Goal: Task Accomplishment & Management: Use online tool/utility

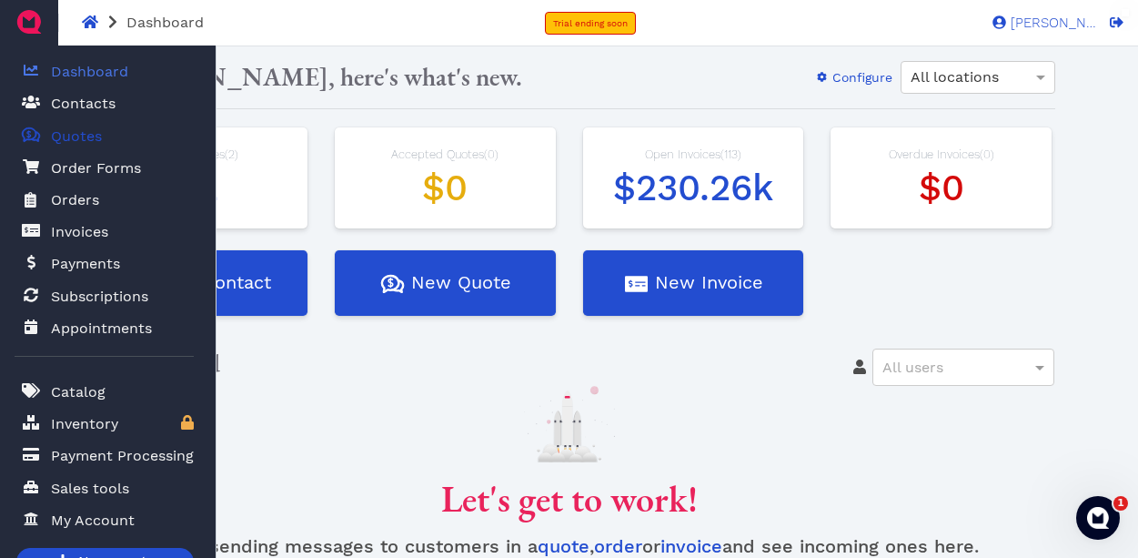
click at [63, 140] on span "Quotes" at bounding box center [76, 137] width 51 height 22
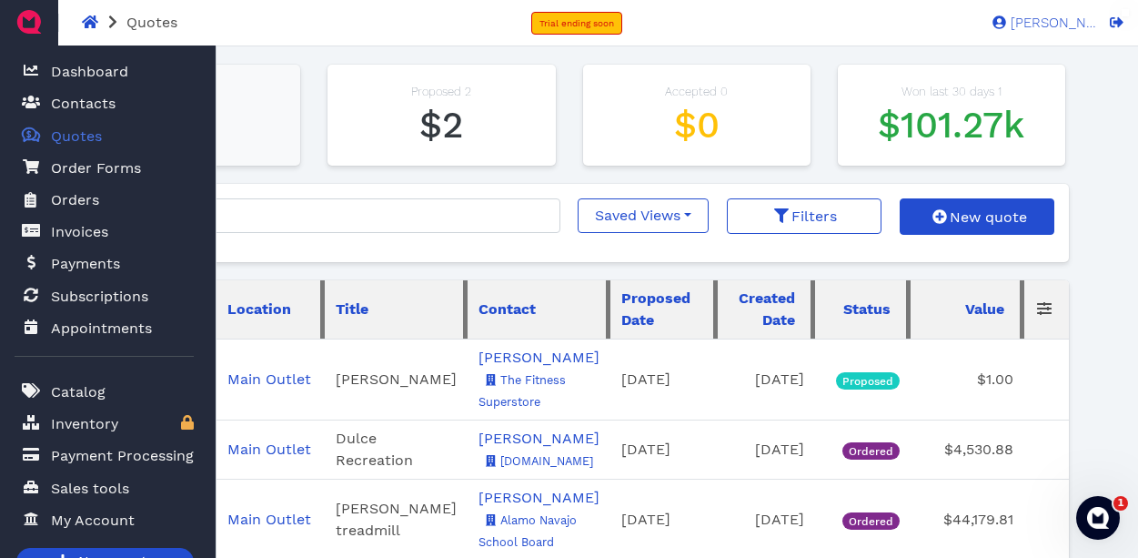
click at [248, 140] on h1 "$0" at bounding box center [186, 126] width 191 height 44
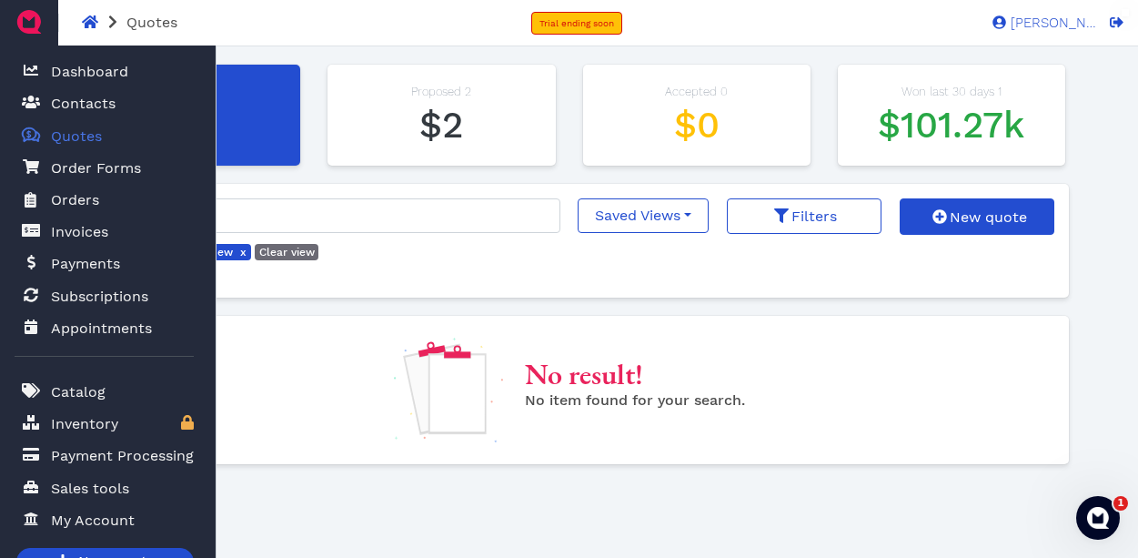
click at [74, 136] on span "Quotes" at bounding box center [76, 137] width 51 height 22
click at [76, 135] on span "Quotes" at bounding box center [76, 137] width 51 height 22
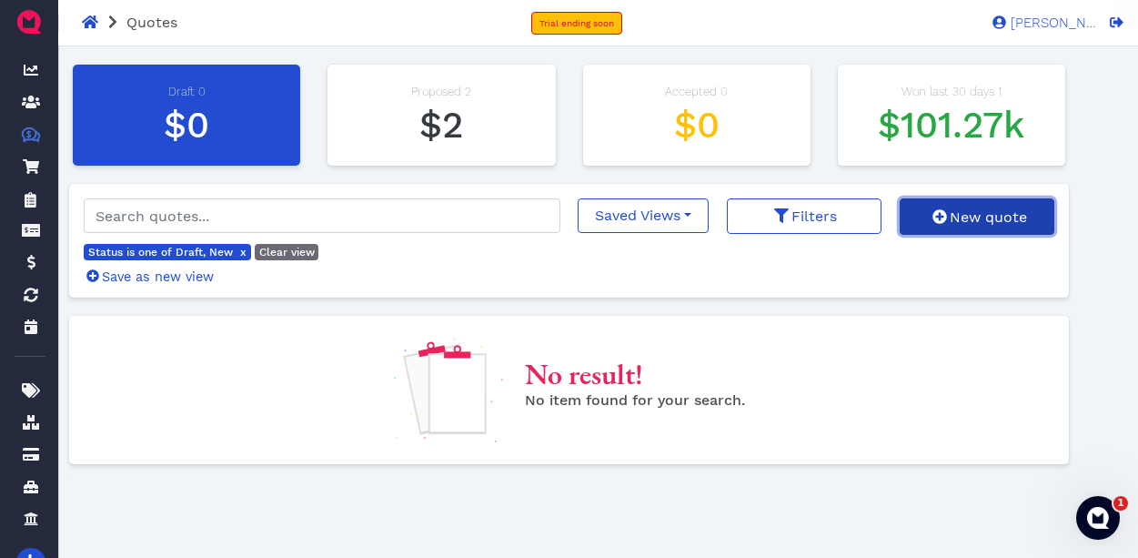
click at [950, 220] on span "New quote" at bounding box center [987, 216] width 80 height 17
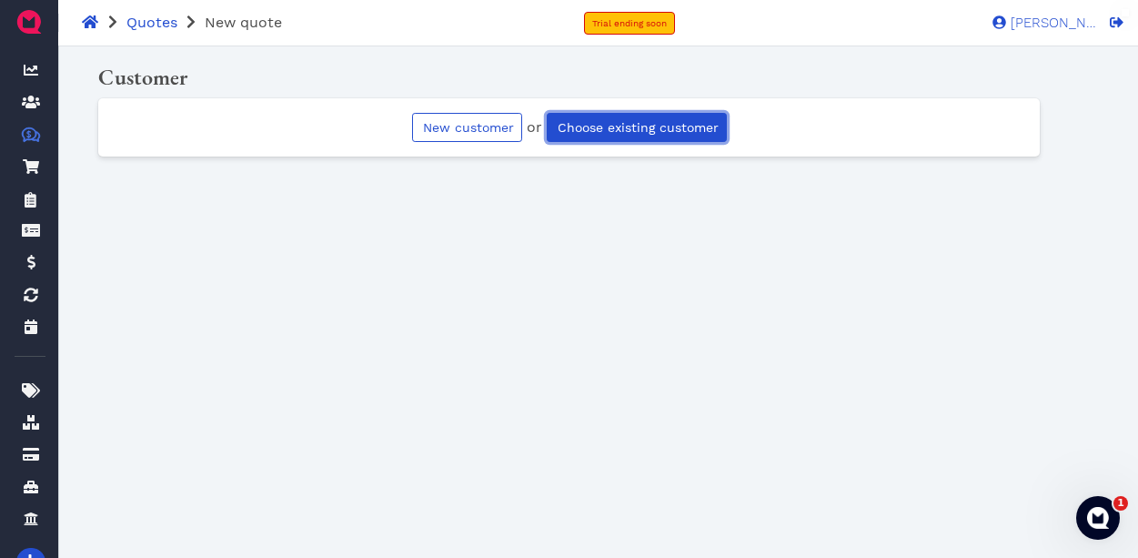
click at [595, 128] on span "Choose existing customer" at bounding box center [637, 127] width 164 height 15
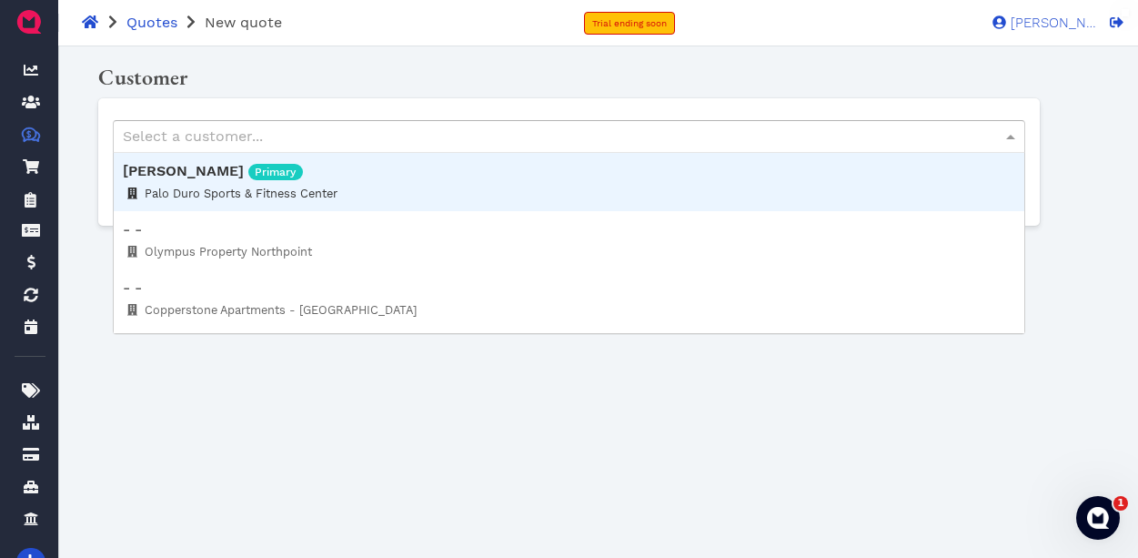
click at [517, 136] on div "Select a customer..." at bounding box center [569, 136] width 911 height 31
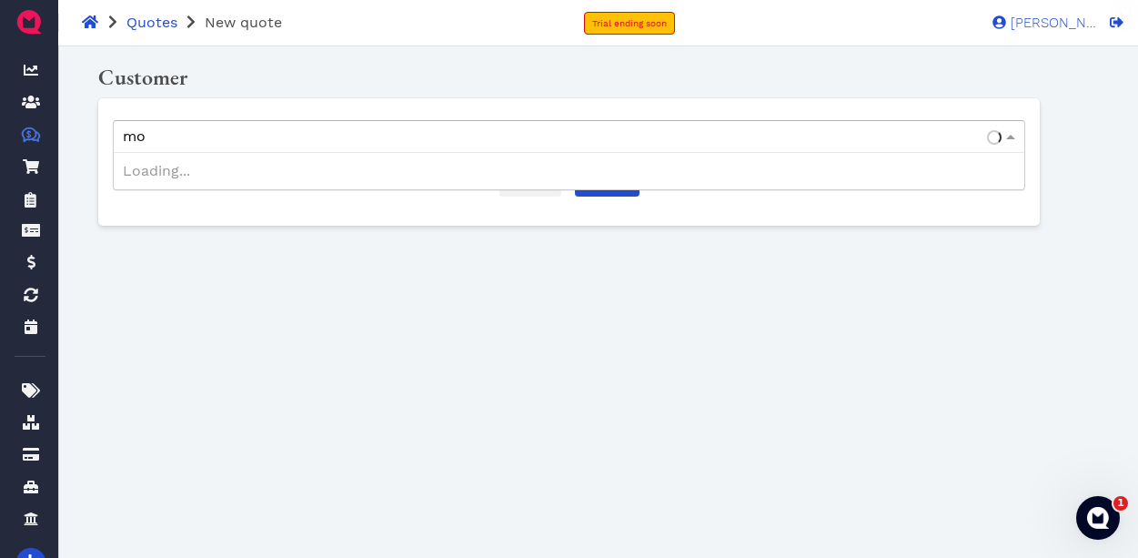
type input "mos"
click at [605, 183] on span "Submit" at bounding box center [607, 182] width 48 height 15
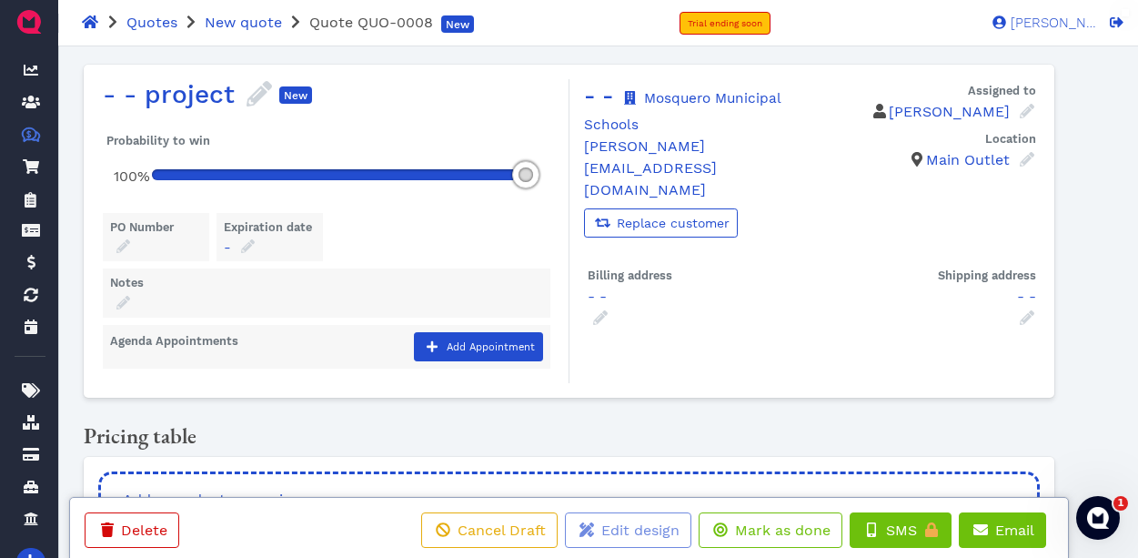
drag, startPoint x: 199, startPoint y: 177, endPoint x: 538, endPoint y: 175, distance: 338.5
click at [538, 175] on div at bounding box center [525, 174] width 27 height 27
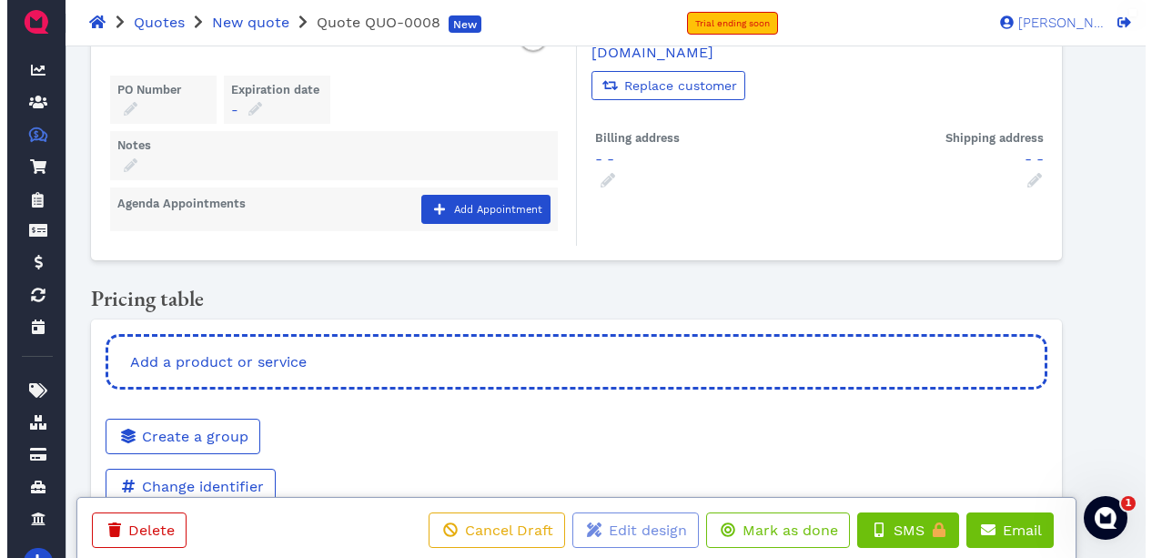
scroll to position [138, 0]
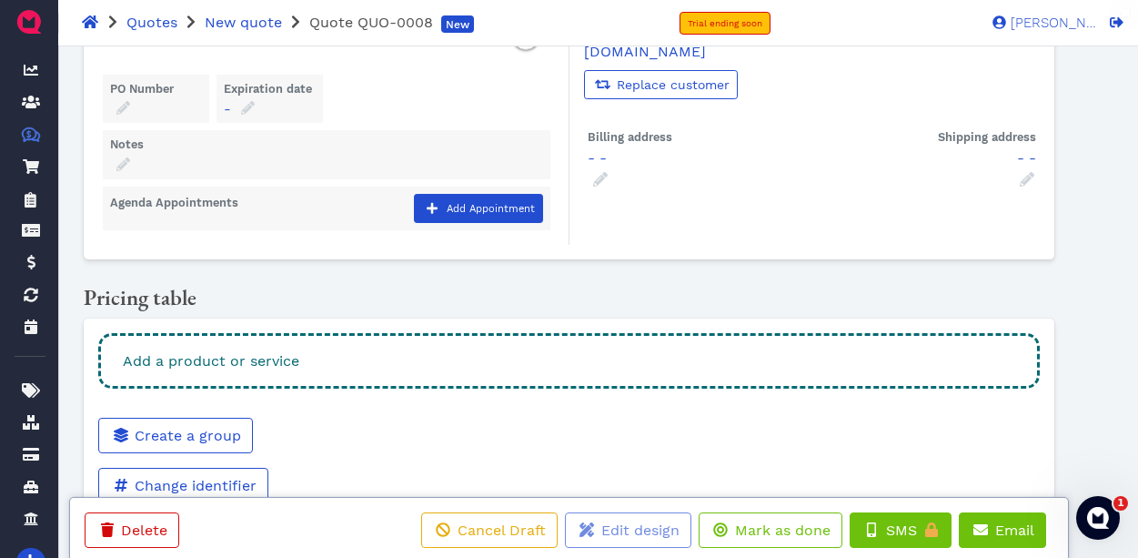
click at [475, 354] on div "Add a product or service" at bounding box center [569, 361] width 942 height 56
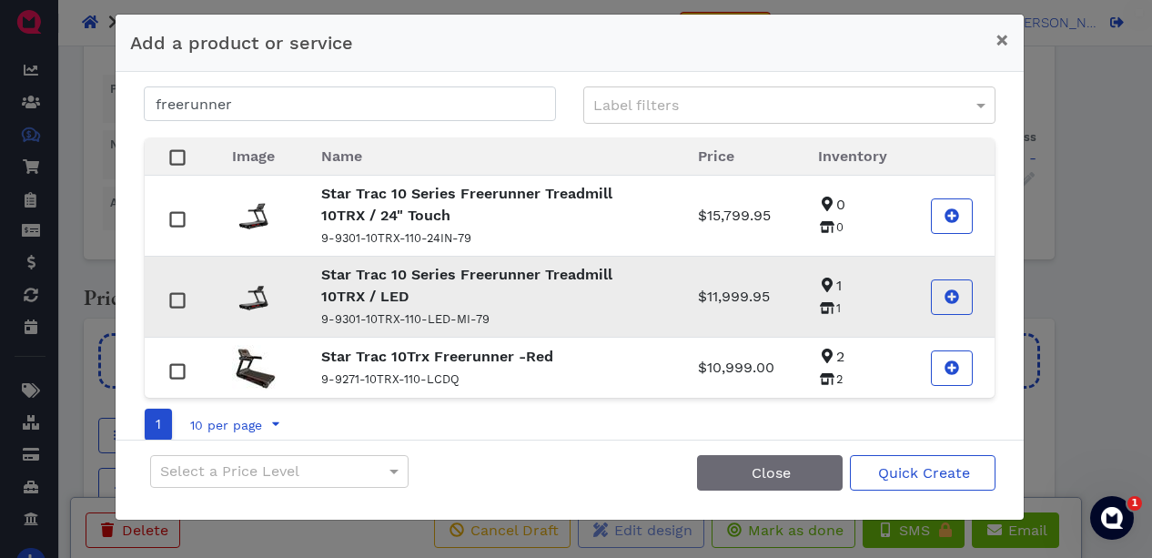
click at [378, 284] on p "Star Trac 10 Series Freerunner Treadmill 10TRX / LED" at bounding box center [487, 286] width 333 height 44
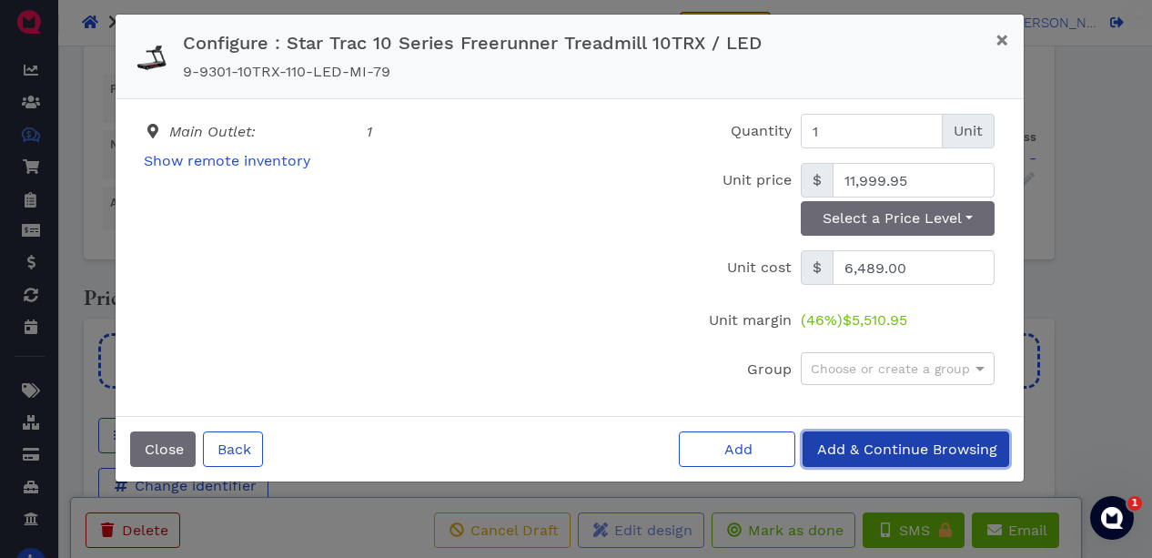
click at [861, 447] on span "Add & Continue Browsing" at bounding box center [905, 448] width 183 height 17
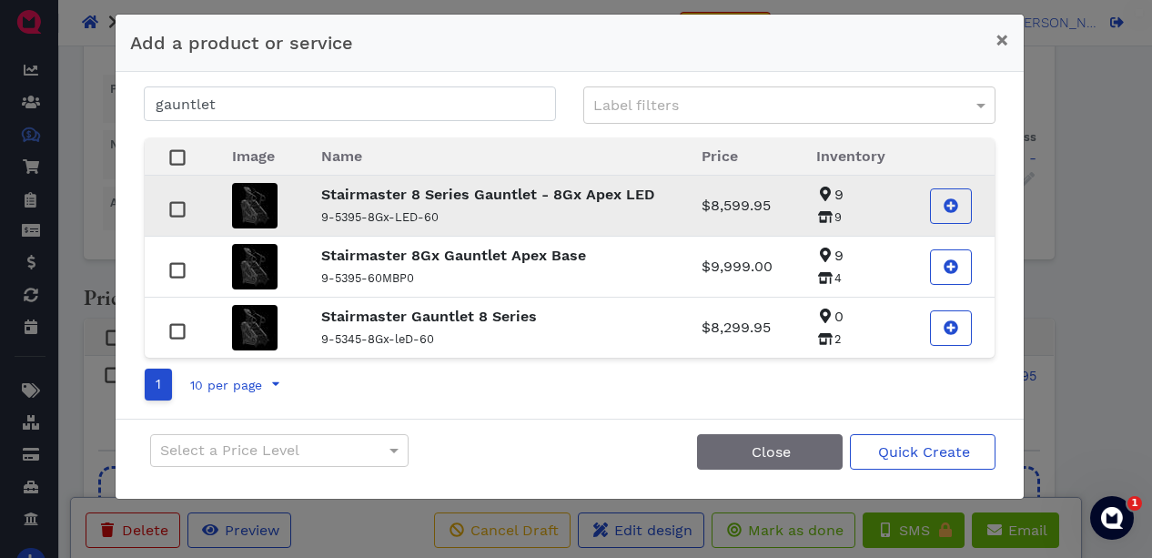
click at [406, 197] on strong "Stairmaster 8 Series Gauntlet - 8Gx Apex LED" at bounding box center [488, 194] width 334 height 17
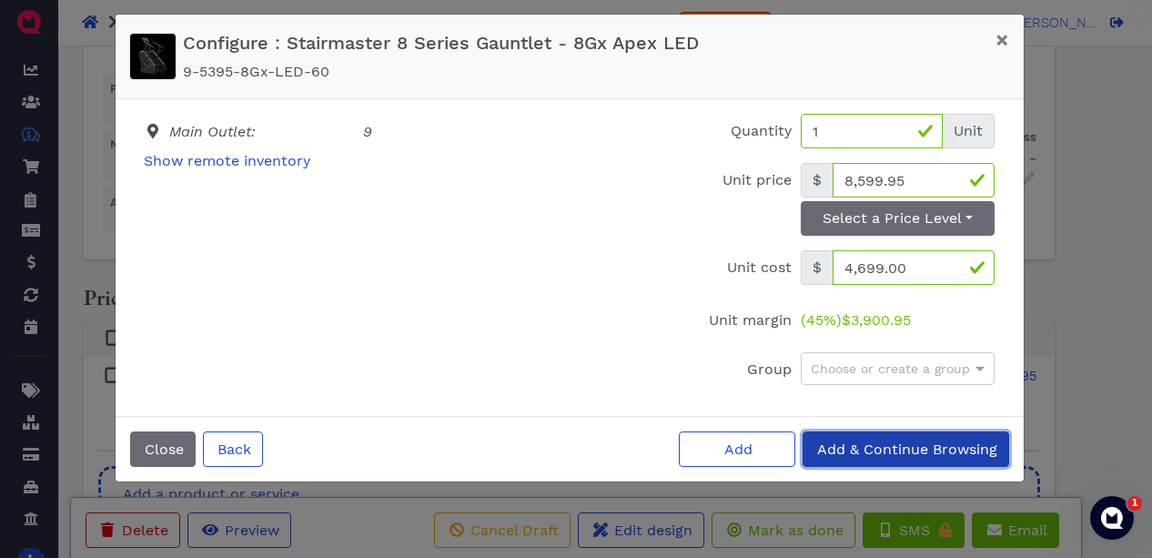
click at [845, 440] on button "Add & Continue Browsing" at bounding box center [906, 448] width 207 height 35
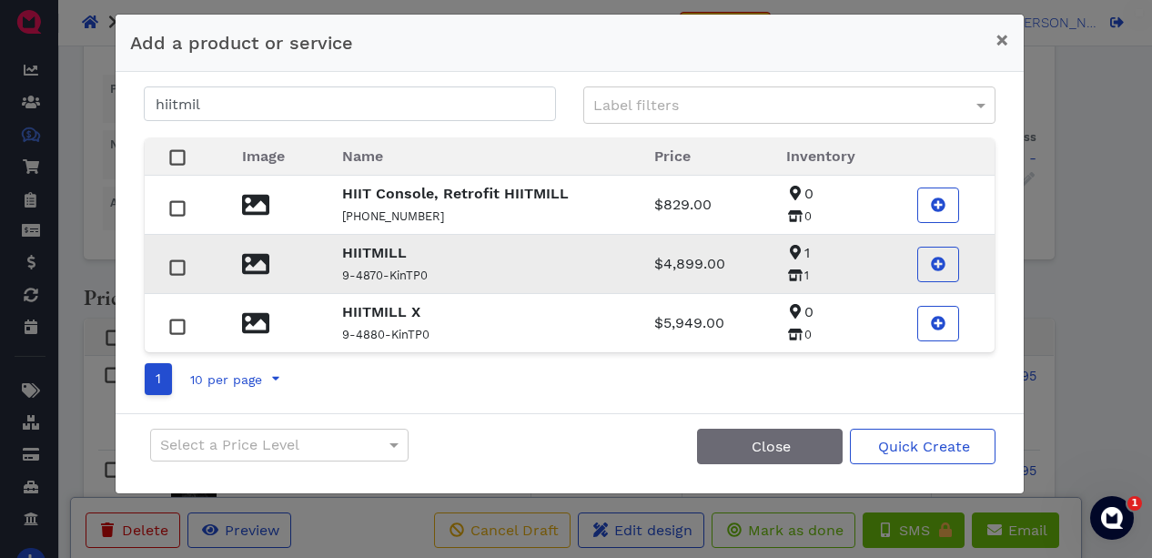
click at [348, 267] on p "9-4870-KinTP0" at bounding box center [476, 275] width 268 height 22
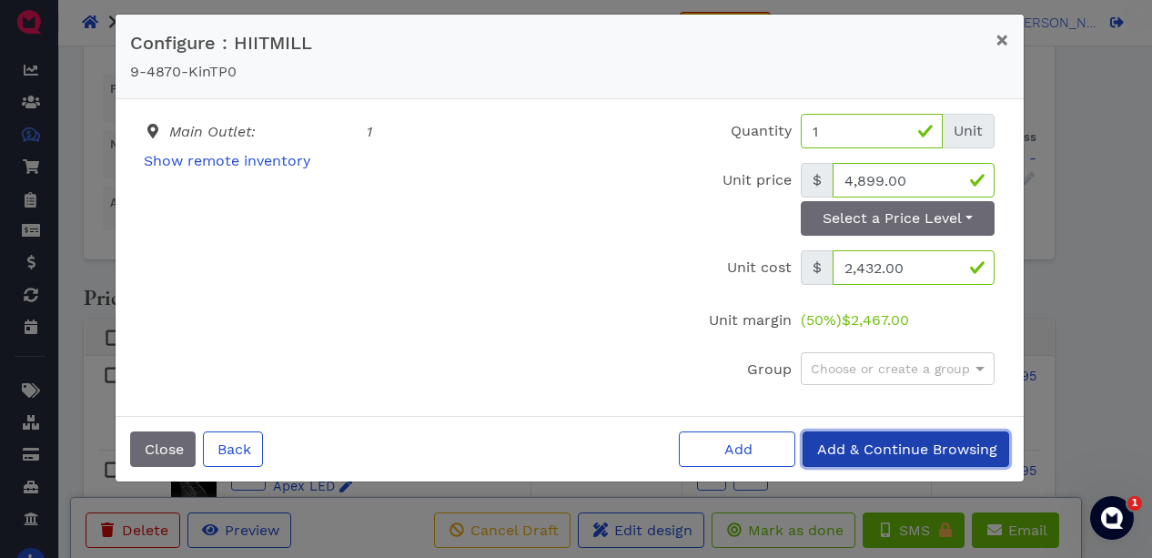
click at [853, 448] on span "Add & Continue Browsing" at bounding box center [905, 448] width 183 height 17
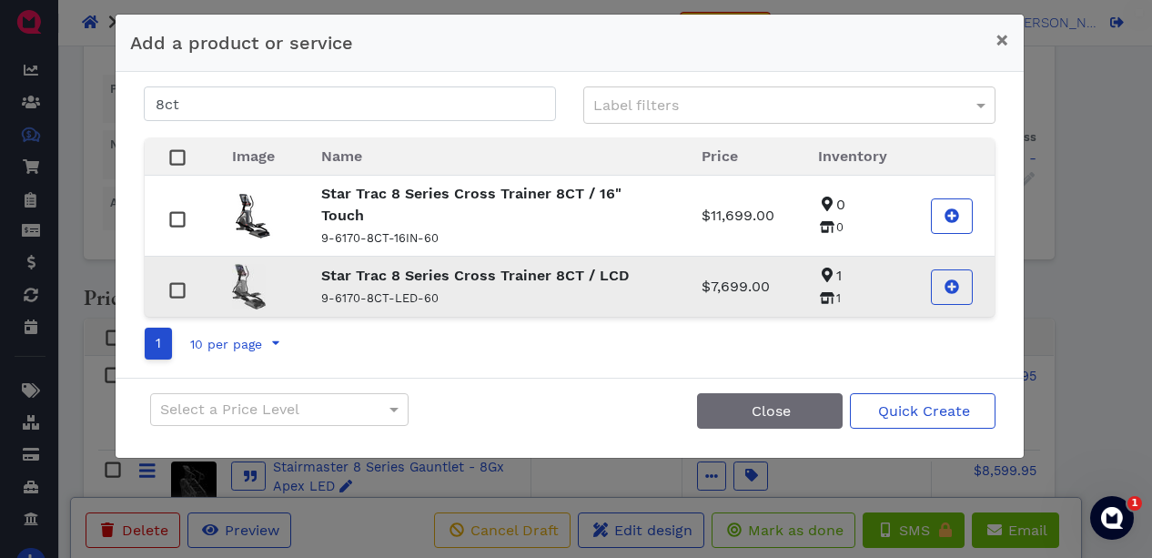
click at [371, 278] on strong "Star Trac 8 Series Cross Trainer 8CT / LCD" at bounding box center [475, 275] width 308 height 17
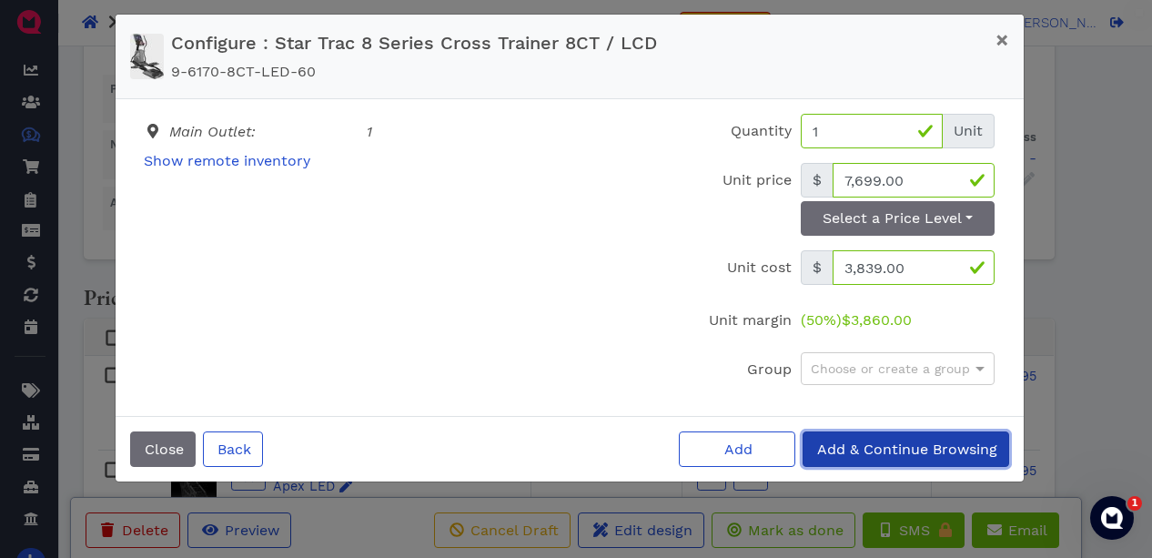
click at [883, 445] on span "Add & Continue Browsing" at bounding box center [905, 448] width 183 height 17
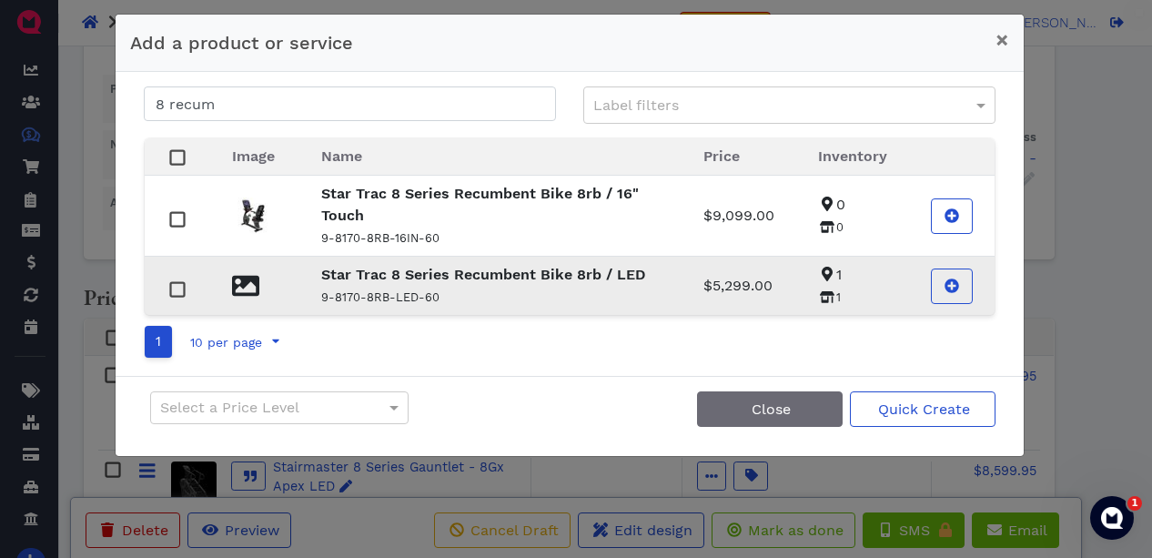
click at [422, 276] on strong "Star Trac 8 Series Recumbent Bike 8rb / LED" at bounding box center [483, 274] width 325 height 17
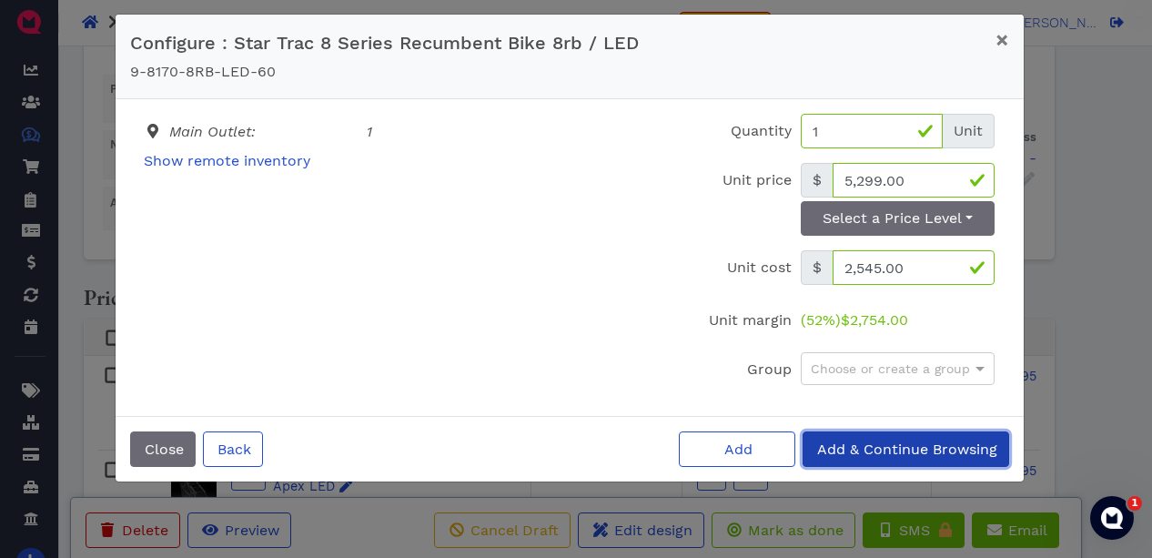
click at [855, 452] on span "Add & Continue Browsing" at bounding box center [905, 448] width 183 height 17
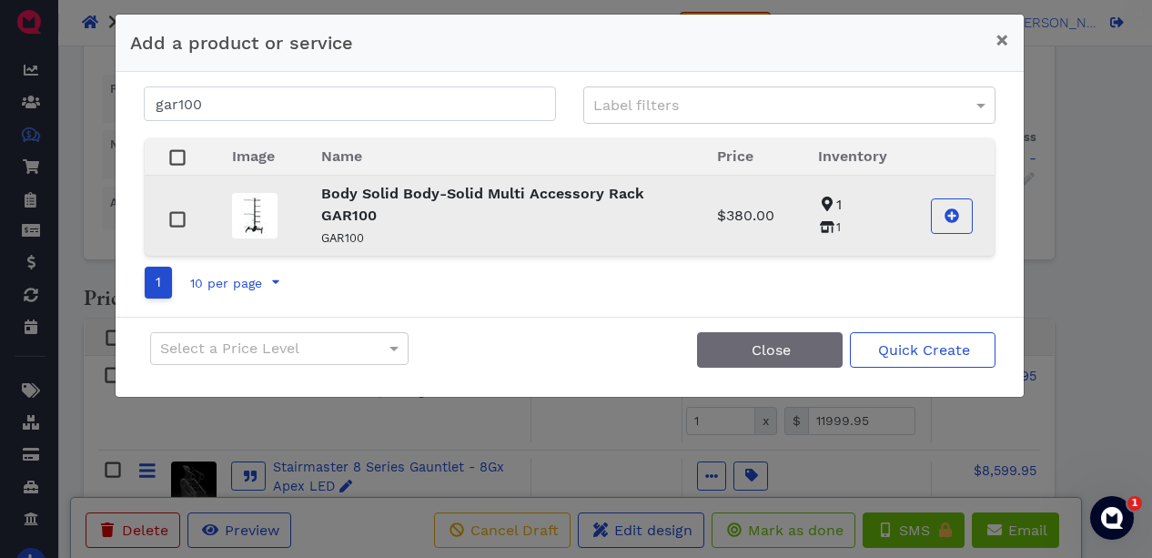
click at [342, 215] on strong "Body Solid Body-Solid Multi Accessory Rack GAR100" at bounding box center [482, 204] width 323 height 39
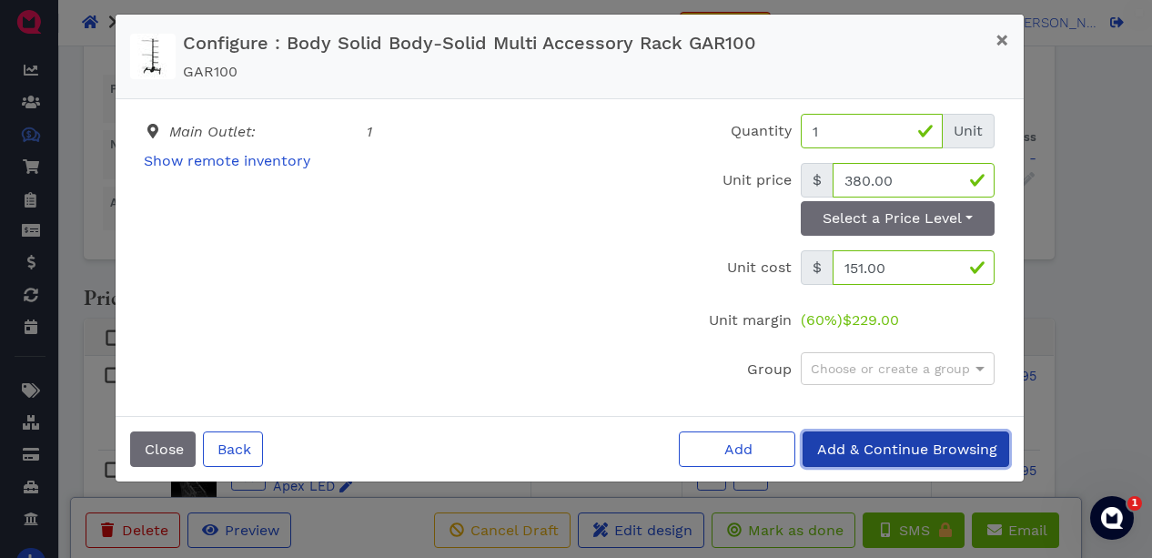
click at [849, 444] on span "Add & Continue Browsing" at bounding box center [905, 448] width 183 height 17
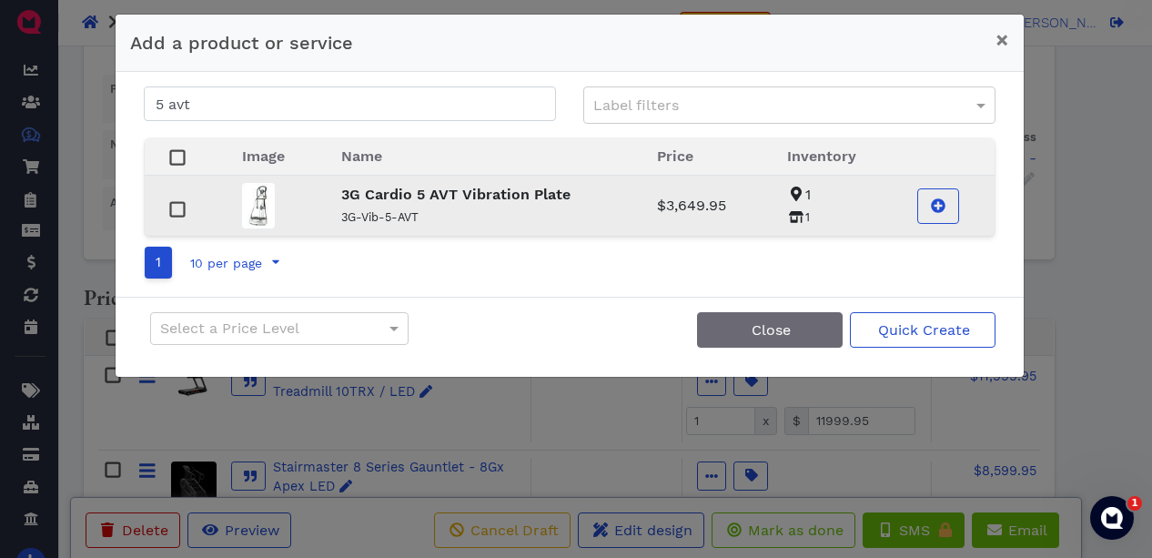
click at [383, 192] on strong "3G Cardio 5 AVT Vibration Plate" at bounding box center [455, 194] width 229 height 17
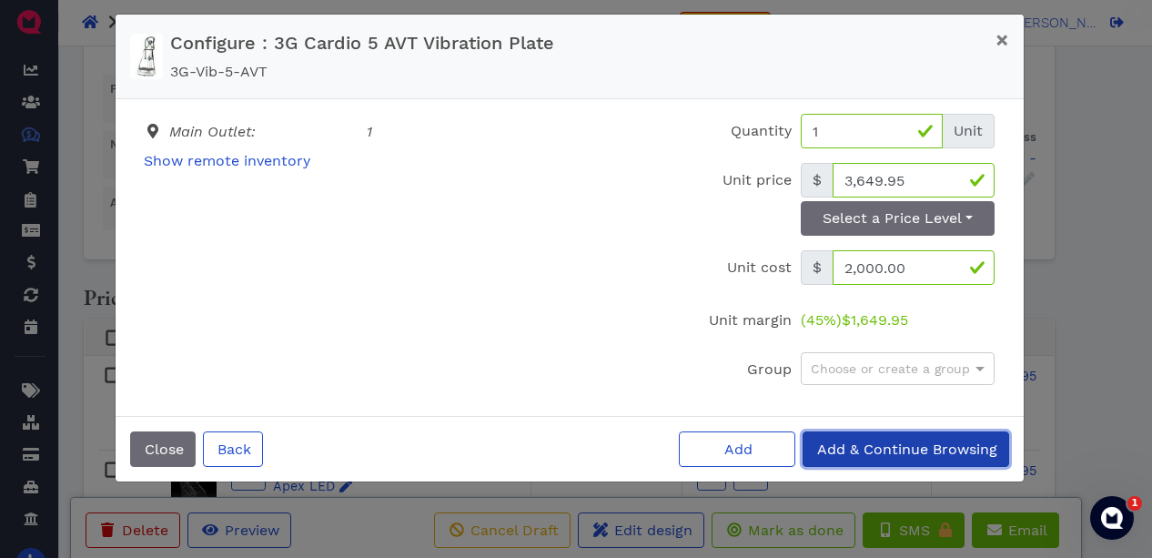
click at [882, 435] on button "Add & Continue Browsing" at bounding box center [906, 448] width 207 height 35
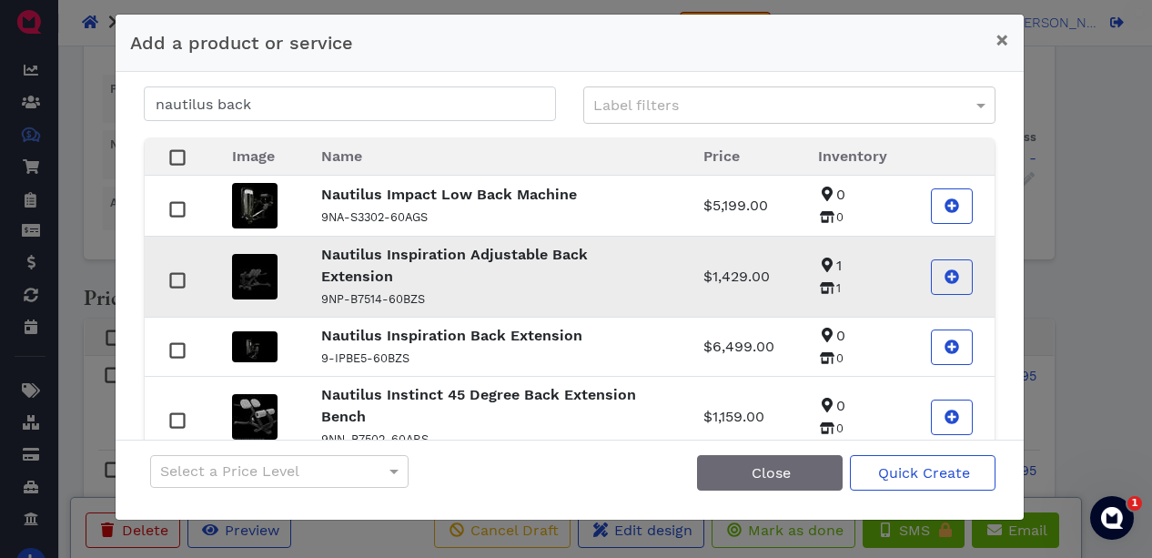
click at [407, 258] on strong "Nautilus Inspiration Adjustable Back Extension" at bounding box center [454, 265] width 267 height 39
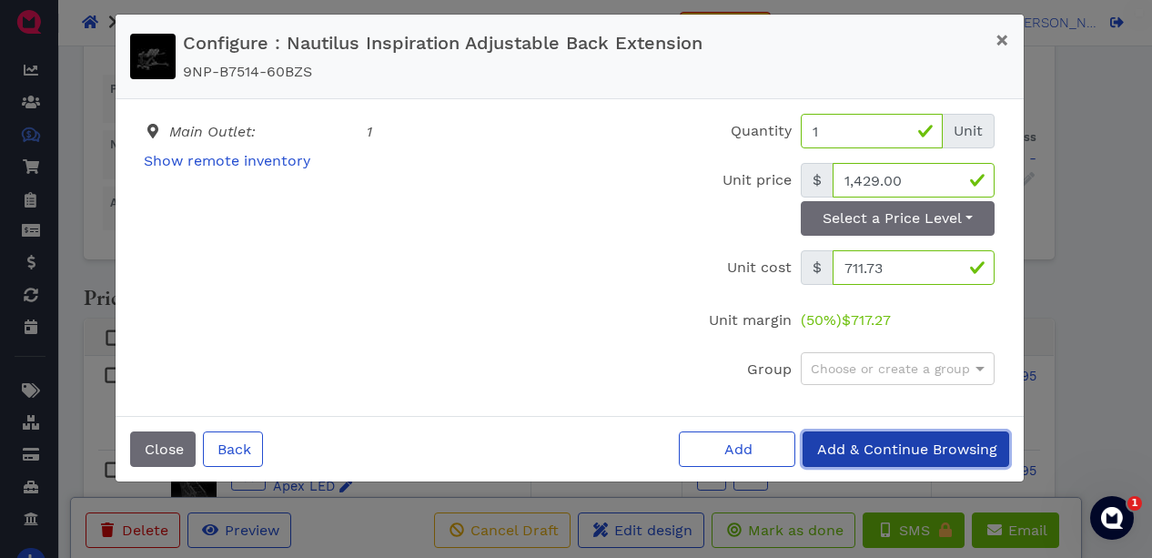
click at [826, 440] on button "Add & Continue Browsing" at bounding box center [906, 448] width 207 height 35
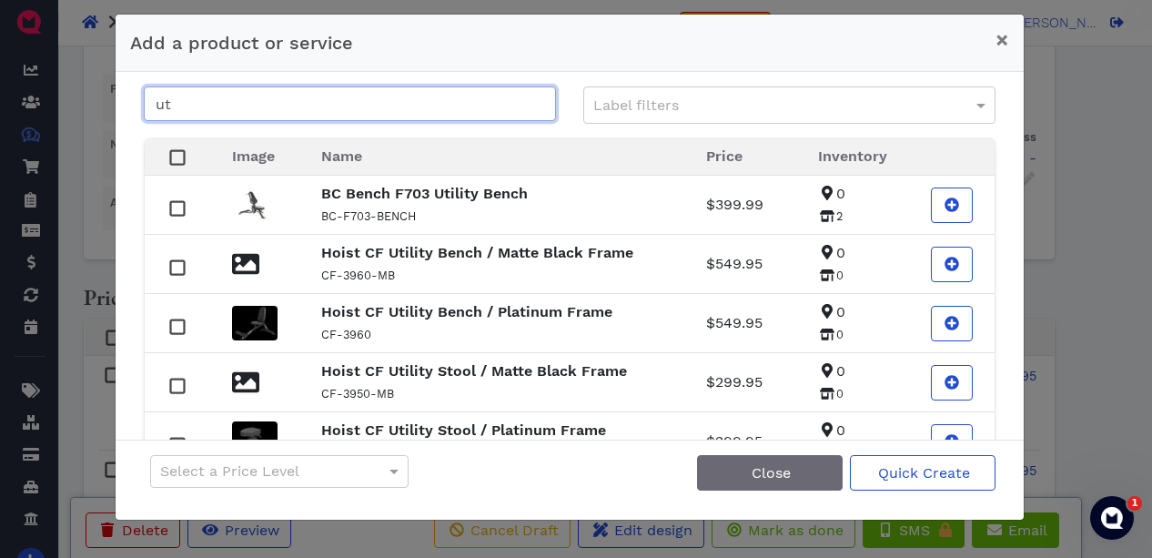
type input "u"
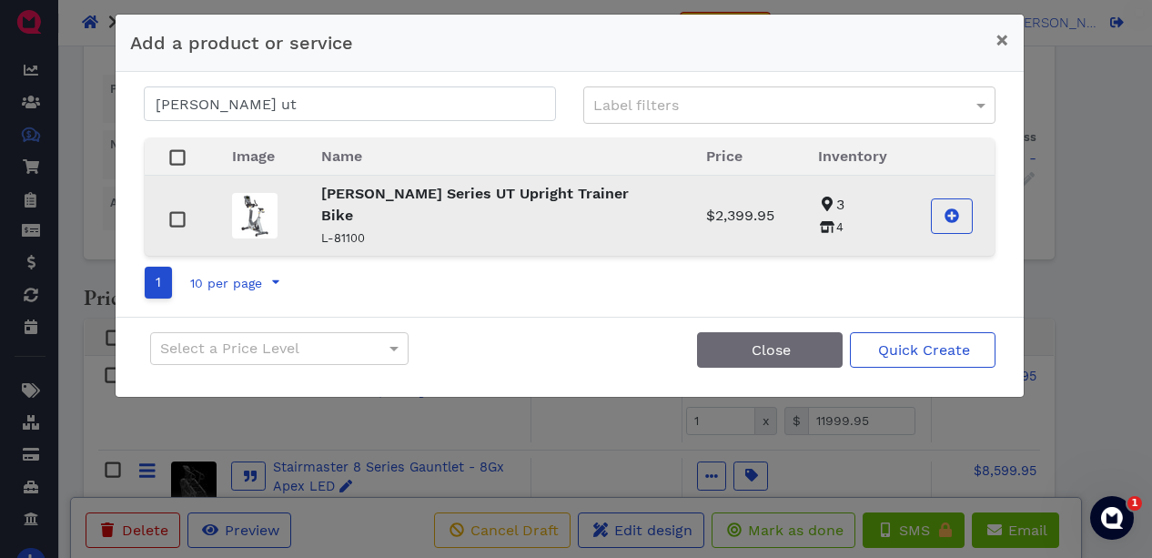
click at [454, 182] on td "[PERSON_NAME] Series UT Upright Trainer Bike L-81100" at bounding box center [491, 216] width 385 height 81
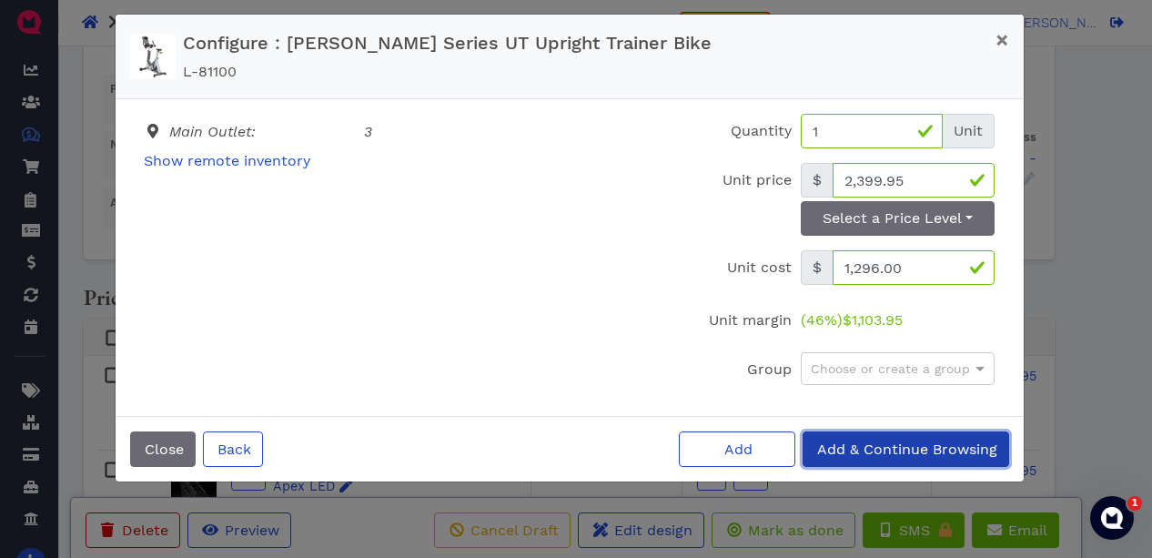
click at [853, 452] on span "Add & Continue Browsing" at bounding box center [905, 448] width 183 height 17
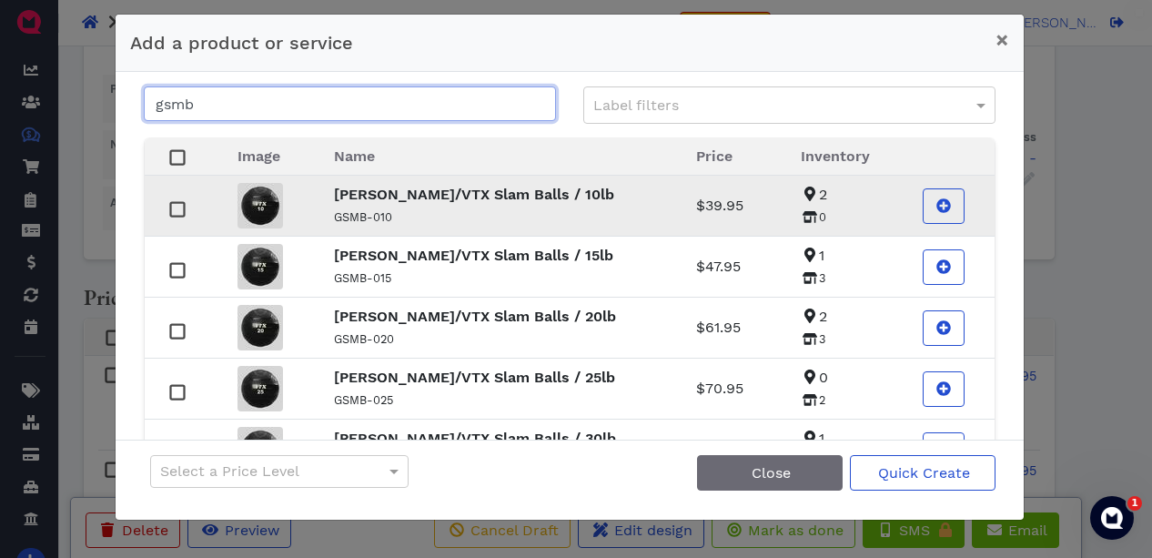
type input "gsmb"
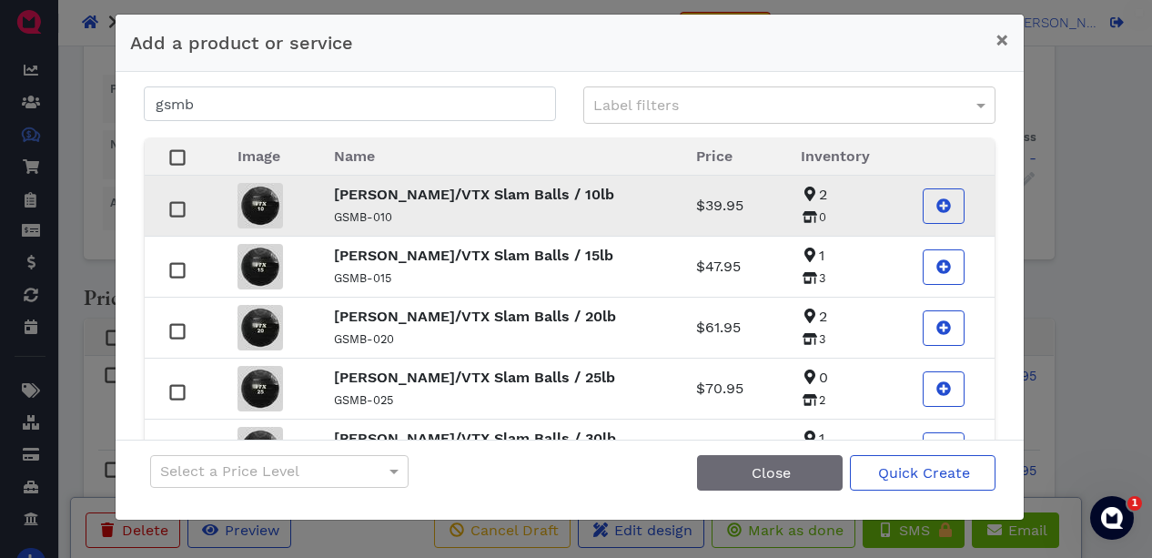
click at [181, 209] on rect at bounding box center [177, 210] width 14 height 14
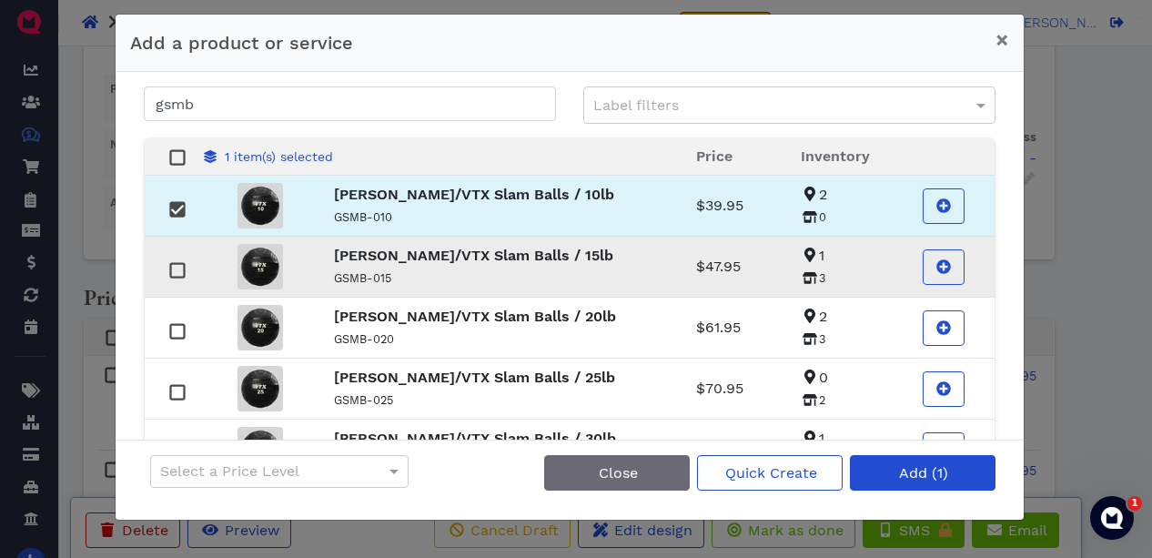
click at [180, 274] on rect at bounding box center [177, 271] width 14 height 14
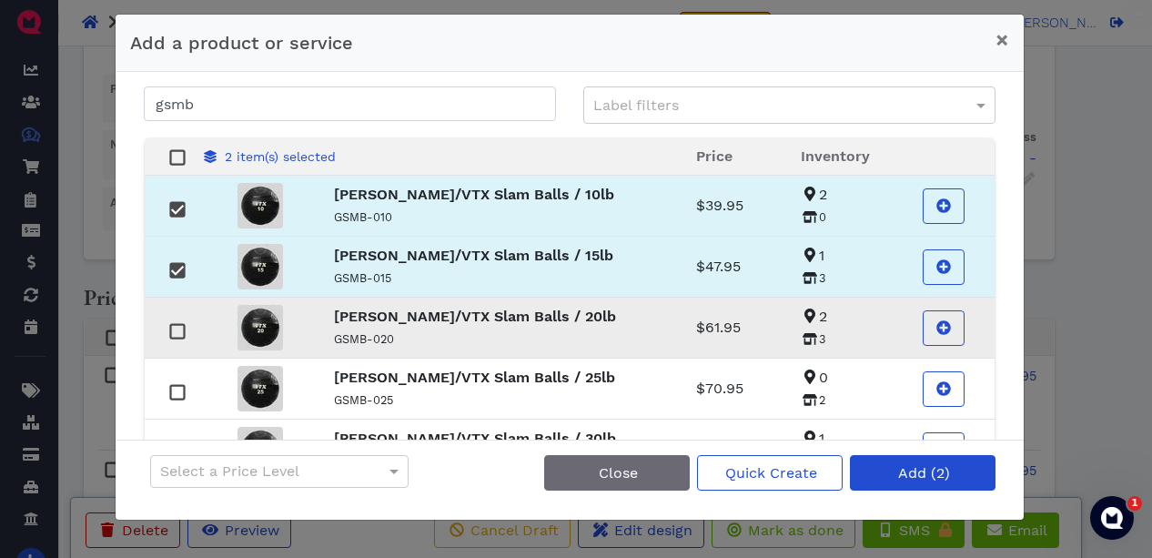
click at [171, 339] on div at bounding box center [178, 330] width 22 height 22
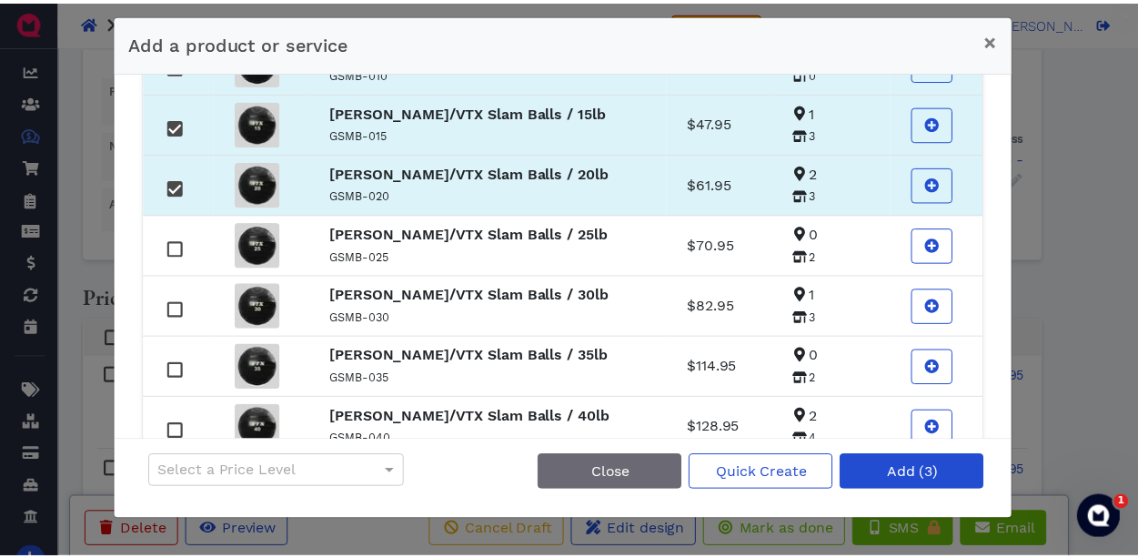
scroll to position [146, 0]
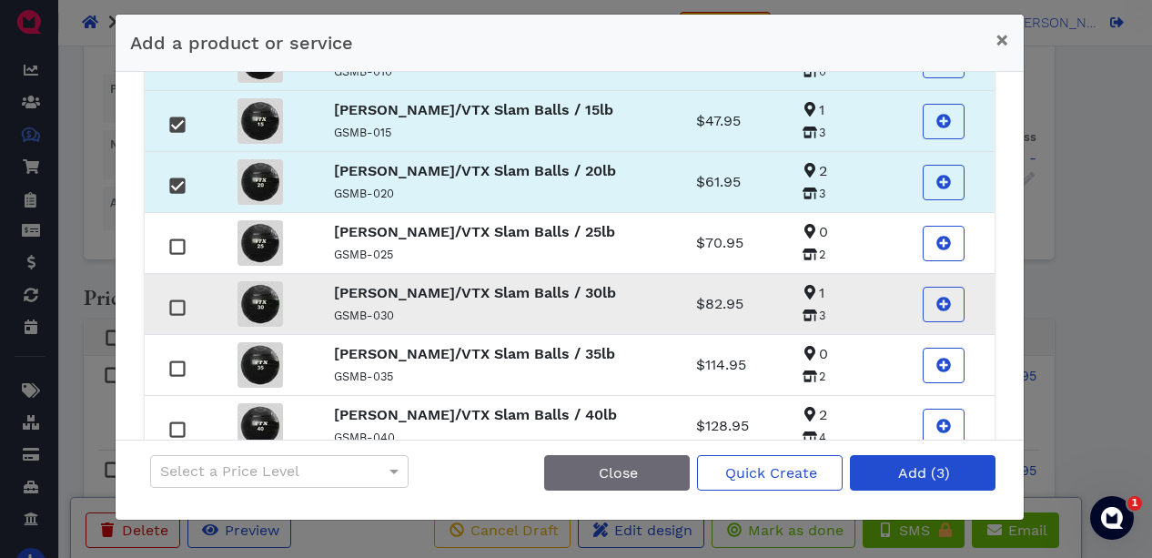
click at [175, 307] on rect at bounding box center [177, 308] width 14 height 14
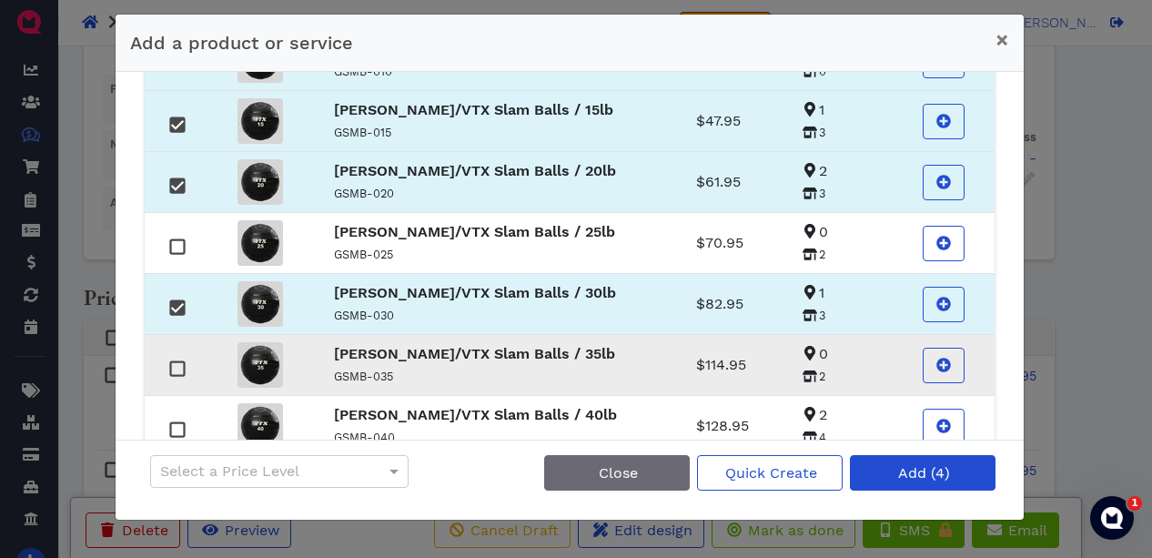
click at [184, 373] on rect at bounding box center [177, 369] width 14 height 14
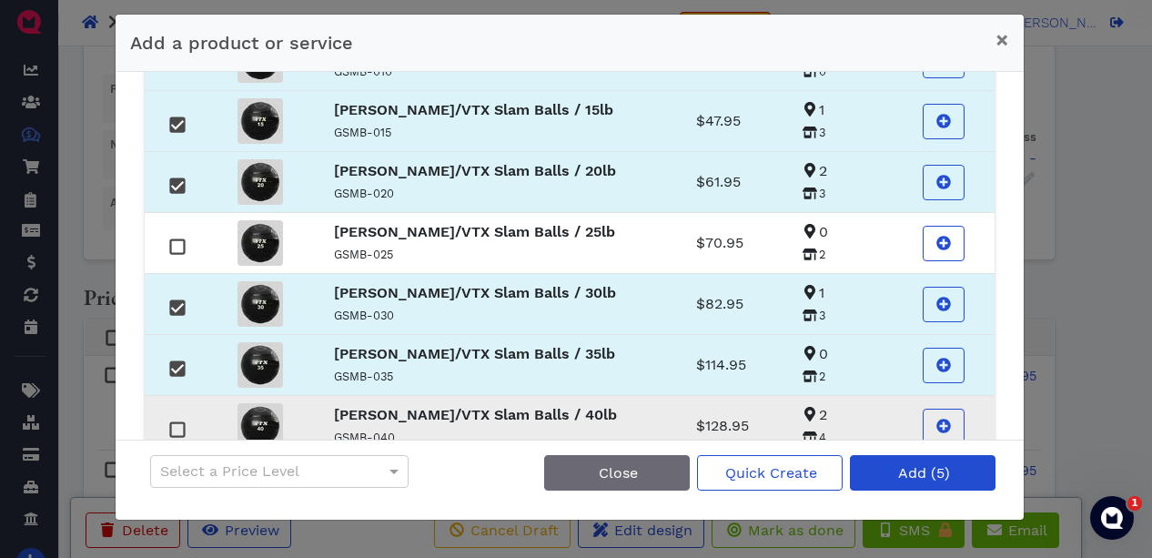
click at [177, 419] on div at bounding box center [178, 429] width 22 height 22
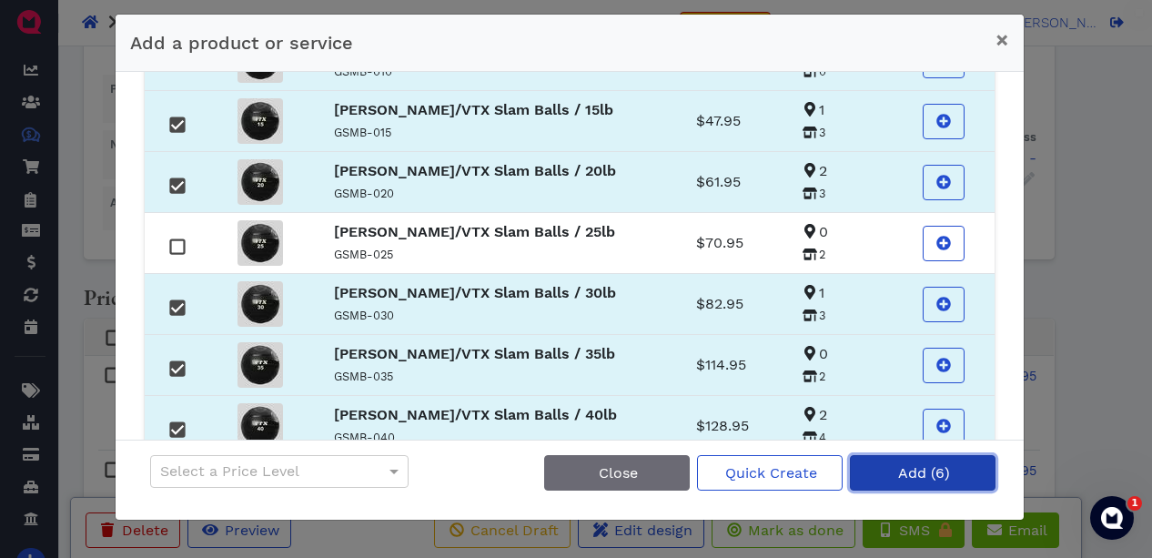
click at [909, 473] on span "Add (6)" at bounding box center [922, 472] width 55 height 17
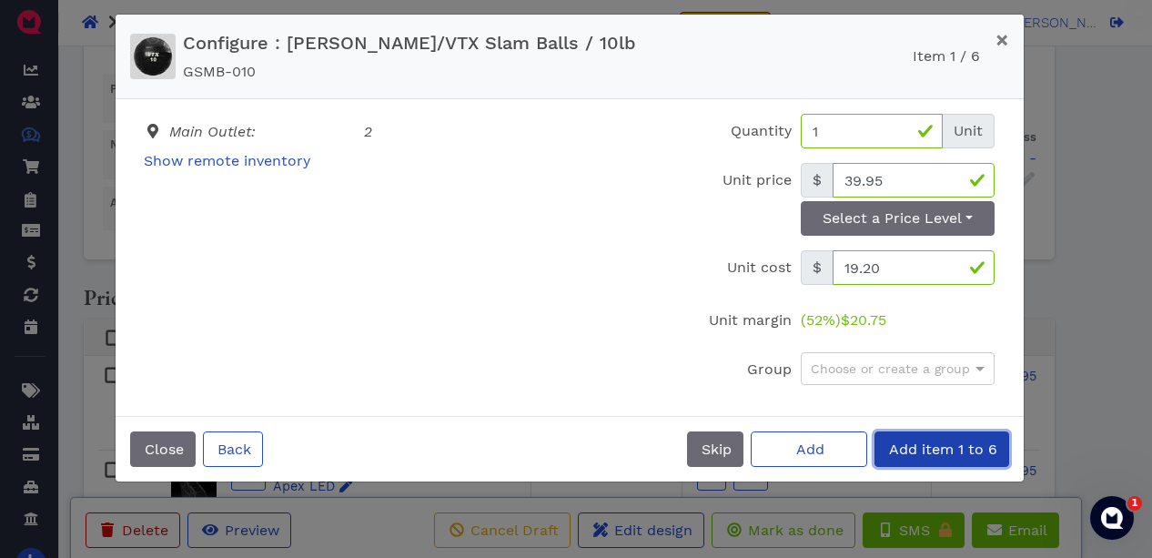
click at [945, 447] on span "Add item 1 to 6" at bounding box center [941, 448] width 111 height 17
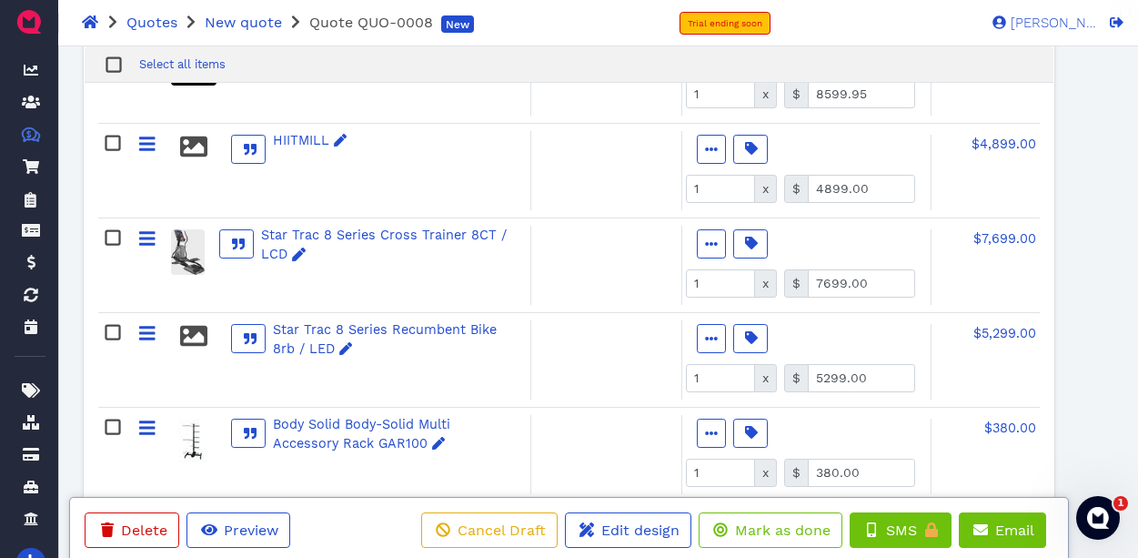
scroll to position [575, 0]
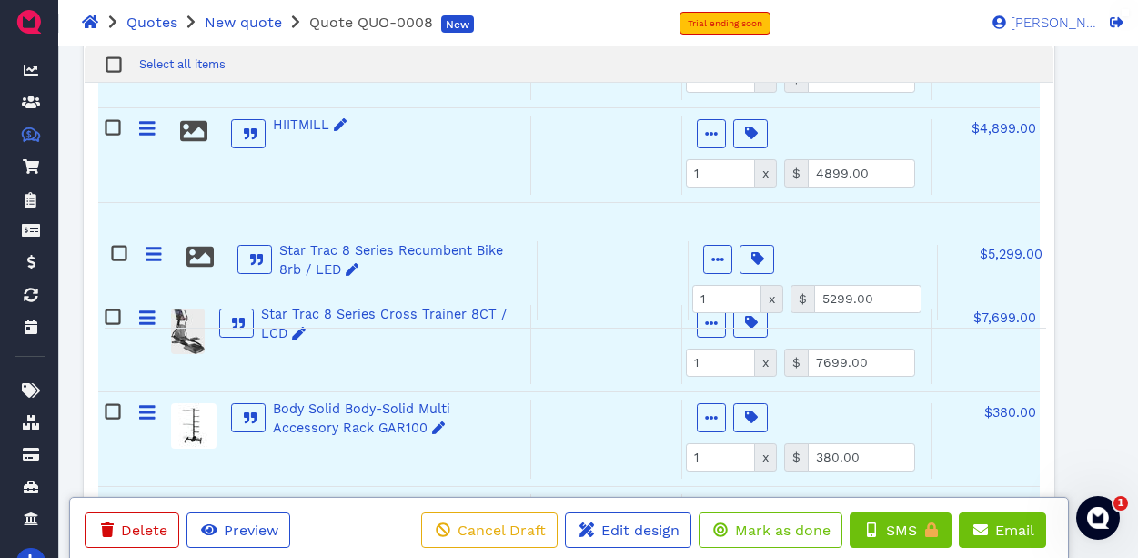
drag, startPoint x: 146, startPoint y: 325, endPoint x: 148, endPoint y: 257, distance: 68.3
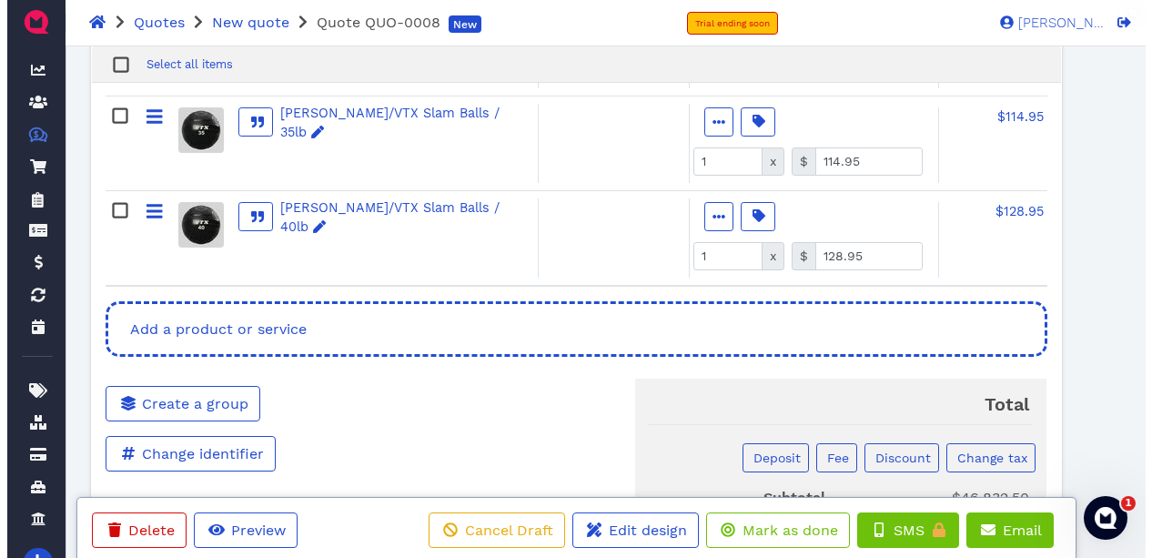
scroll to position [1703, 0]
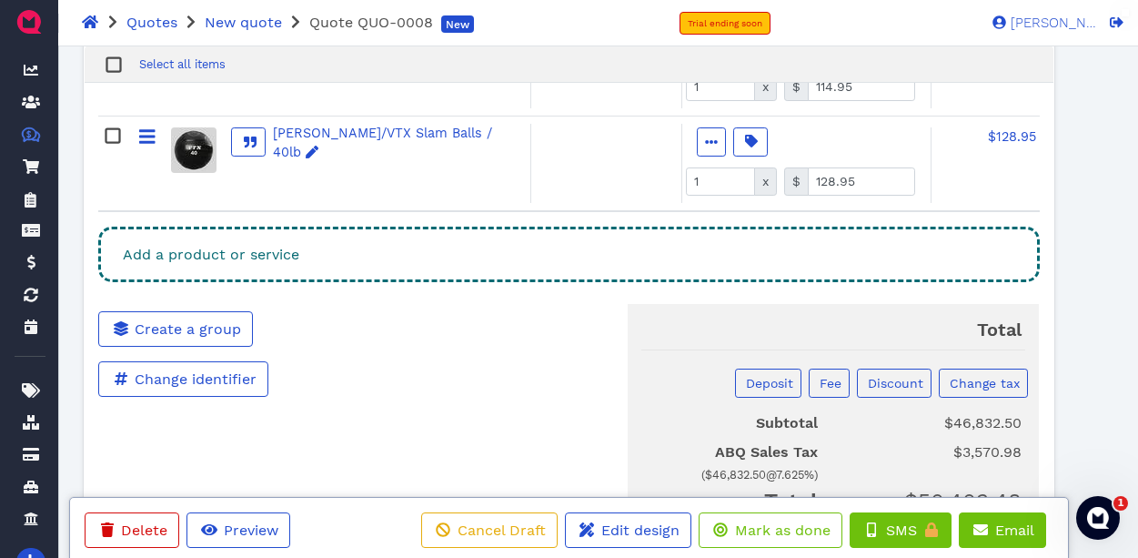
click at [543, 258] on div "Add a product or service" at bounding box center [569, 255] width 942 height 56
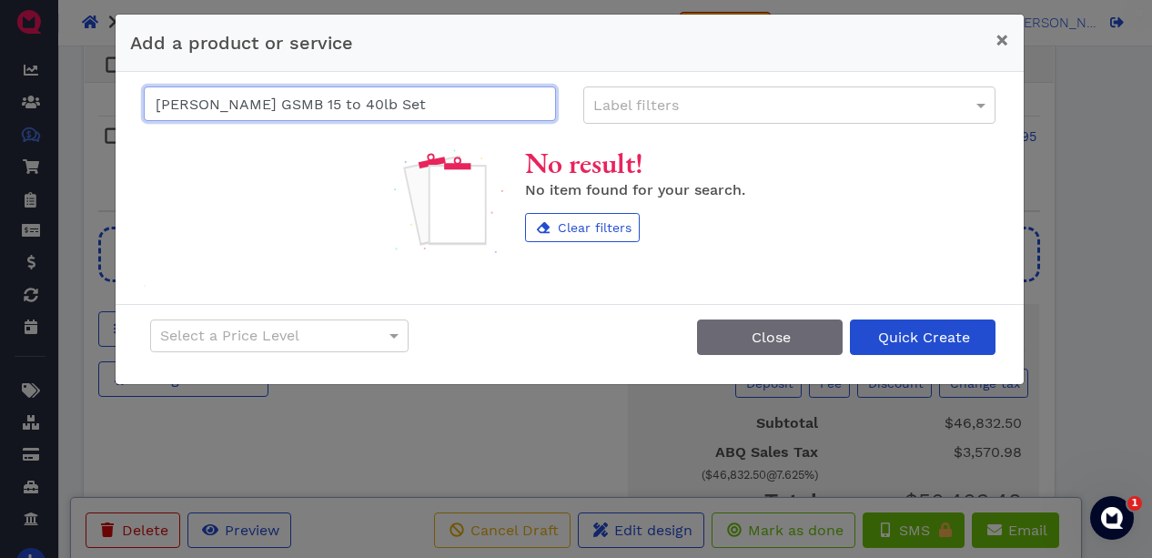
type input "[PERSON_NAME] GSMB 15 to 40lb Set"
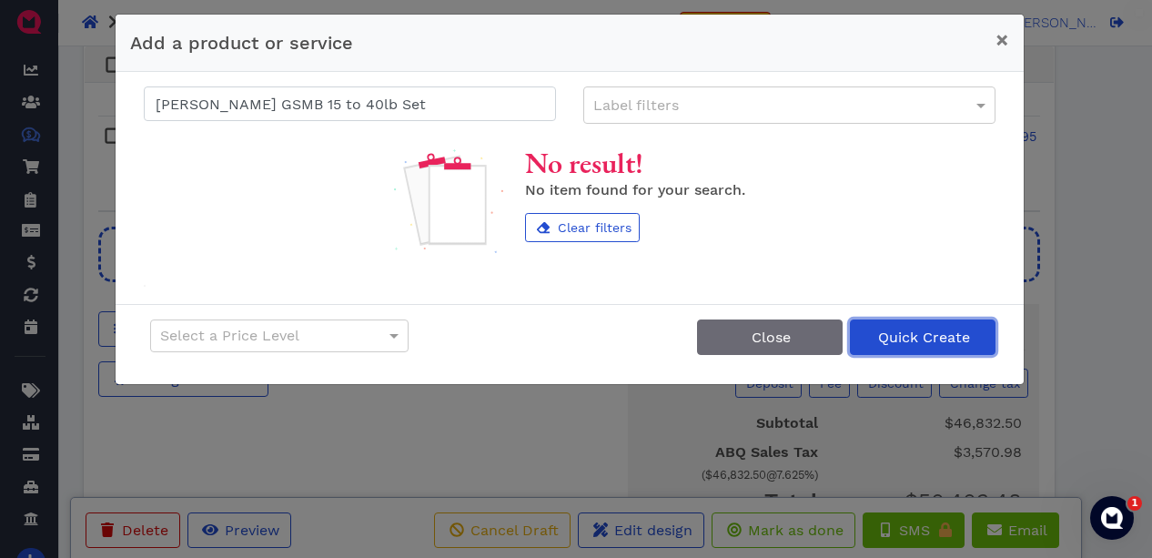
click at [904, 340] on span "Quick Create" at bounding box center [922, 336] width 95 height 17
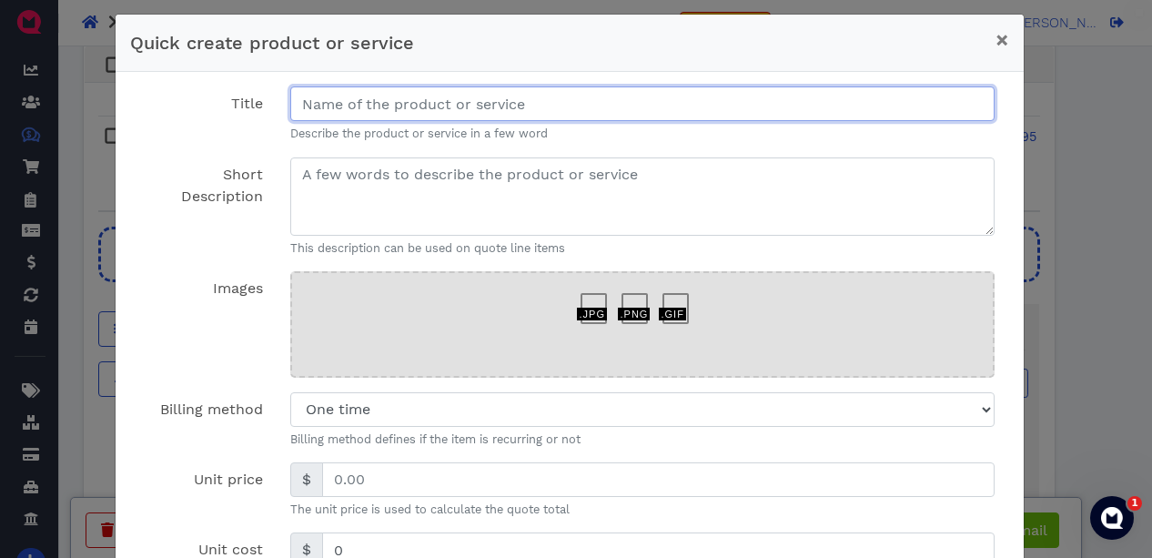
click at [580, 103] on input "Title" at bounding box center [642, 103] width 705 height 35
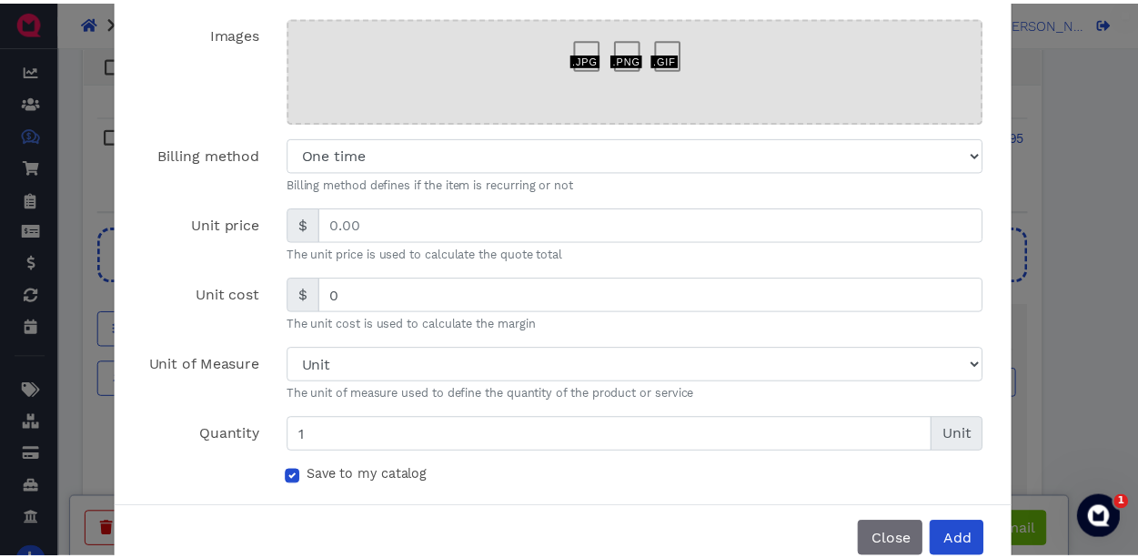
scroll to position [285, 0]
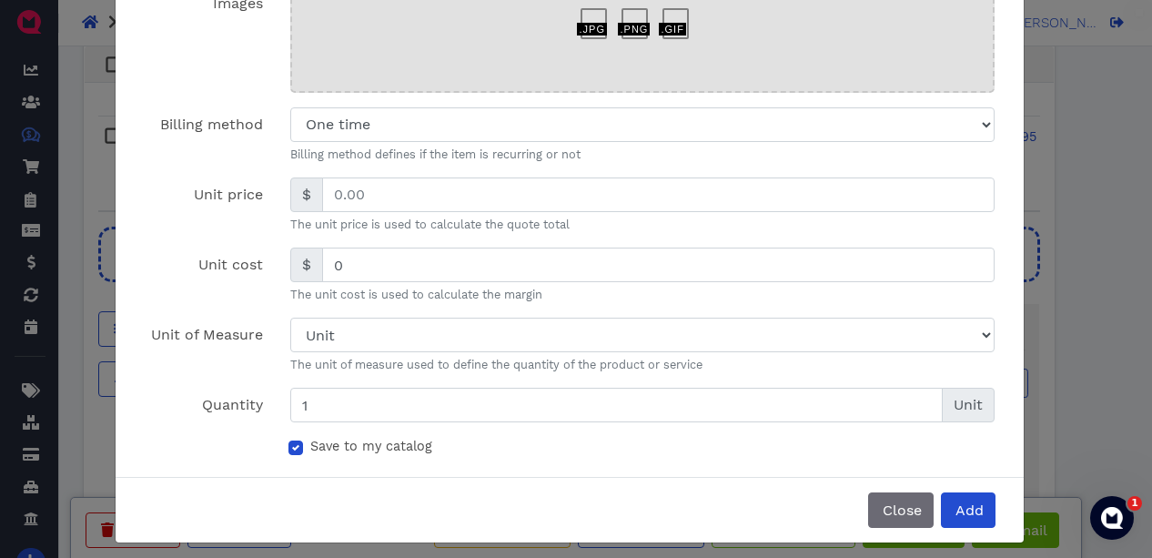
type input "[PERSON_NAME] GSMB 15 to 40lb Set"
click at [310, 446] on label "Save to my catalog" at bounding box center [371, 447] width 122 height 20
click at [290, 446] on input "Save to my catalog" at bounding box center [295, 446] width 15 height 18
checkbox input "false"
click at [953, 510] on span "Add" at bounding box center [968, 509] width 31 height 17
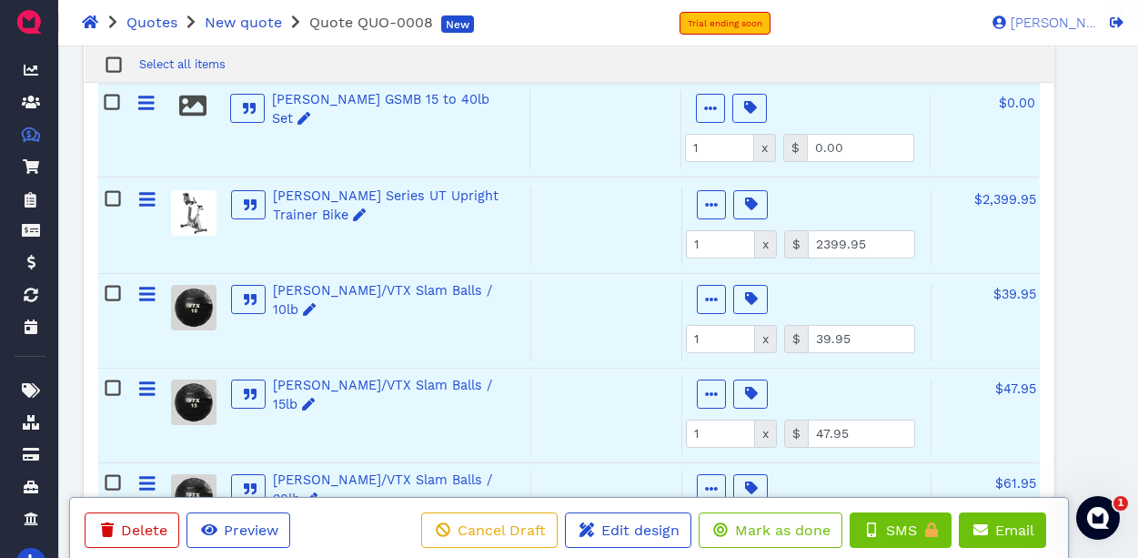
scroll to position [1163, 0]
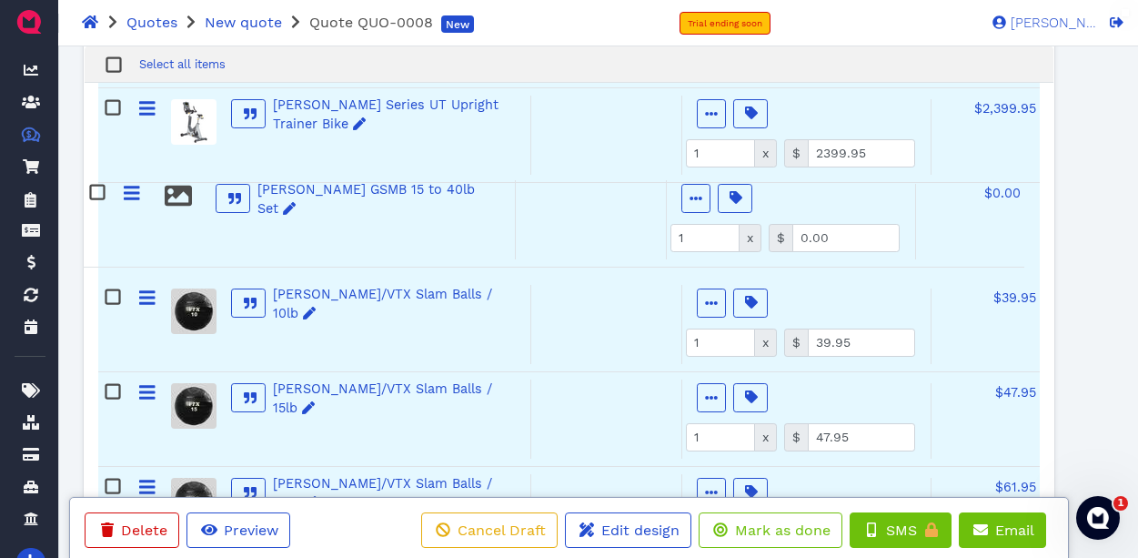
drag, startPoint x: 147, startPoint y: 232, endPoint x: 130, endPoint y: 189, distance: 45.8
click at [130, 189] on div "Star Trac 10 Series Freerunner Treadmill 10TRX / LED Active Optional Item Multi…" at bounding box center [569, 88] width 942 height 1514
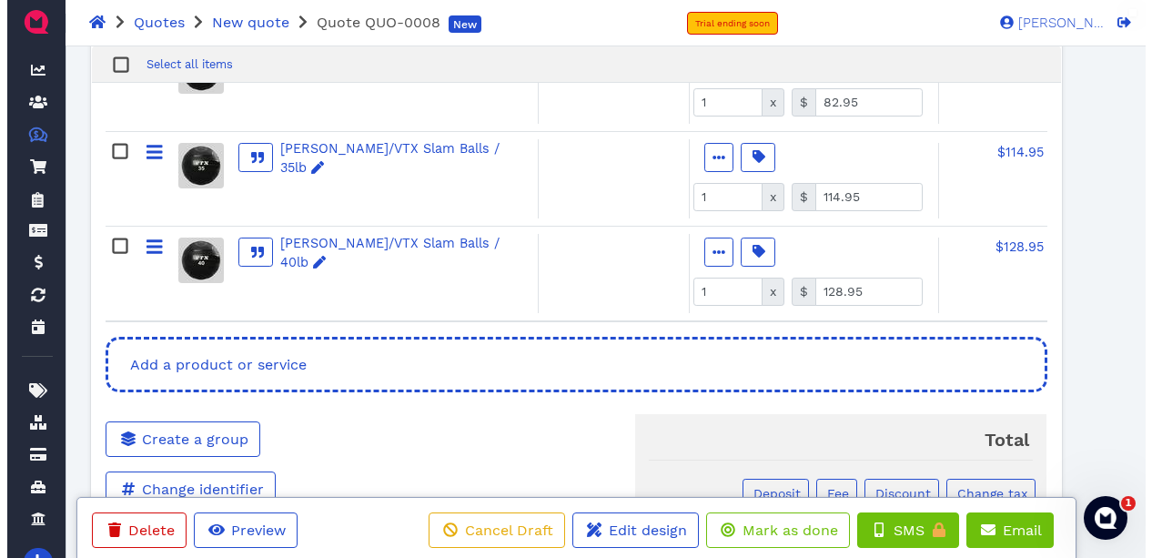
scroll to position [1778, 0]
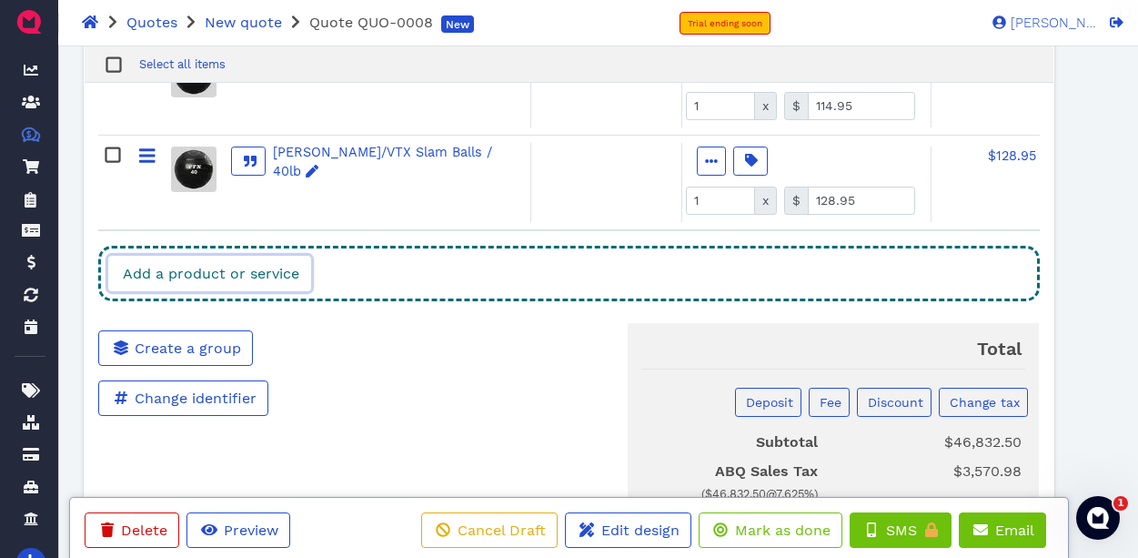
click at [160, 272] on span "Add a product or service" at bounding box center [209, 273] width 179 height 17
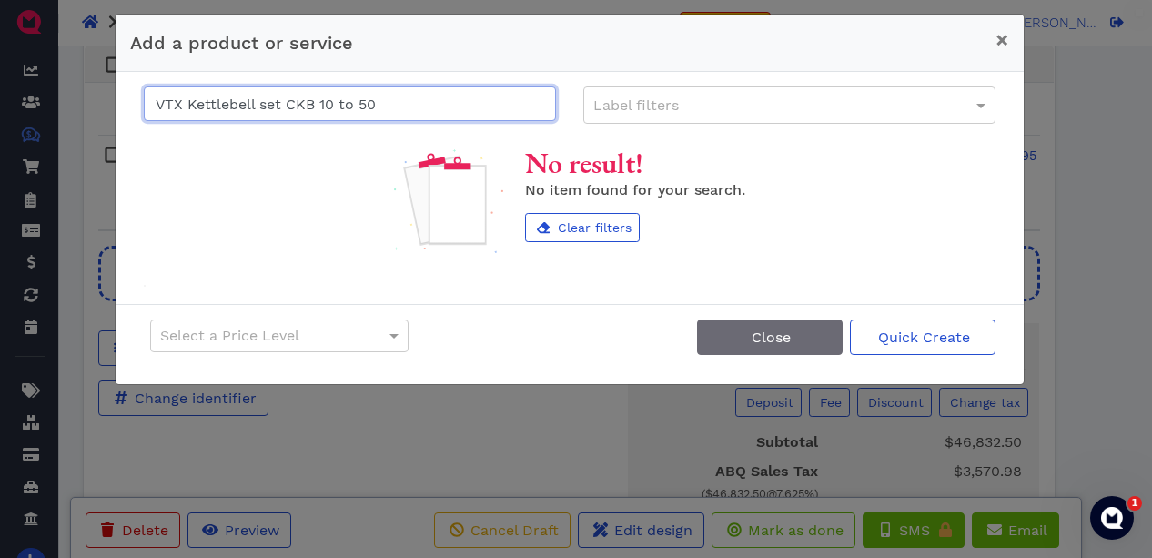
drag, startPoint x: 387, startPoint y: 112, endPoint x: 140, endPoint y: 114, distance: 246.6
click at [140, 114] on div "VTX Kettlebell set CKB 10 to 50" at bounding box center [350, 104] width 440 height 37
type input "VTX Kettlebell set CKB 10 to 50"
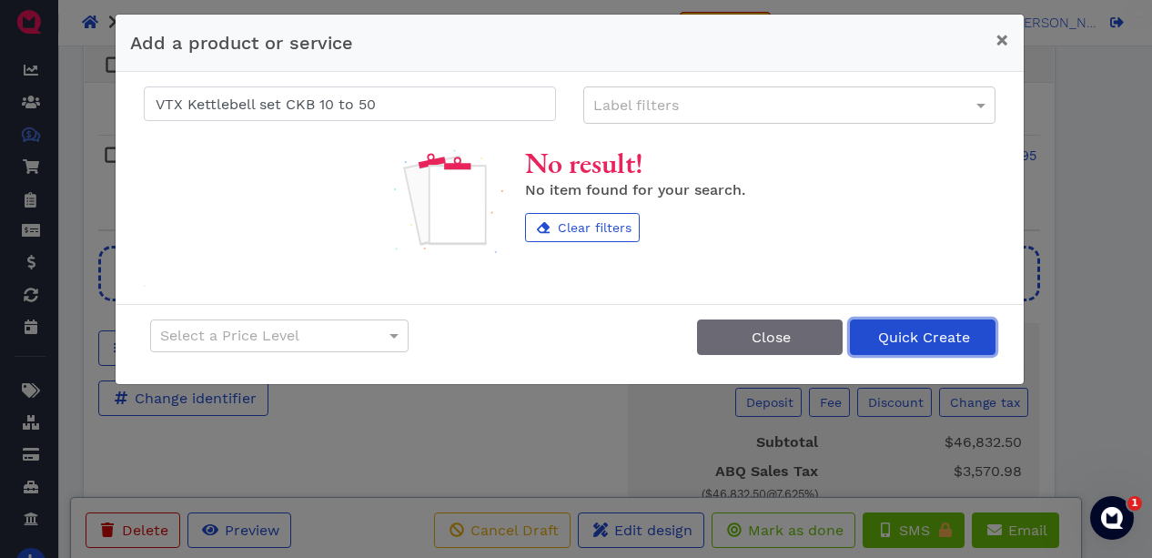
click at [897, 333] on span "Quick Create" at bounding box center [922, 336] width 95 height 17
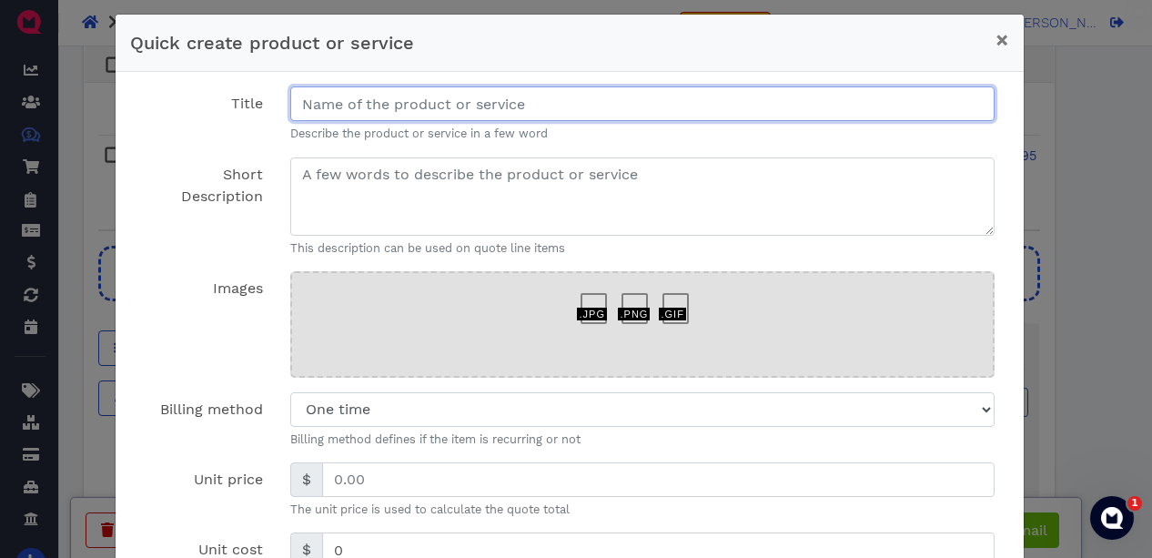
click at [601, 106] on input "Title" at bounding box center [642, 103] width 705 height 35
paste input "VTX Kettlebell set CKB 10 to 50"
type input "VTX Kettlebell set CKB 10 to 50"
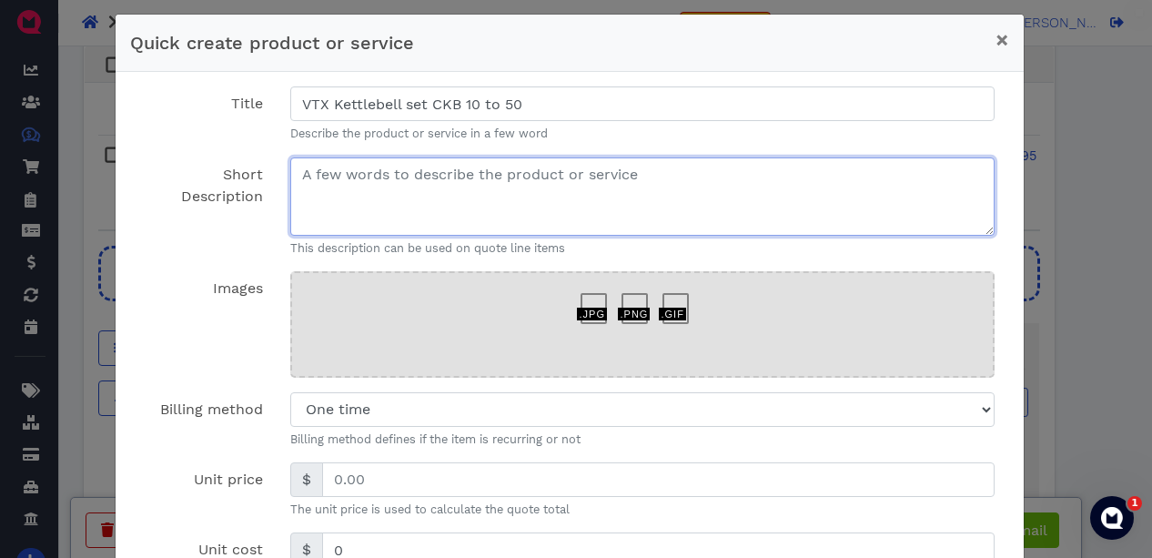
click at [501, 182] on textarea "Short Description" at bounding box center [642, 196] width 705 height 78
paste textarea "VTX Kettlebell set CKB 10 to 50"
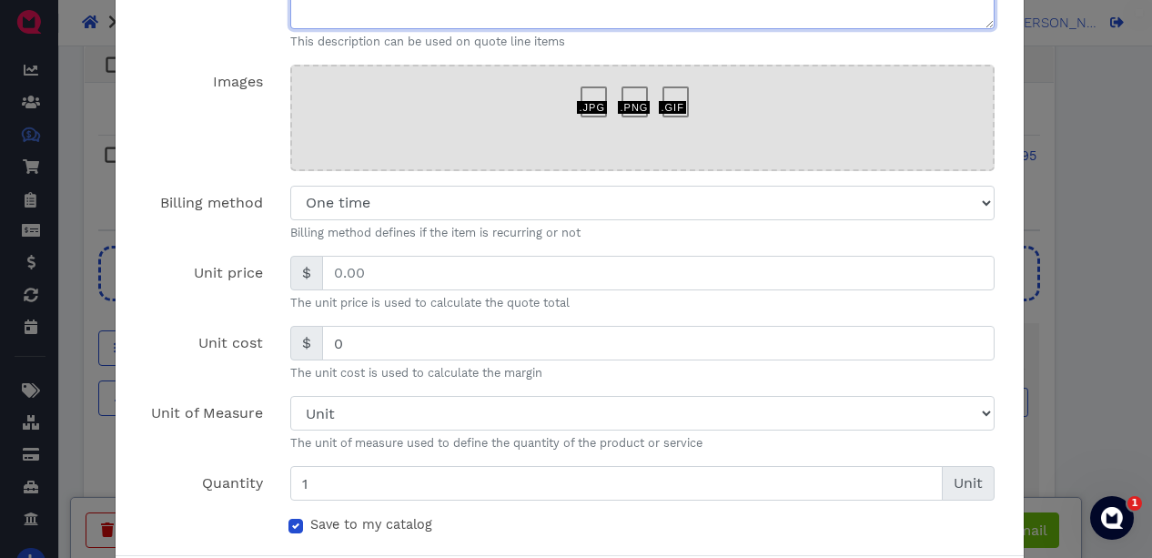
scroll to position [285, 0]
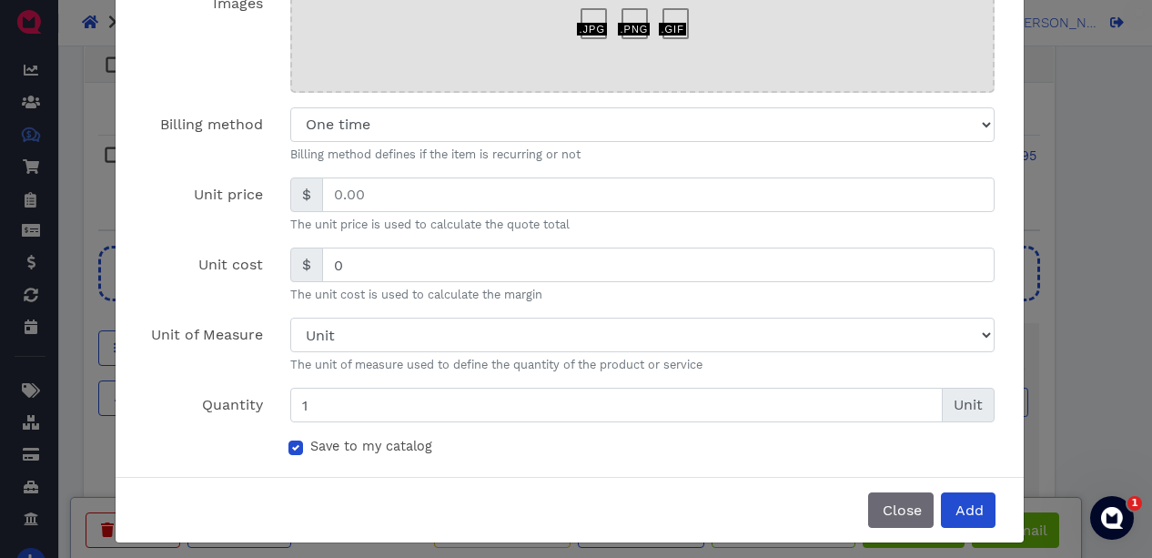
type textarea "VTX Kettlebell set CKB 10 to 50"
click at [310, 450] on label "Save to my catalog" at bounding box center [371, 447] width 122 height 20
click at [288, 450] on input "Save to my catalog" at bounding box center [295, 446] width 15 height 18
checkbox input "false"
click at [975, 507] on span "Add" at bounding box center [968, 509] width 31 height 17
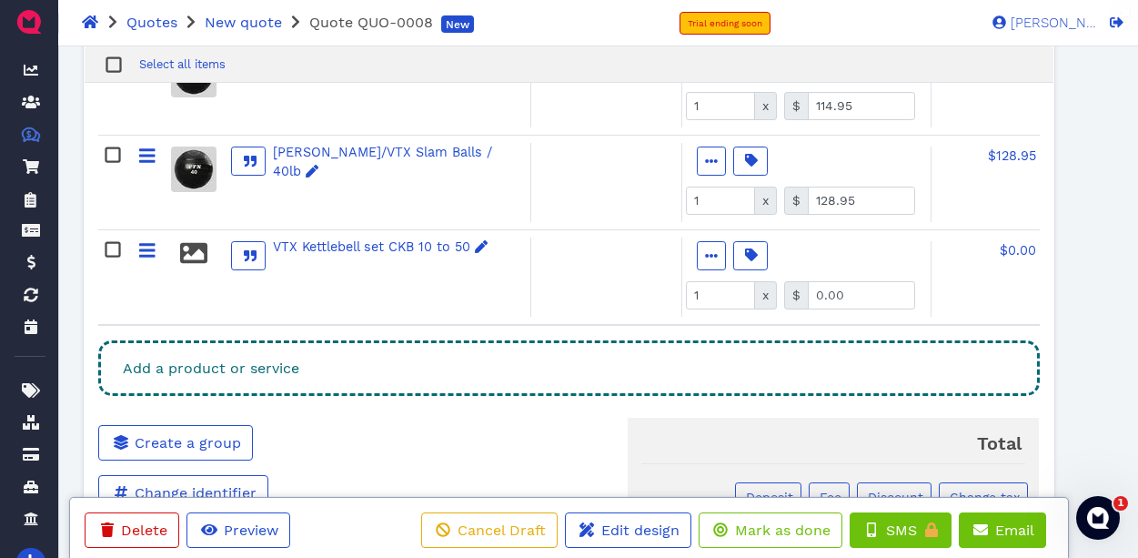
click at [317, 358] on div "Add a product or service" at bounding box center [569, 368] width 942 height 56
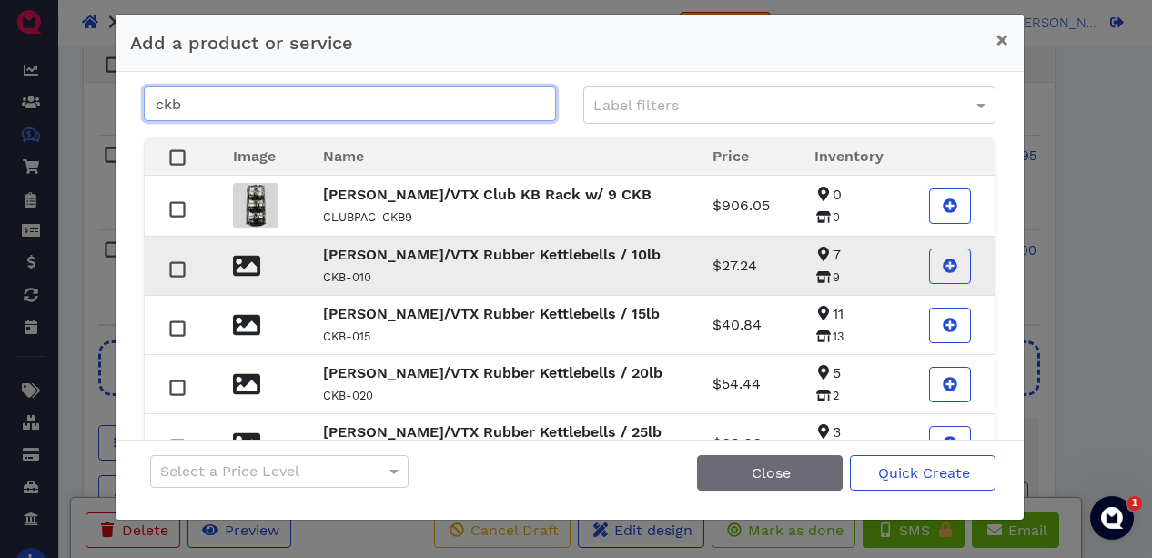
type input "ckb"
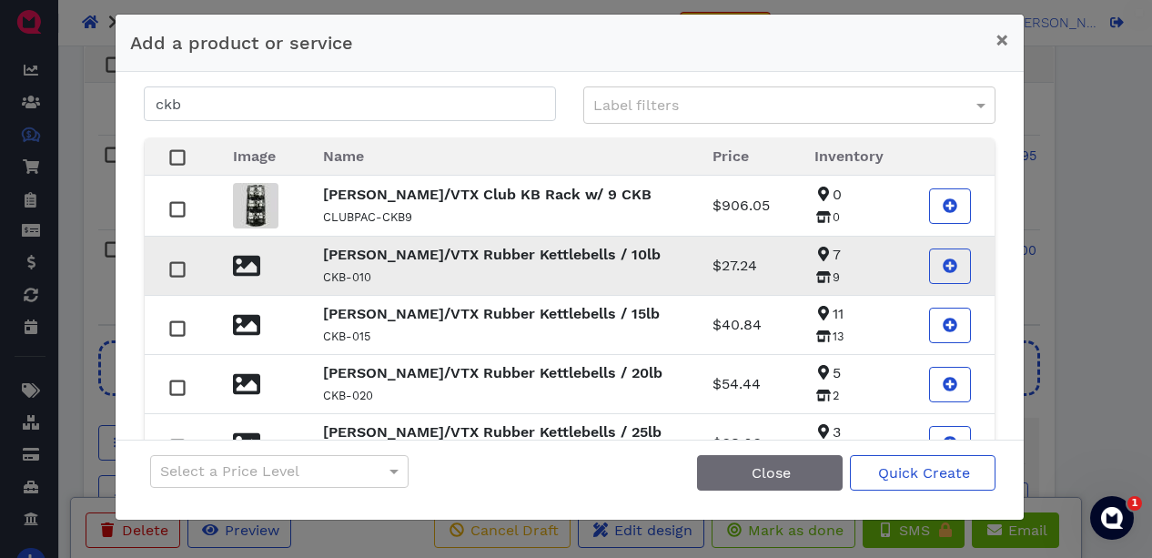
click at [177, 270] on rect at bounding box center [177, 270] width 14 height 14
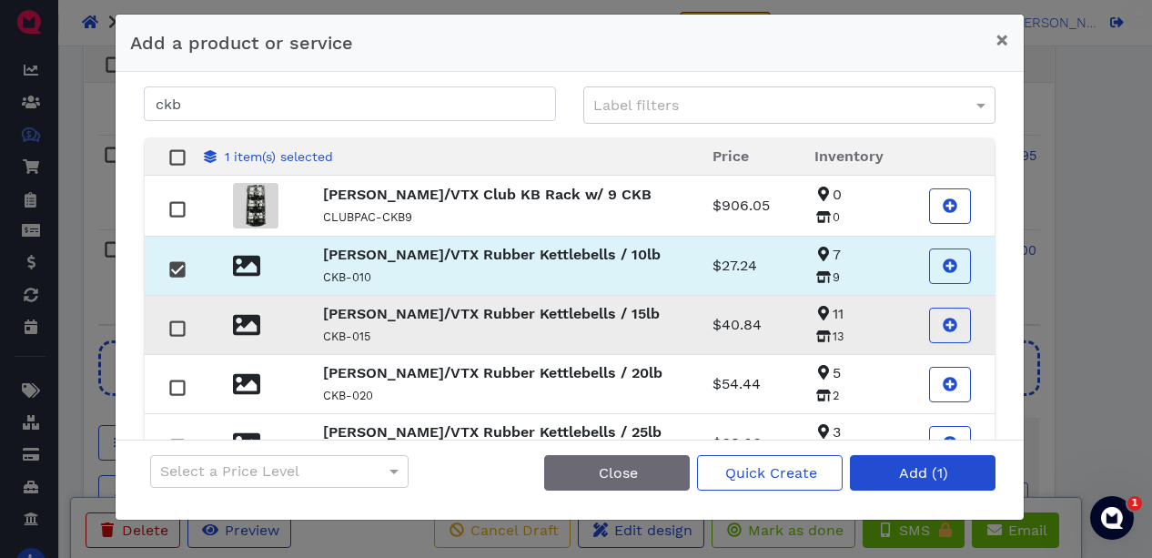
click at [182, 328] on rect at bounding box center [177, 329] width 14 height 14
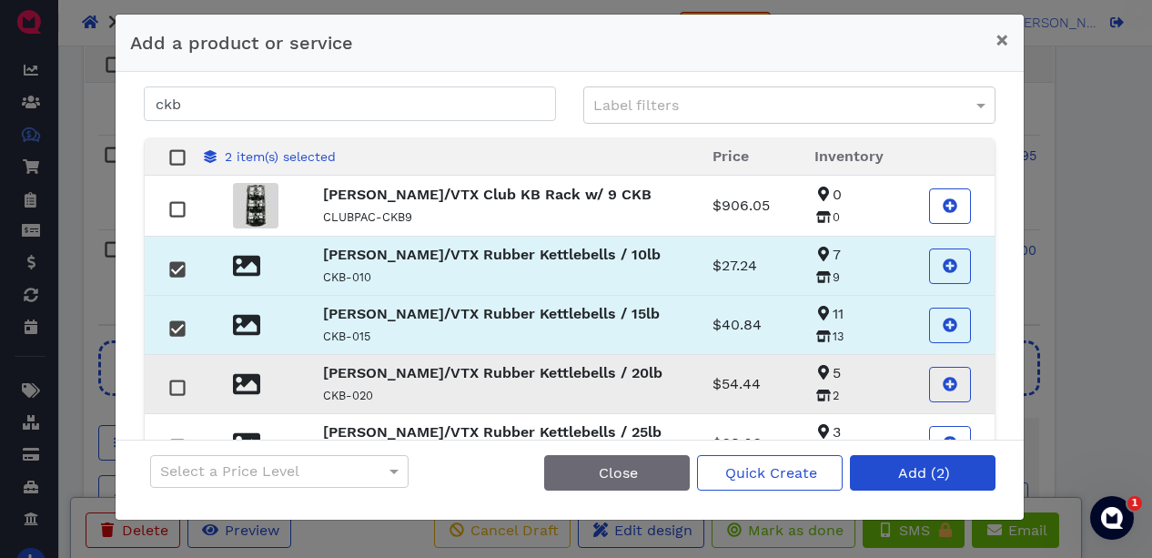
click at [186, 389] on div at bounding box center [178, 387] width 22 height 22
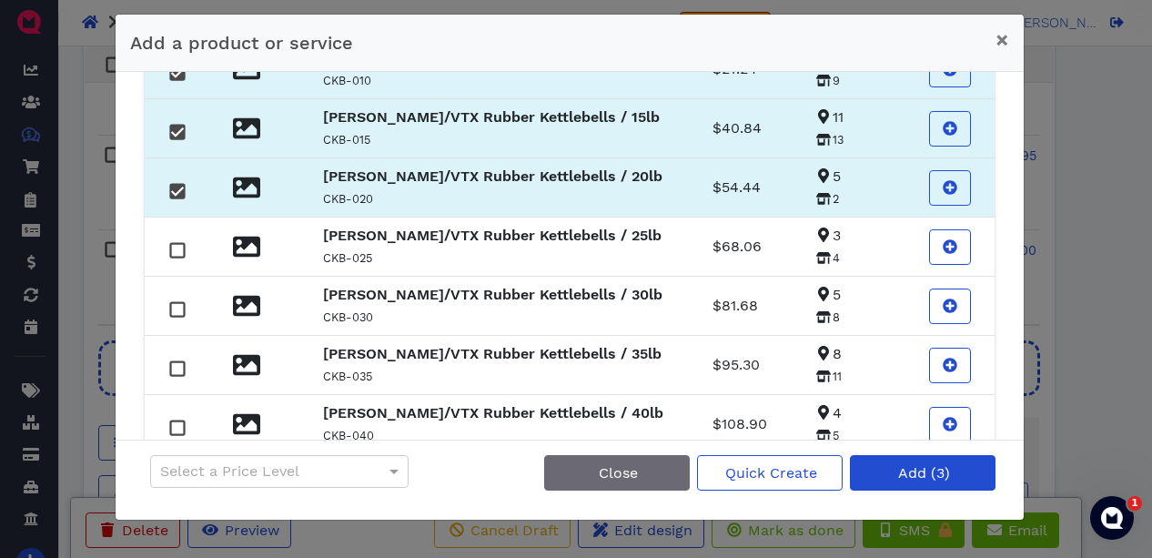
scroll to position [218, 0]
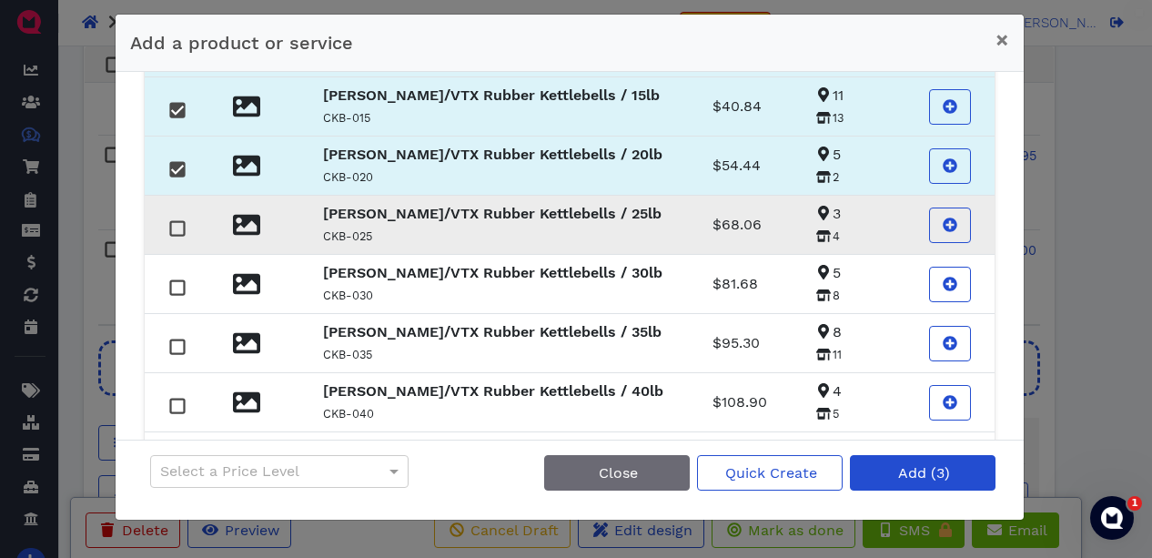
click at [174, 227] on rect at bounding box center [177, 229] width 14 height 14
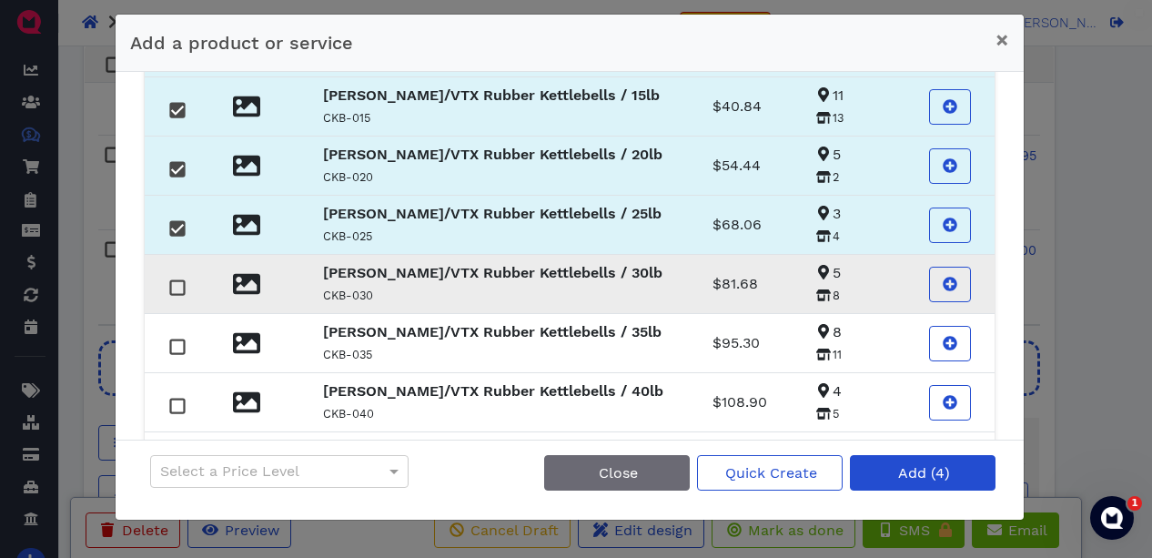
click at [178, 289] on rect at bounding box center [177, 288] width 14 height 14
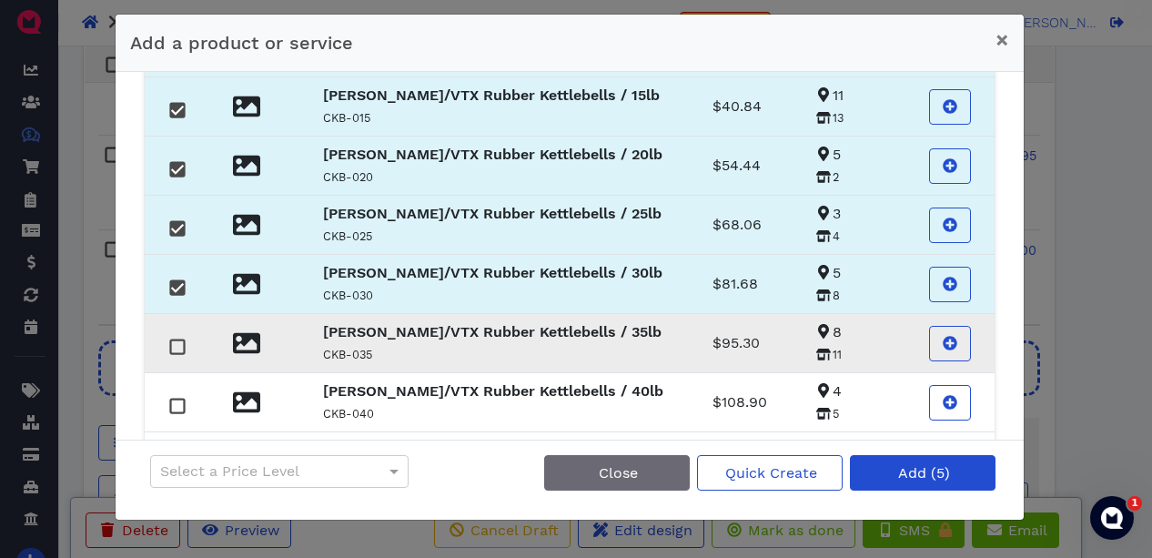
click at [176, 348] on rect at bounding box center [177, 347] width 14 height 14
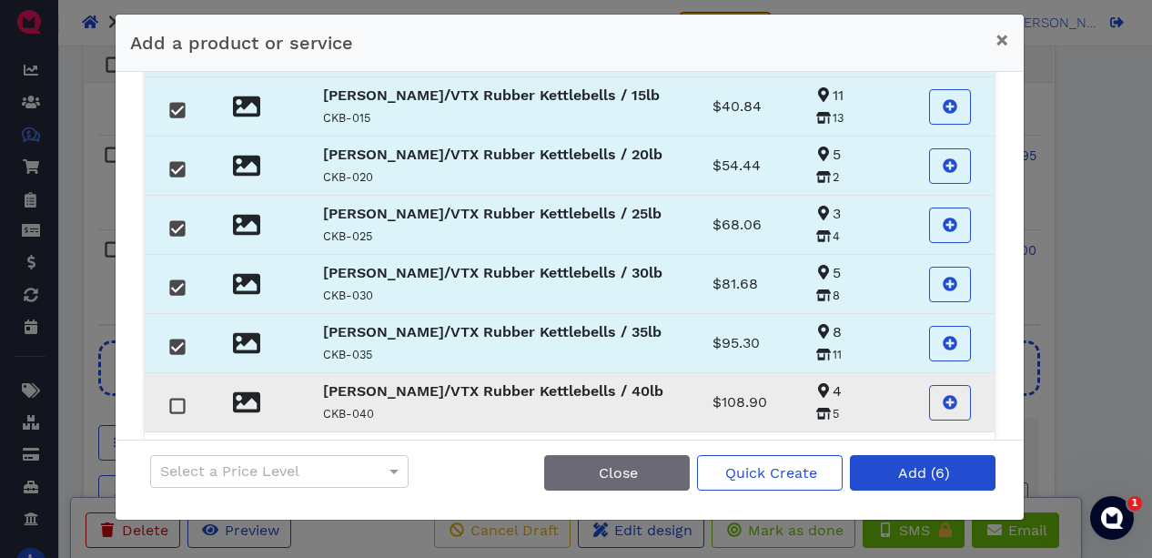
click at [180, 408] on rect at bounding box center [177, 406] width 14 height 14
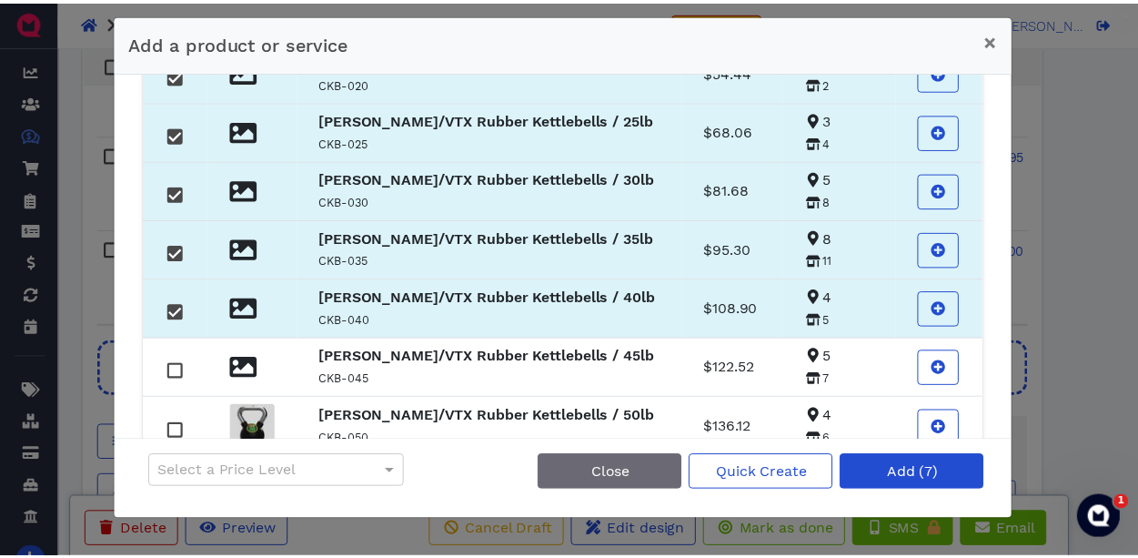
scroll to position [328, 0]
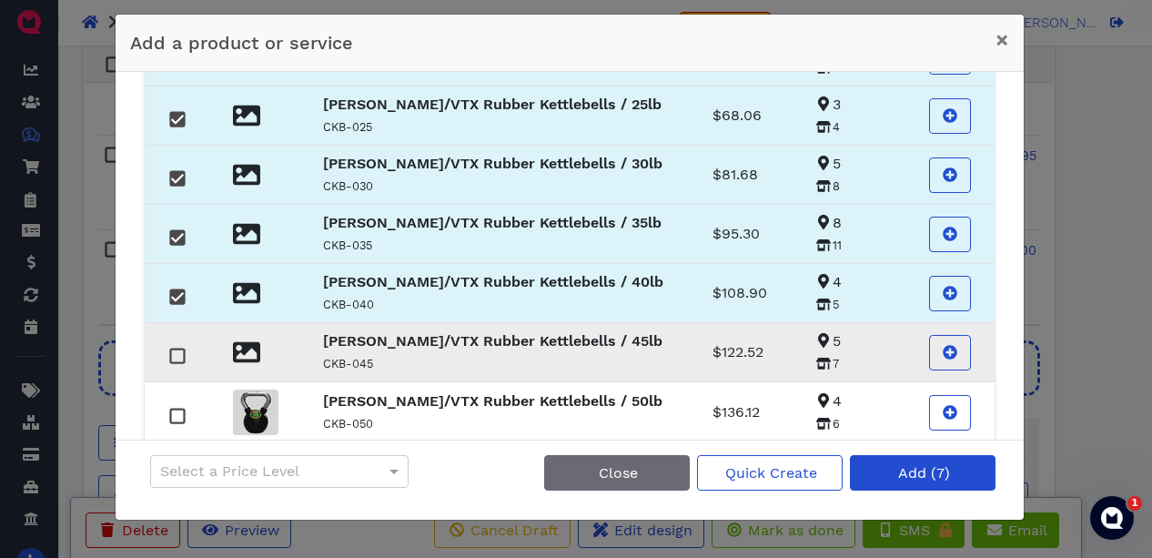
click at [180, 351] on rect at bounding box center [177, 356] width 14 height 14
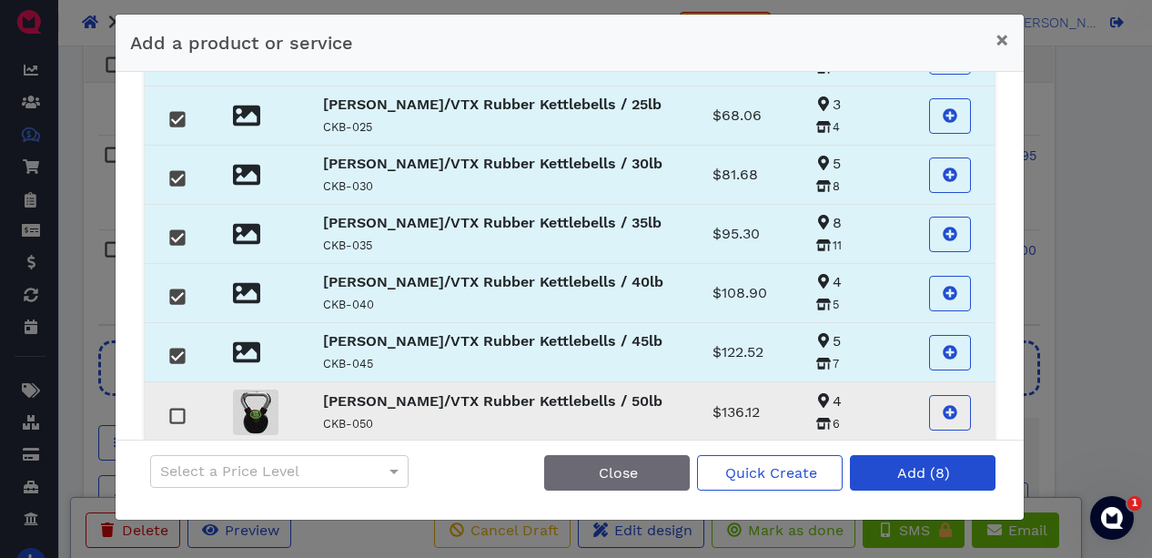
click at [177, 415] on rect at bounding box center [177, 416] width 14 height 14
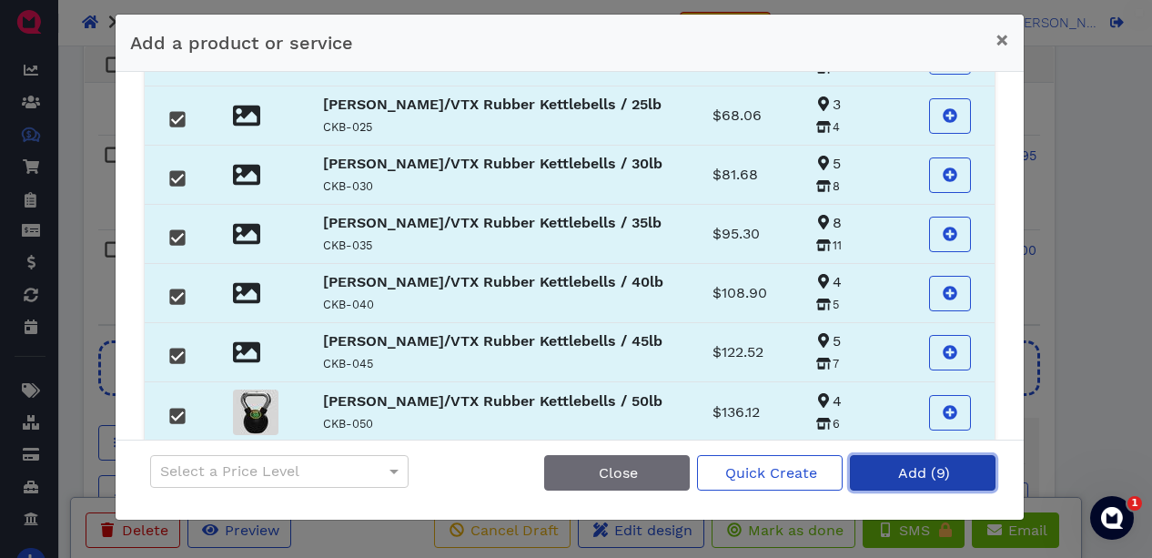
click at [896, 475] on span "Add (9)" at bounding box center [922, 472] width 55 height 17
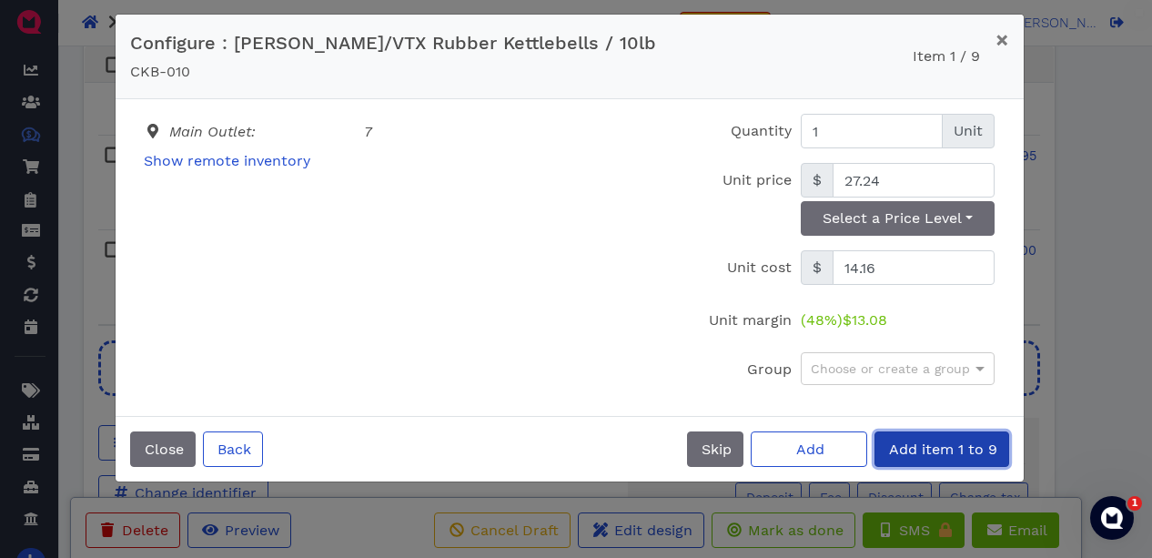
click at [933, 445] on span "Add item 1 to 9" at bounding box center [941, 448] width 111 height 17
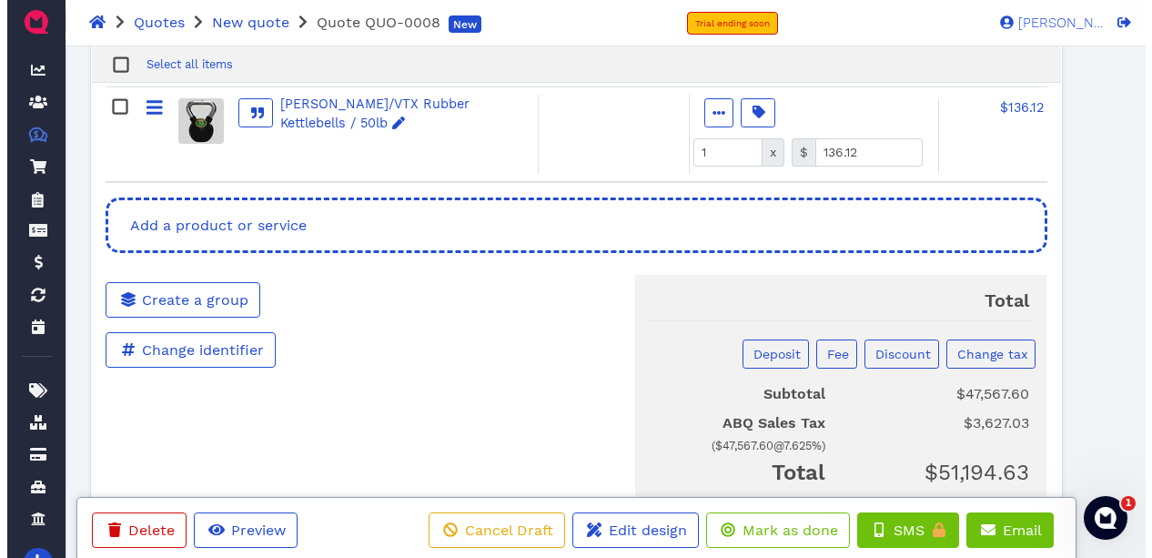
scroll to position [2845, 0]
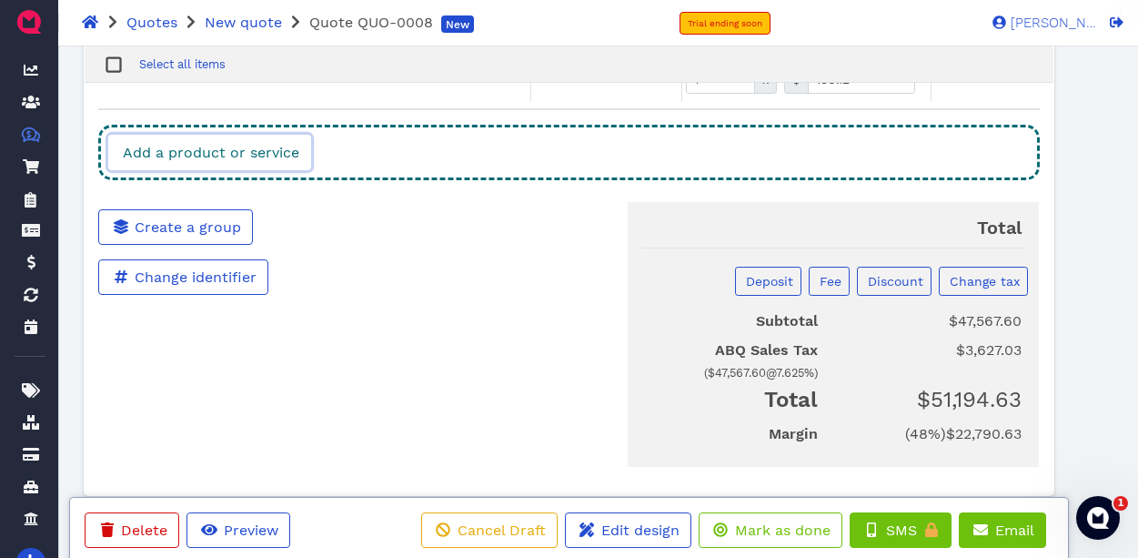
click at [310, 166] on link "Add a product or service" at bounding box center [209, 152] width 203 height 35
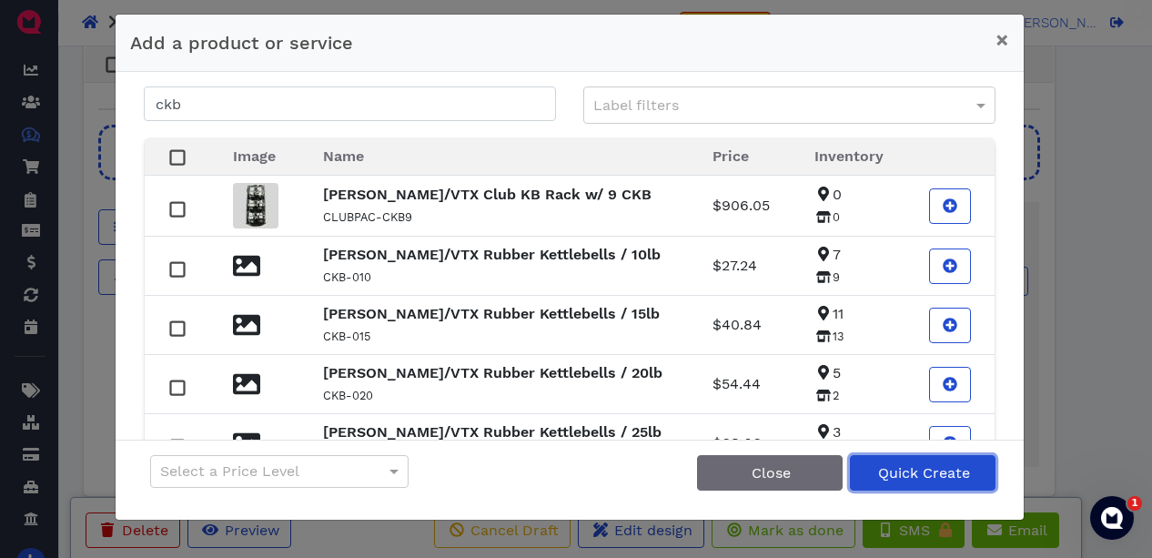
click at [900, 469] on span "Quick Create" at bounding box center [922, 472] width 95 height 17
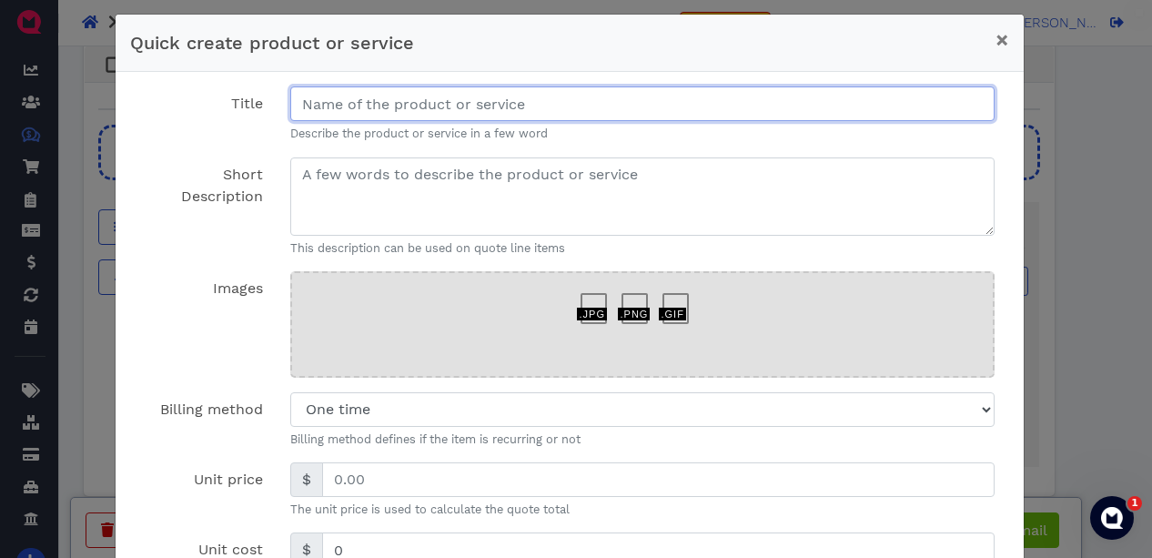
click at [493, 107] on input "Title" at bounding box center [642, 103] width 705 height 35
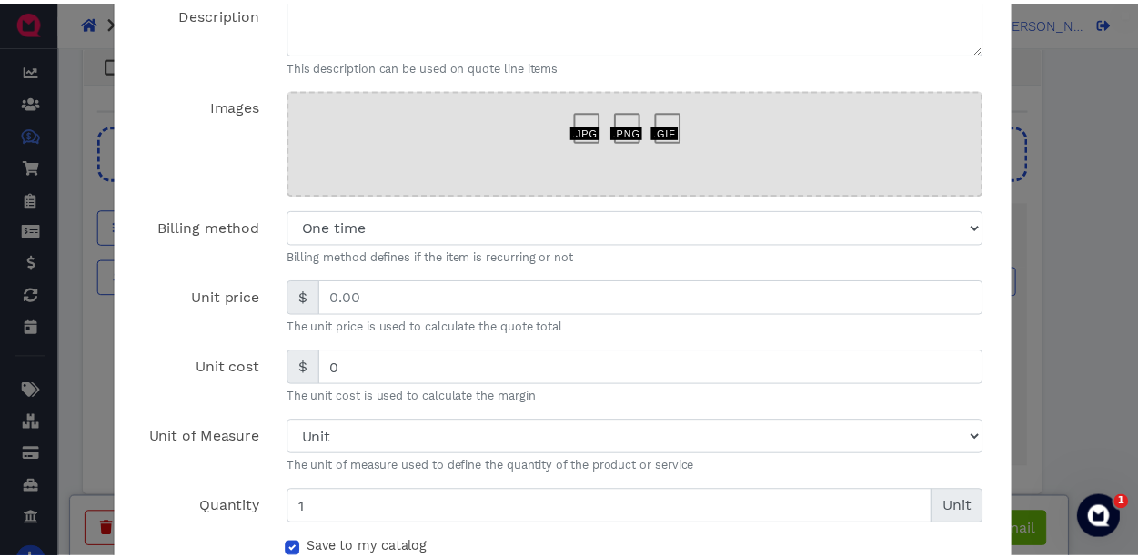
scroll to position [285, 0]
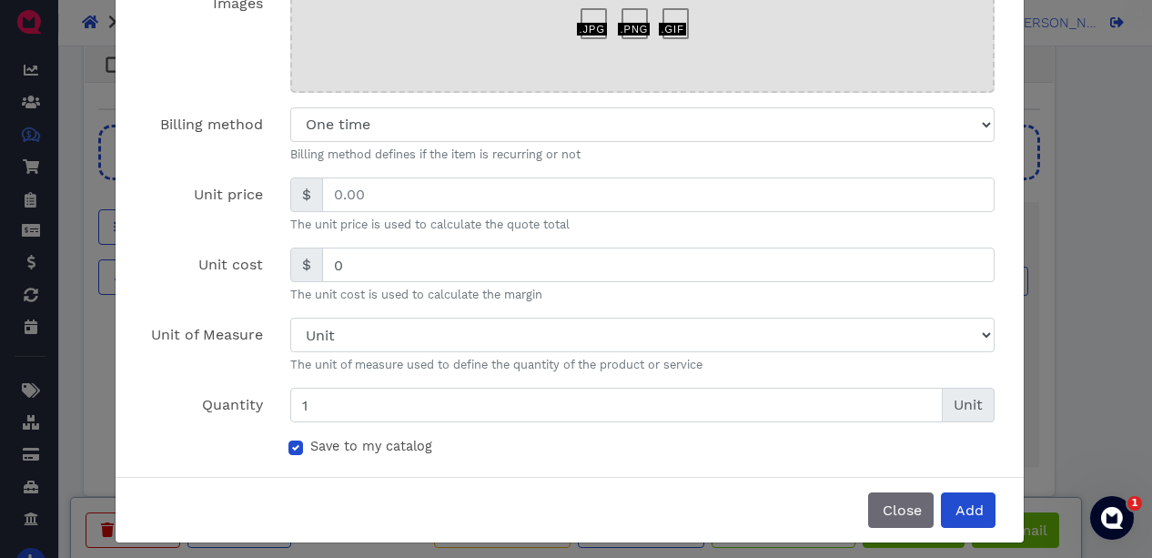
type input "TKO Stability Ball Set 55,65, 75"
click at [310, 453] on label "Save to my catalog" at bounding box center [371, 447] width 122 height 20
click at [289, 453] on input "Save to my catalog" at bounding box center [295, 446] width 15 height 18
checkbox input "false"
click at [969, 506] on span "Add" at bounding box center [968, 509] width 31 height 17
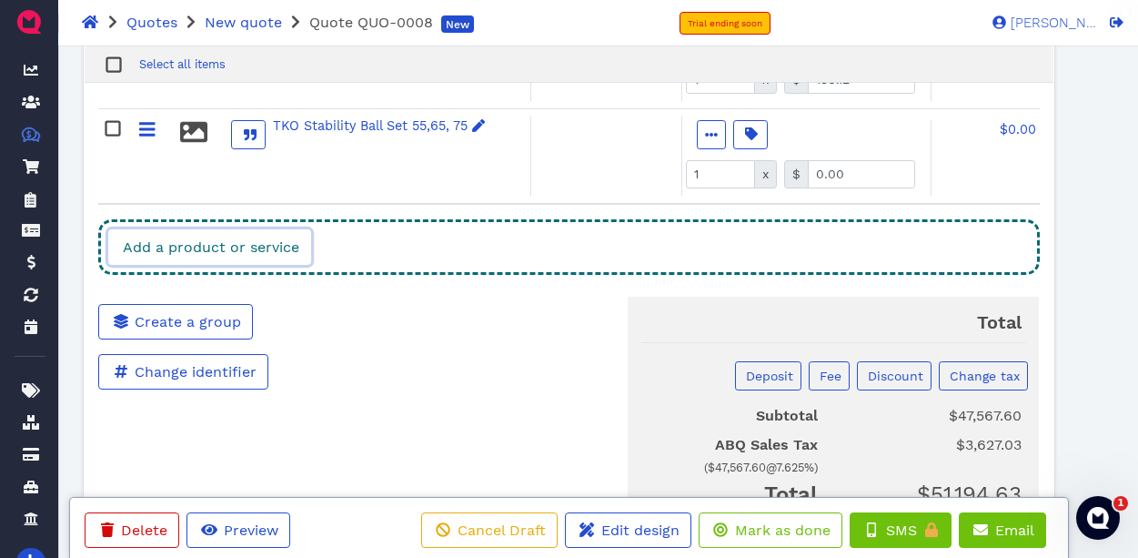
click at [280, 250] on span "Add a product or service" at bounding box center [209, 246] width 179 height 17
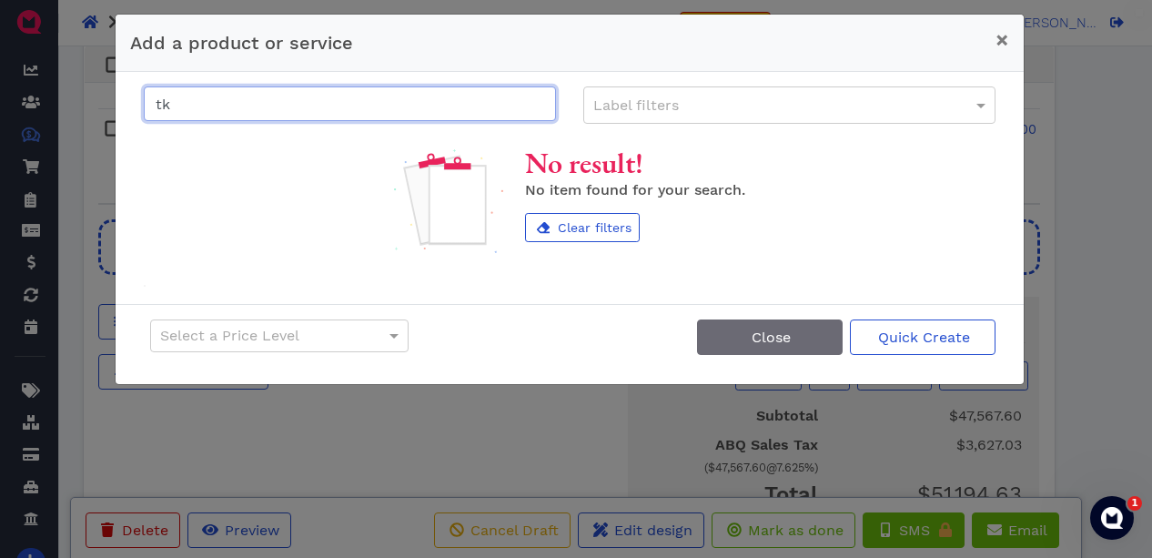
type input "t"
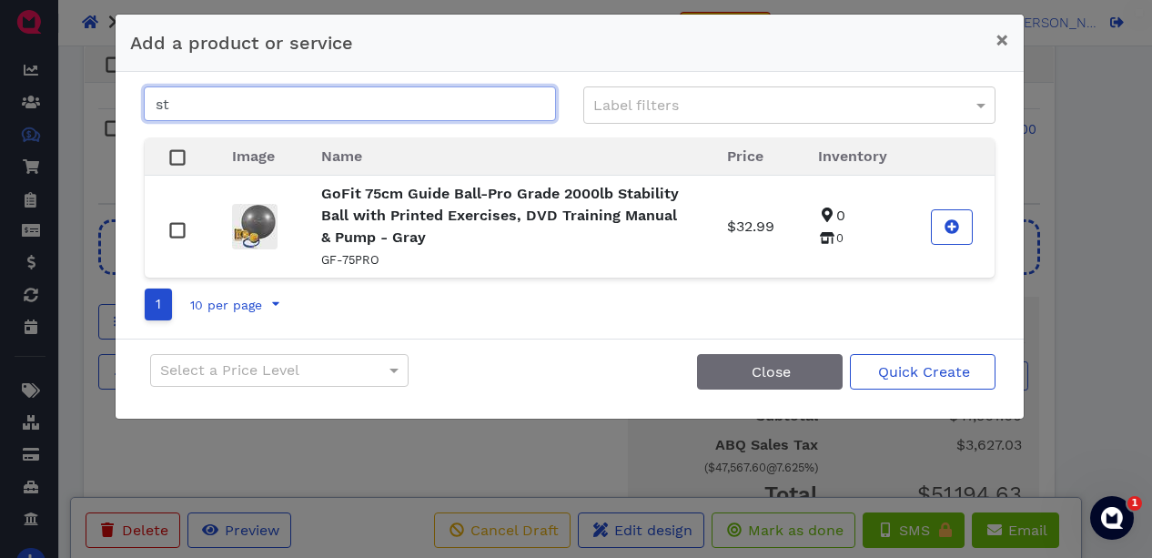
type input "s"
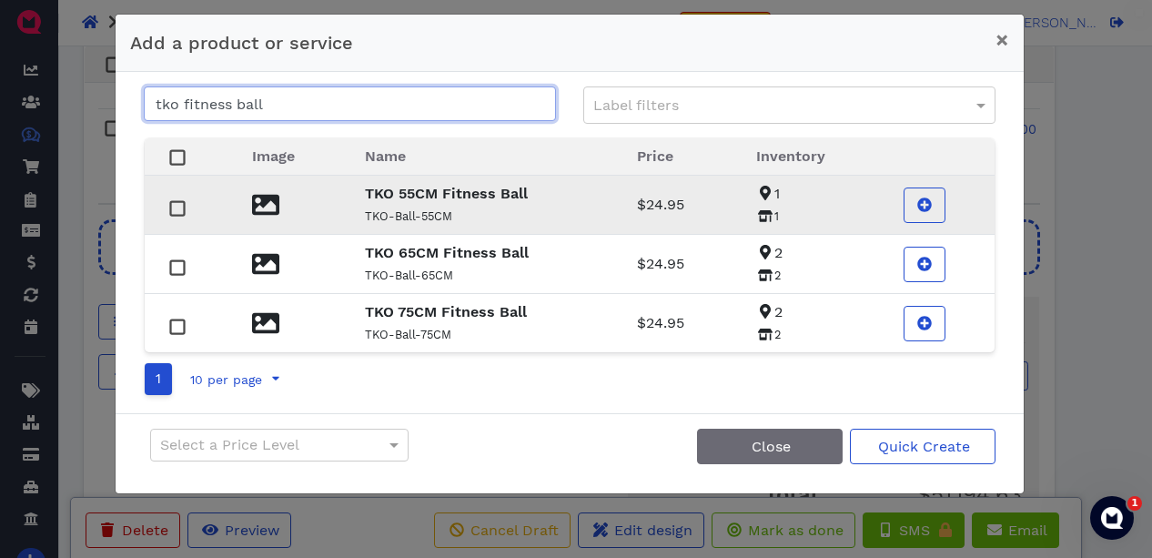
type input "tko fitness ball"
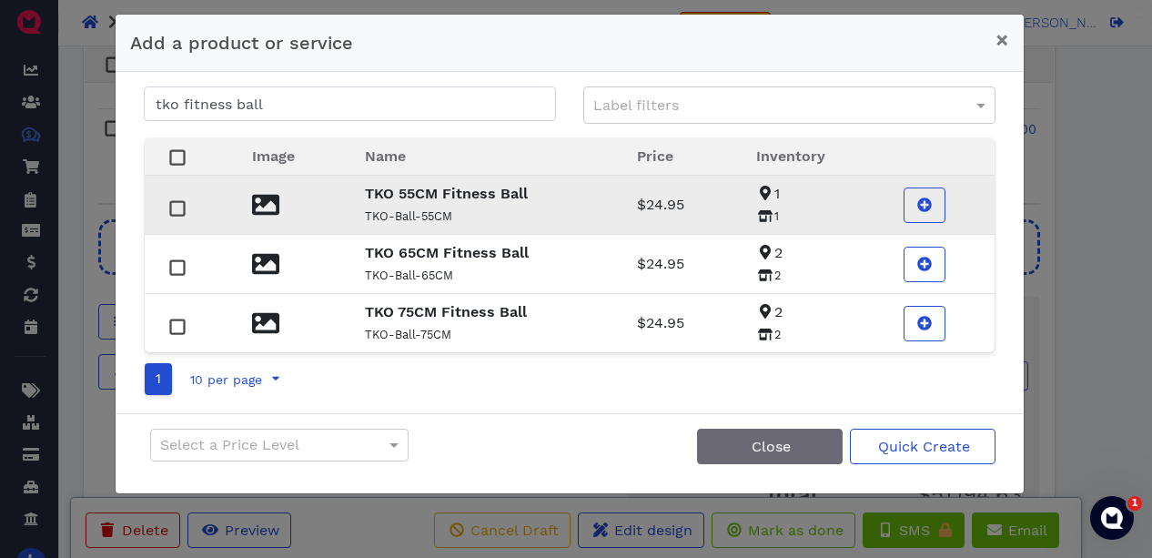
click at [177, 209] on rect at bounding box center [177, 209] width 14 height 14
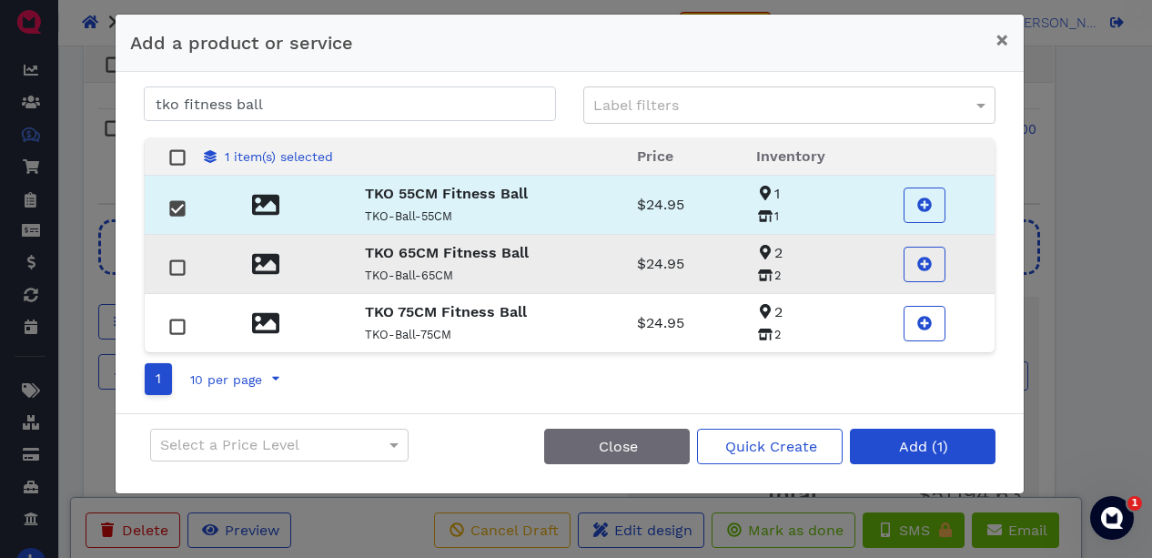
click at [177, 264] on rect at bounding box center [177, 268] width 14 height 14
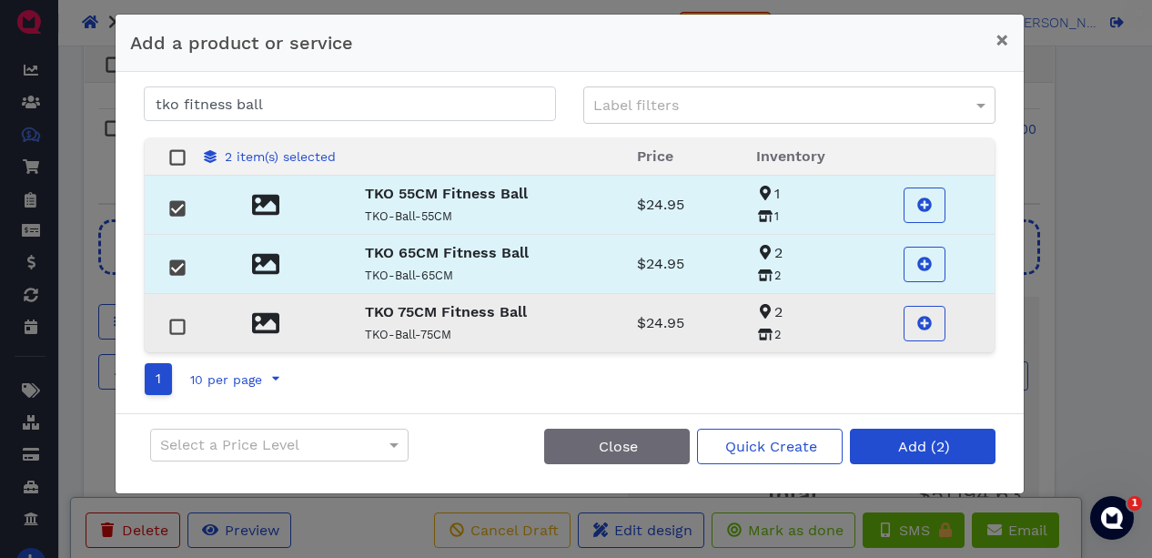
click at [178, 324] on rect at bounding box center [177, 327] width 14 height 14
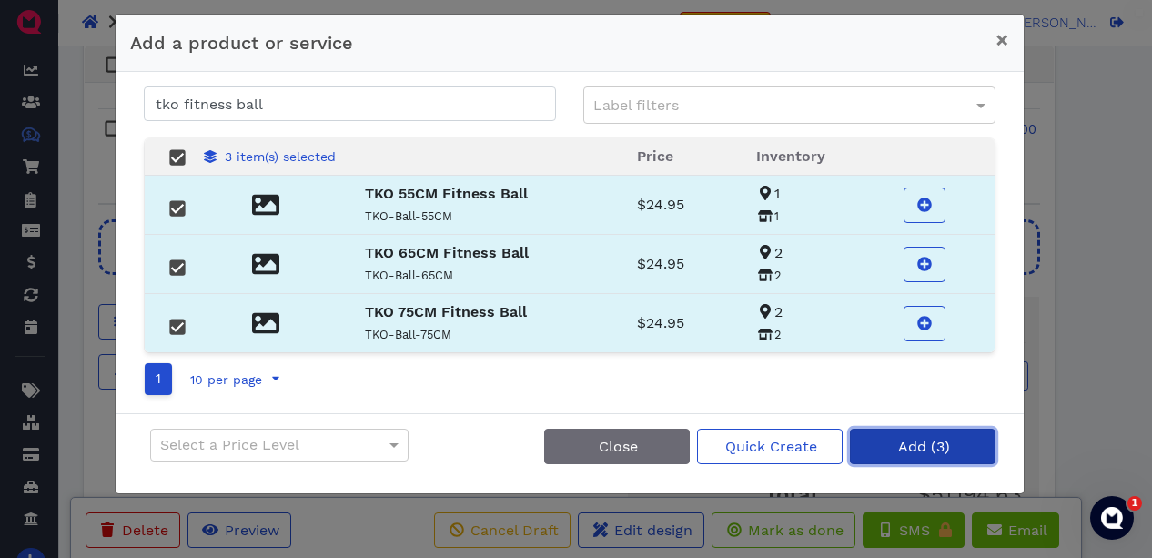
click at [902, 447] on span "Add (3)" at bounding box center [922, 446] width 55 height 17
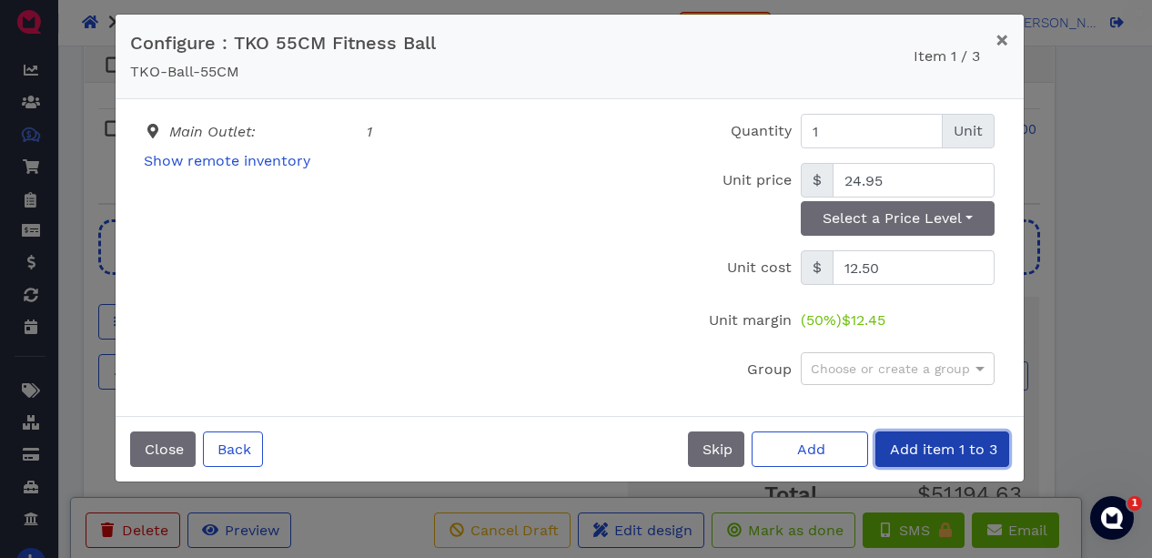
click at [902, 446] on span "Add item 1 to 3" at bounding box center [942, 448] width 110 height 17
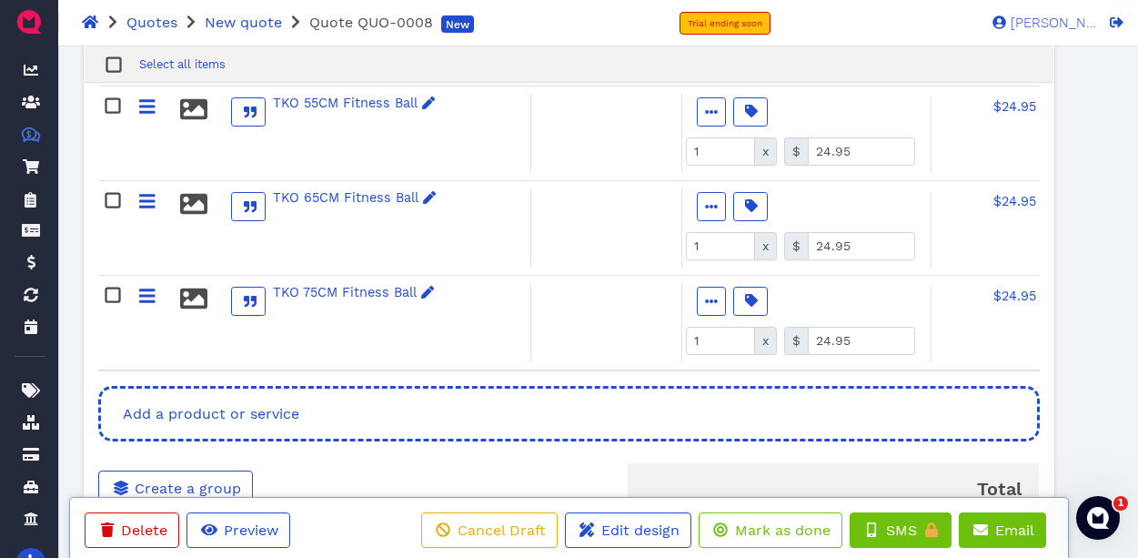
scroll to position [2991, 0]
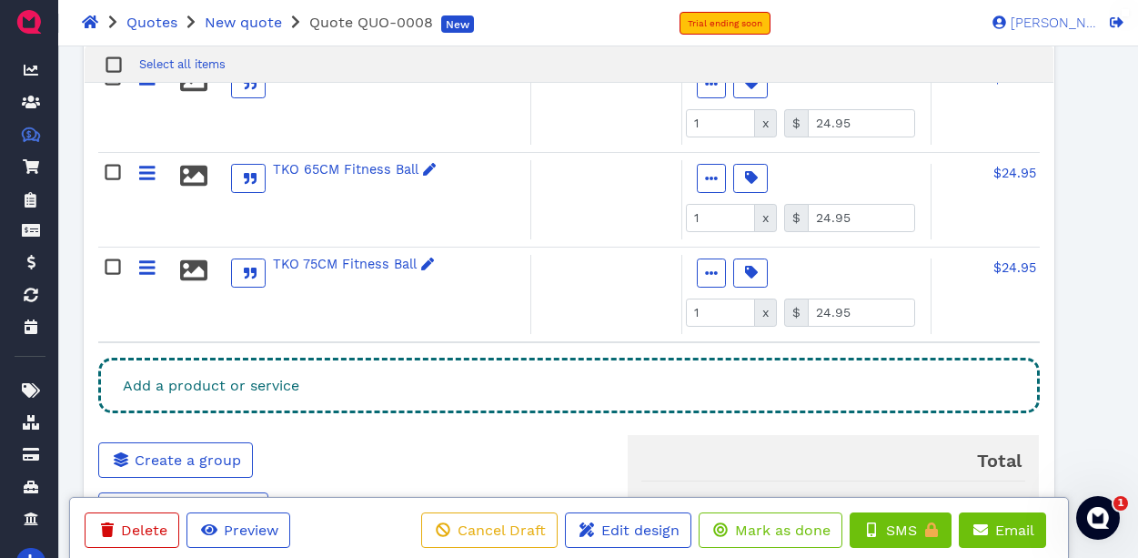
click at [621, 388] on div "Add a product or service" at bounding box center [569, 386] width 942 height 56
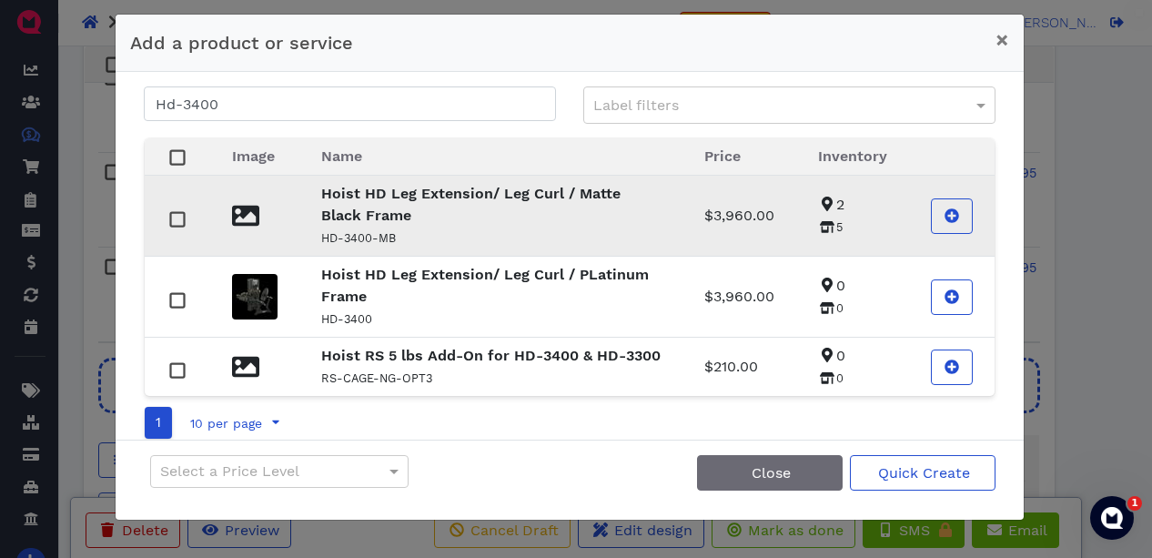
click at [358, 209] on strong "Hoist HD Leg Extension/ Leg Curl / Matte Black Frame" at bounding box center [470, 204] width 299 height 39
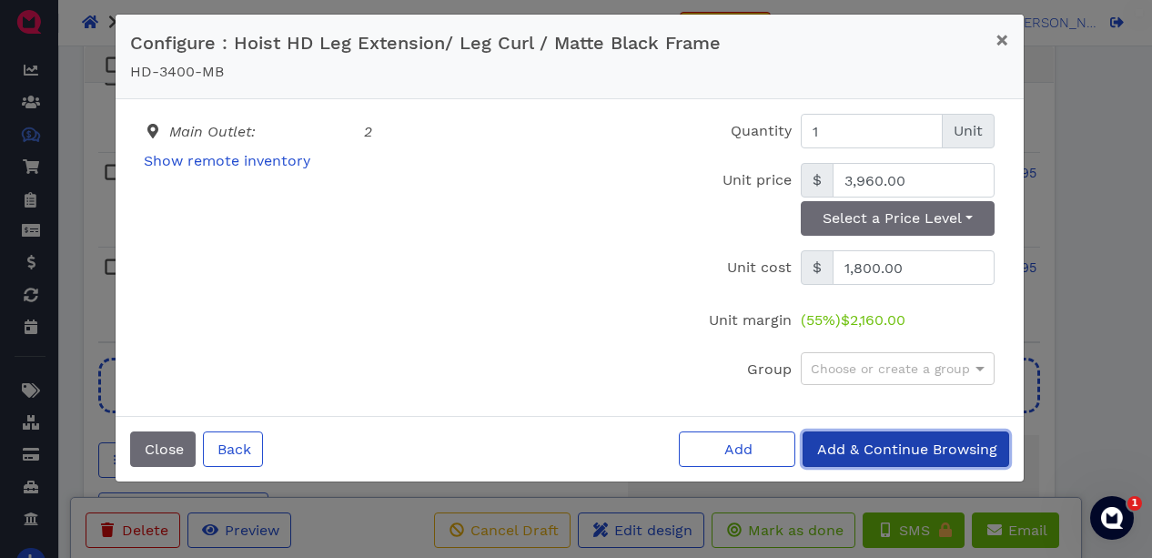
click at [931, 453] on span "Add & Continue Browsing" at bounding box center [905, 448] width 183 height 17
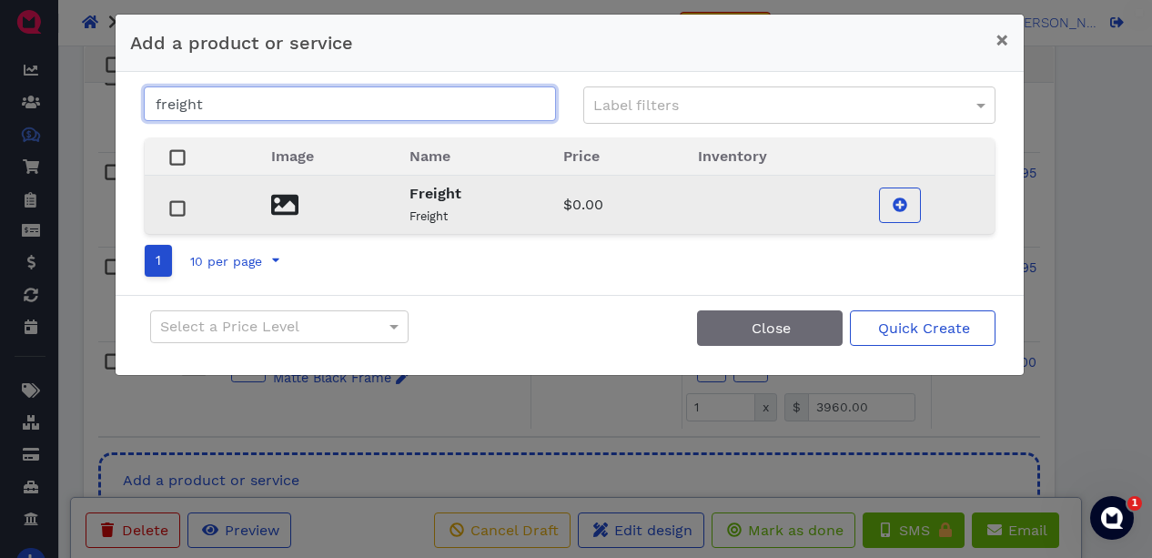
type input "freight"
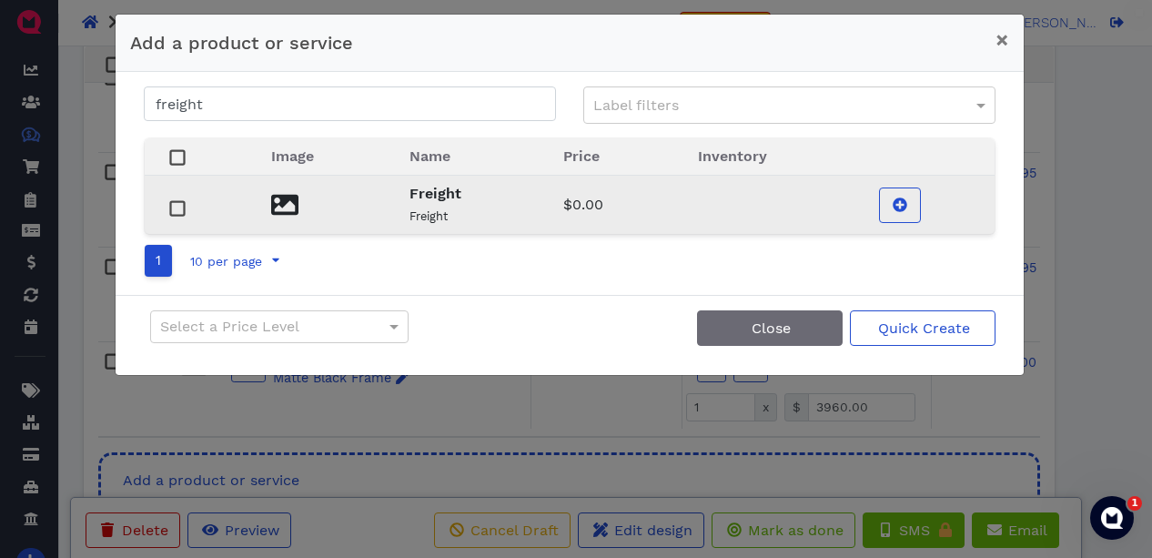
click at [177, 213] on rect at bounding box center [177, 209] width 14 height 14
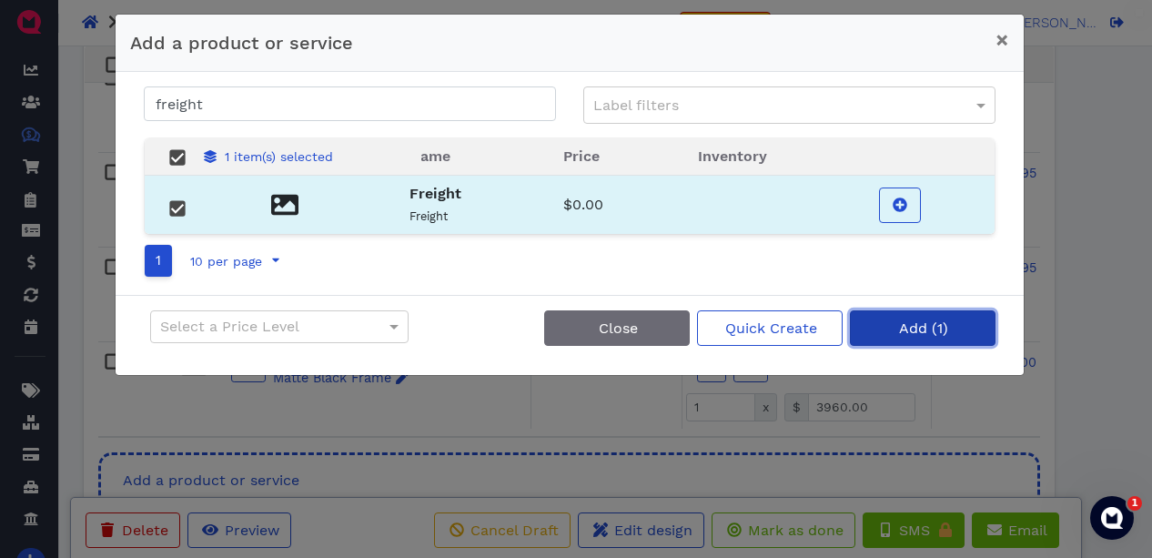
click at [891, 329] on button "Add (1)" at bounding box center [923, 327] width 146 height 35
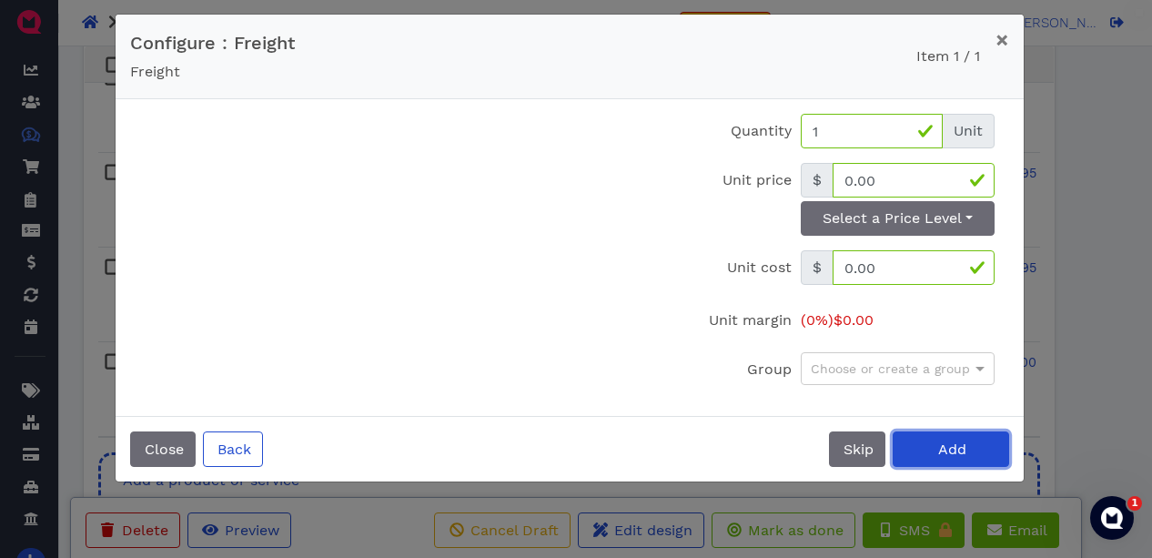
click at [934, 446] on button "Add" at bounding box center [951, 448] width 116 height 35
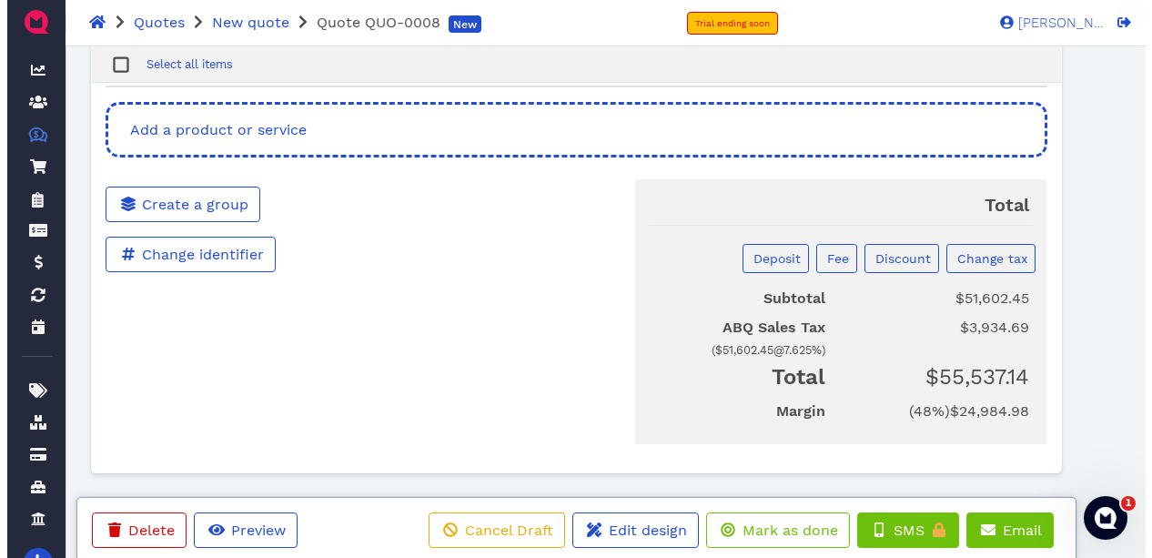
scroll to position [3453, 0]
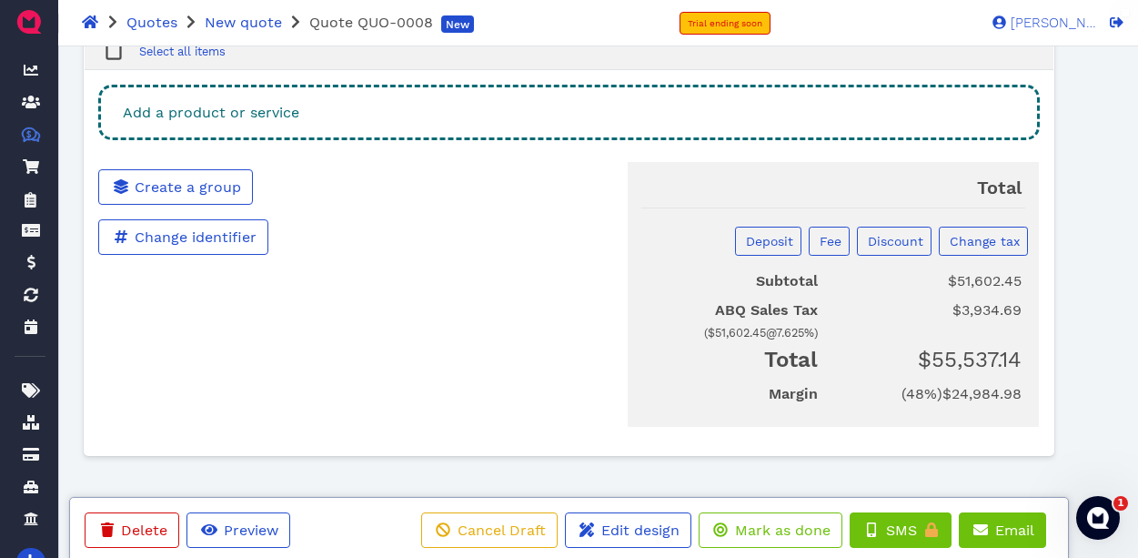
click at [474, 120] on div "Add a product or service" at bounding box center [569, 113] width 942 height 56
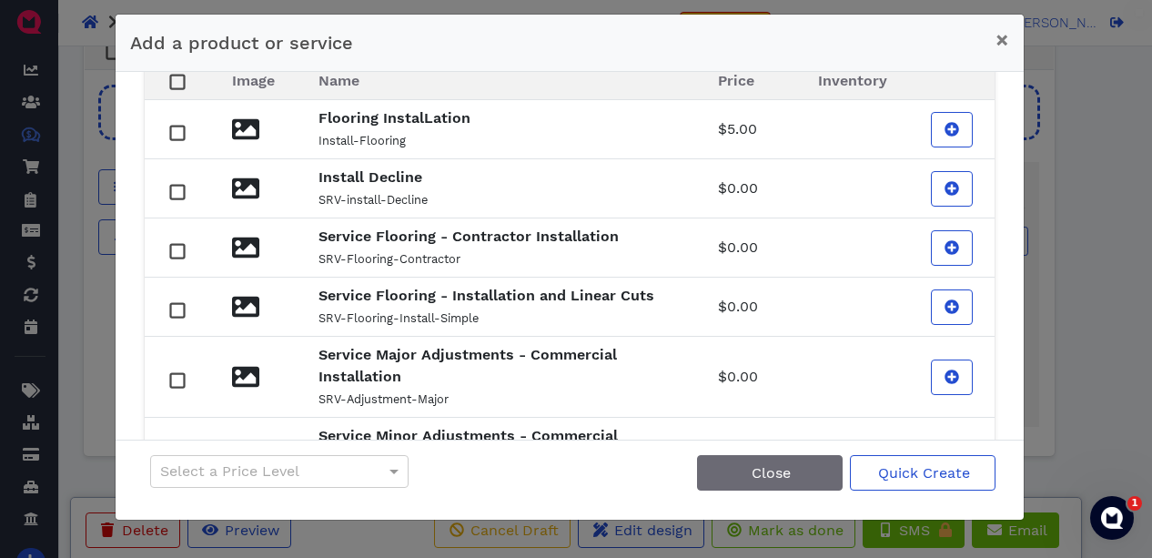
scroll to position [54, 0]
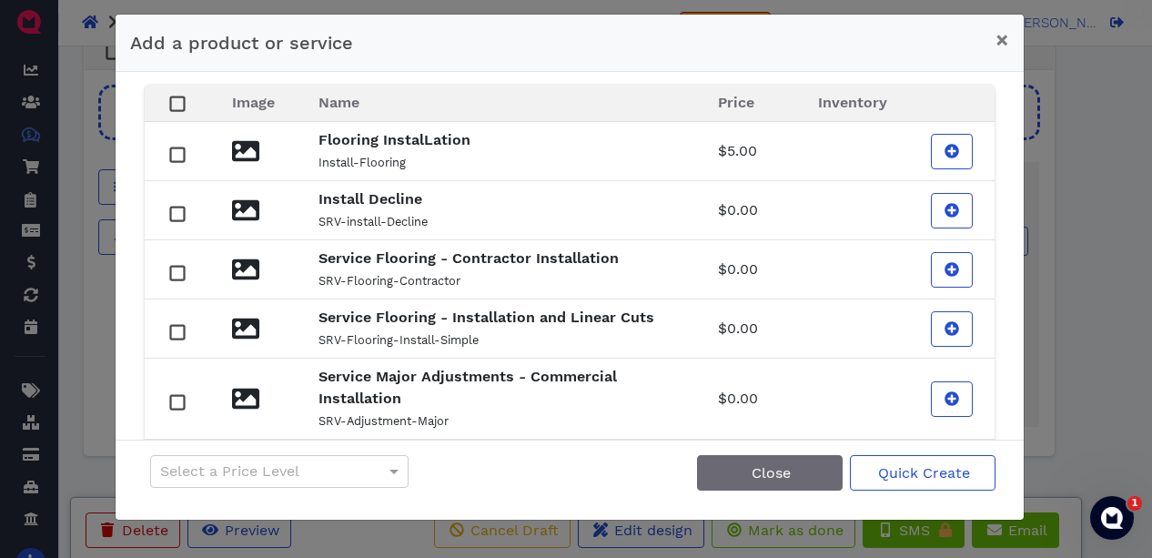
click at [997, 227] on div "install Label filters Image Name Price Inventory Flooring InstalLation Install-…" at bounding box center [570, 256] width 908 height 368
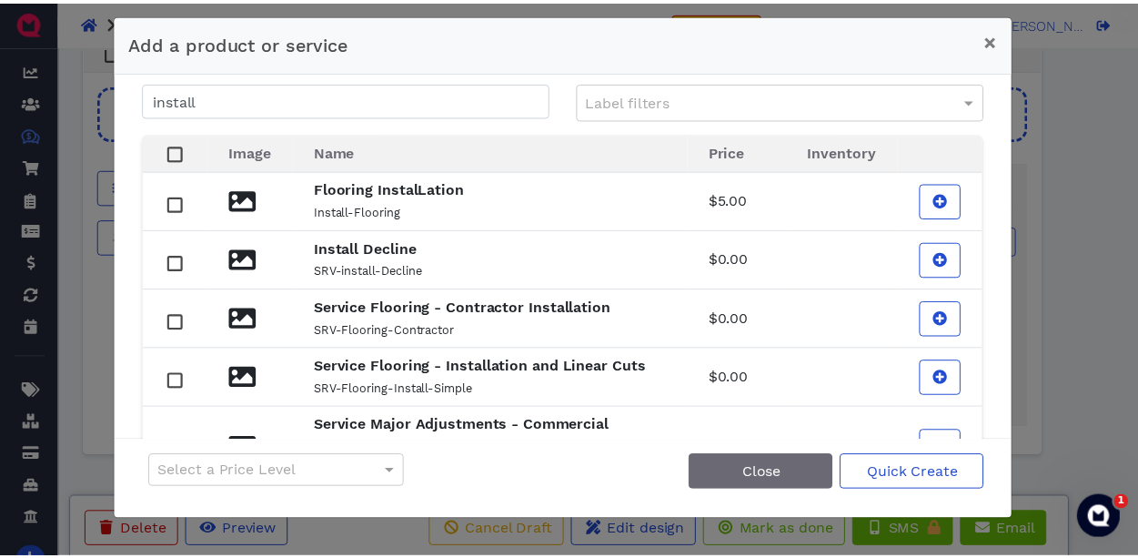
scroll to position [0, 0]
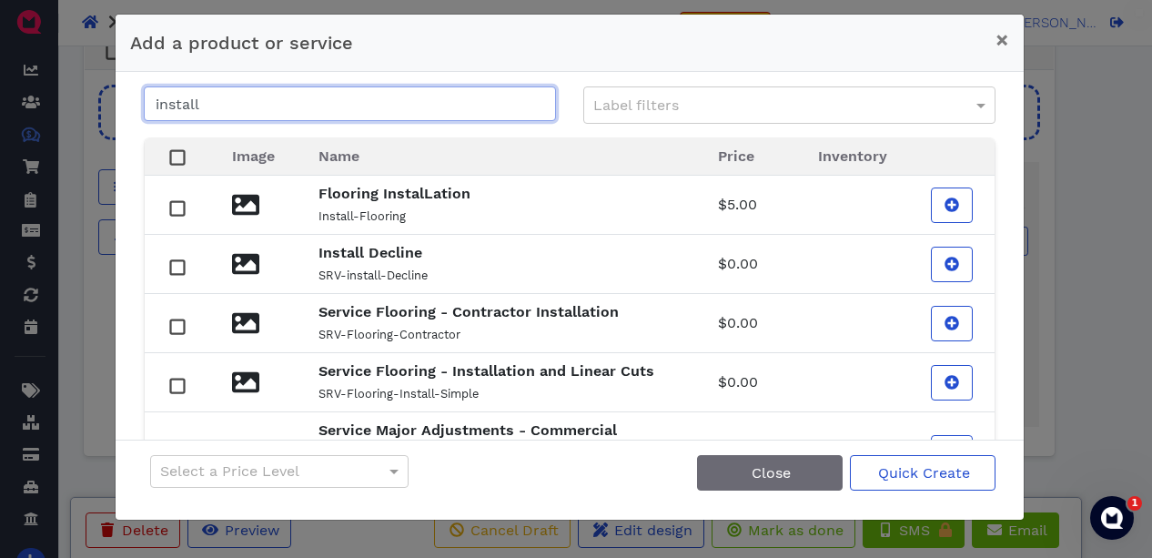
click at [344, 97] on input "install" at bounding box center [350, 103] width 412 height 35
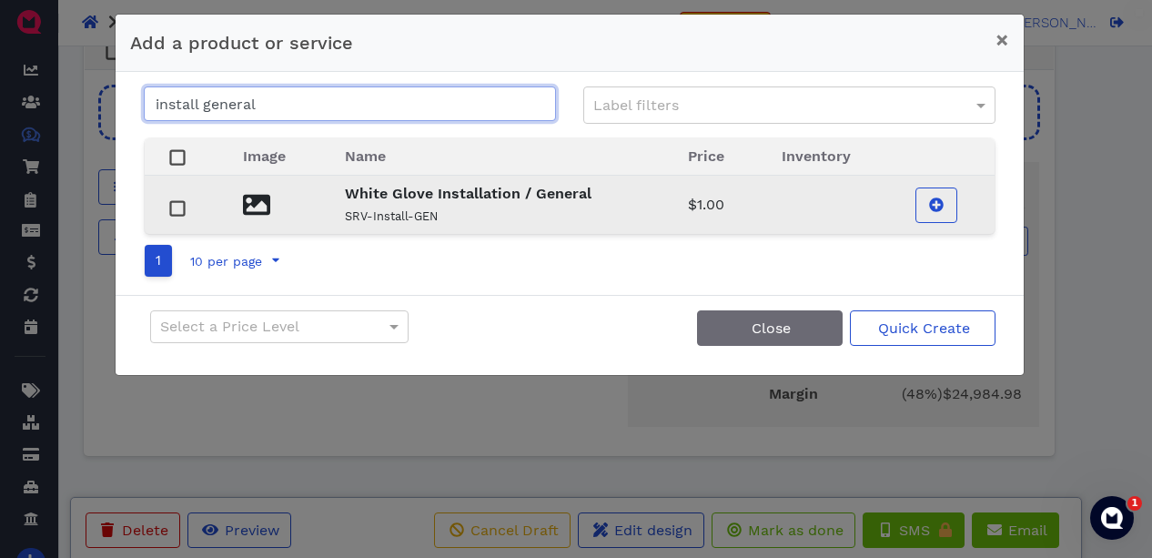
type input "install general"
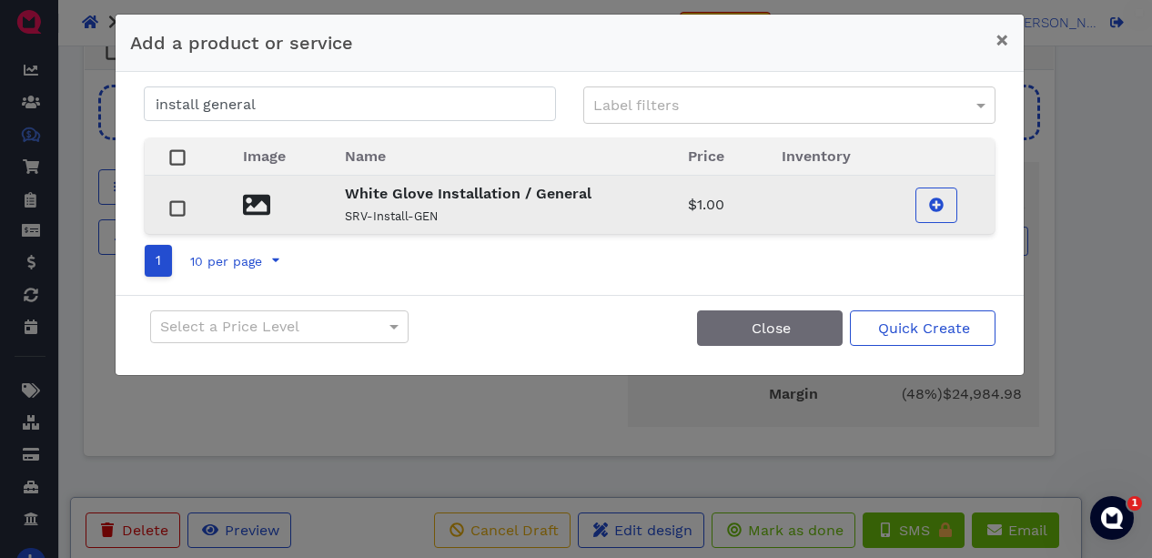
click at [177, 205] on rect at bounding box center [177, 209] width 14 height 14
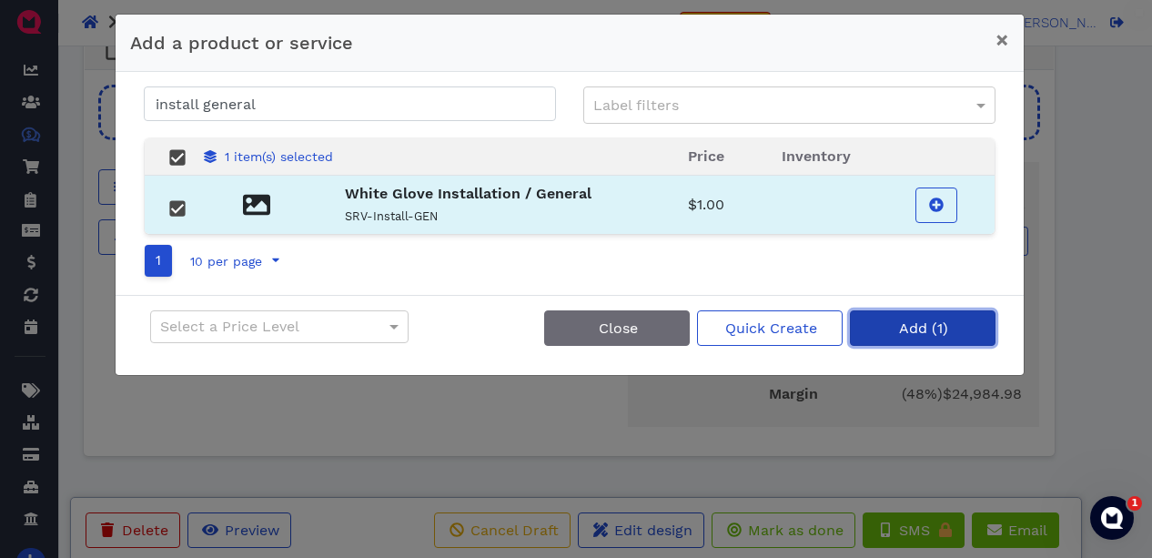
click at [904, 322] on span "Add (1)" at bounding box center [922, 327] width 52 height 17
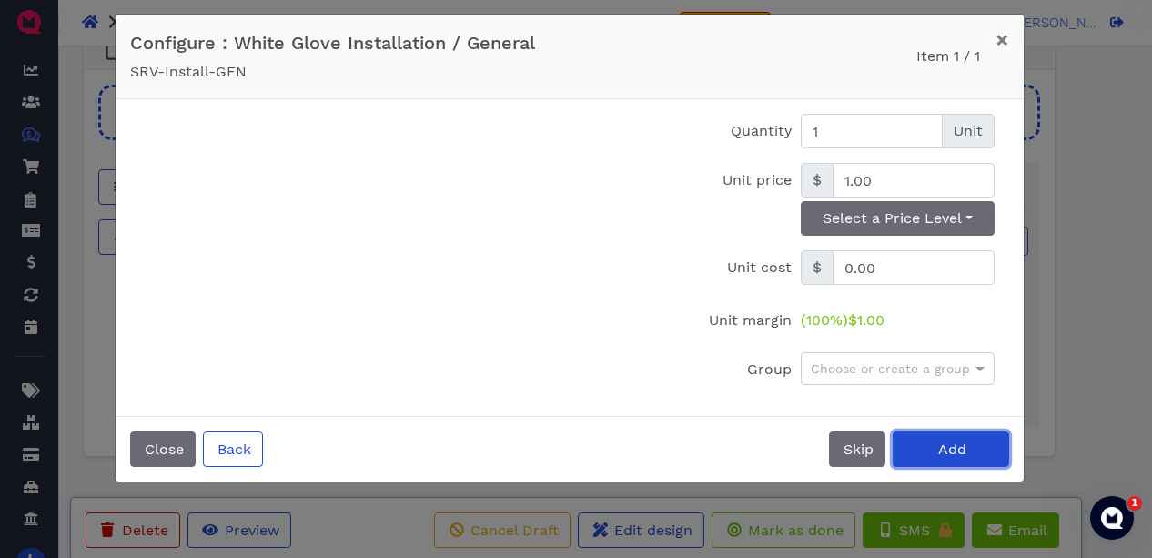
click at [935, 443] on button "Add" at bounding box center [951, 448] width 116 height 35
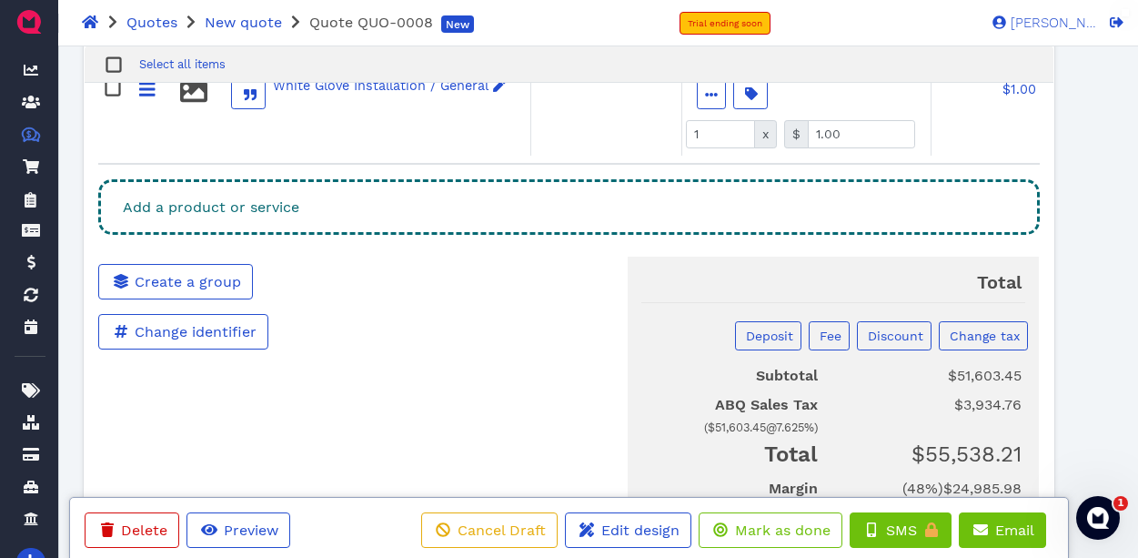
click at [484, 201] on div "Add a product or service" at bounding box center [569, 207] width 942 height 56
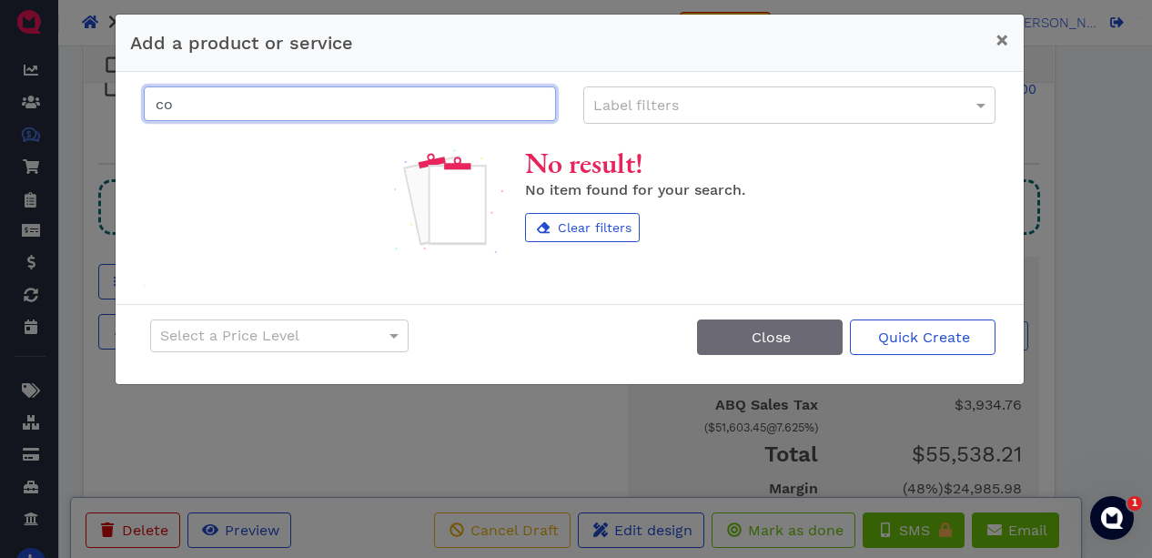
type input "c"
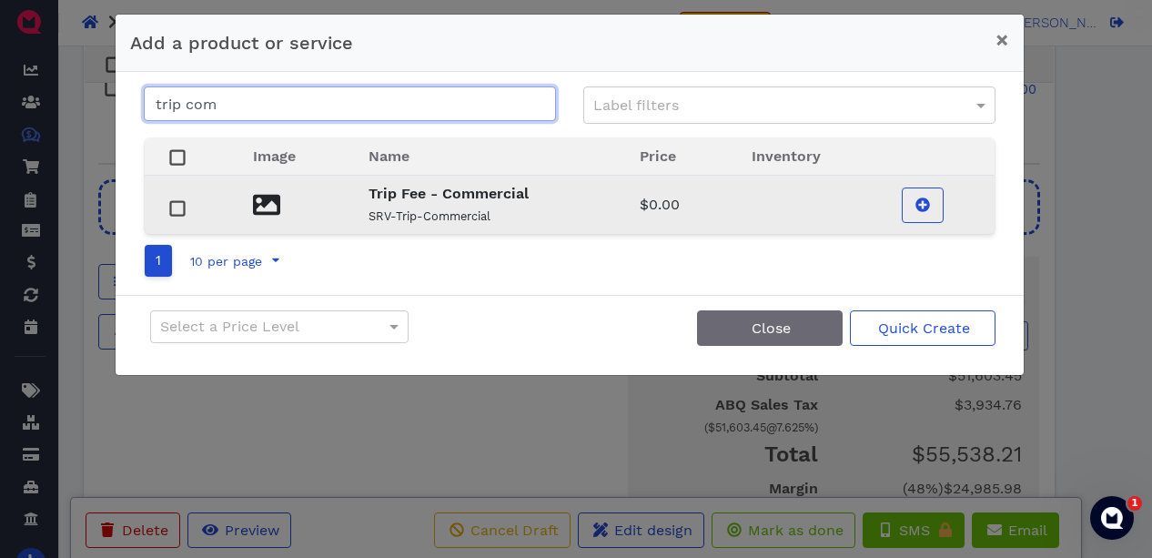
type input "trip com"
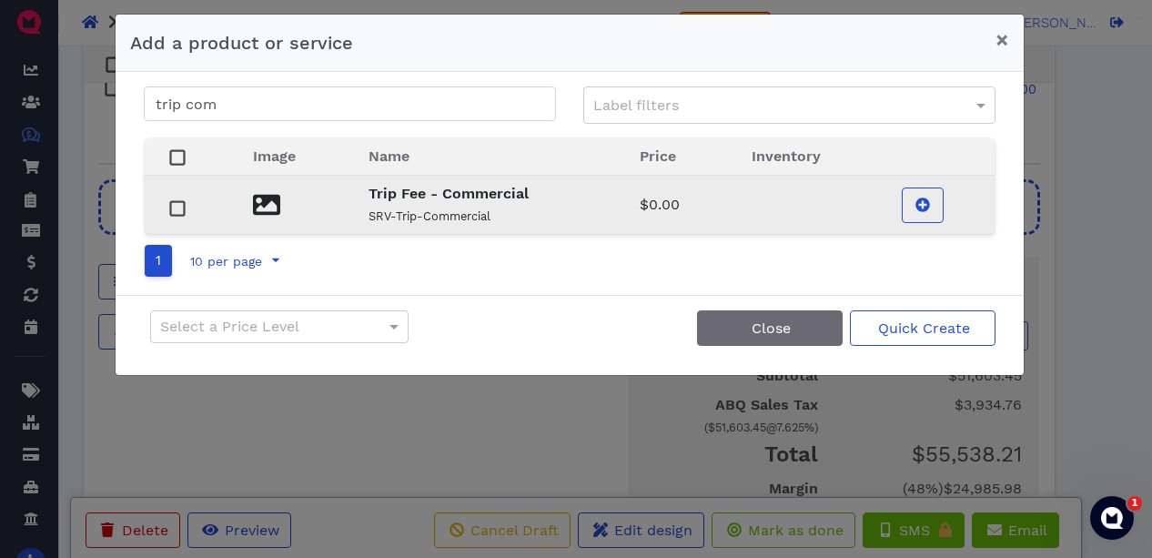
click at [447, 206] on p "SRV-Trip-Commercial" at bounding box center [482, 216] width 227 height 22
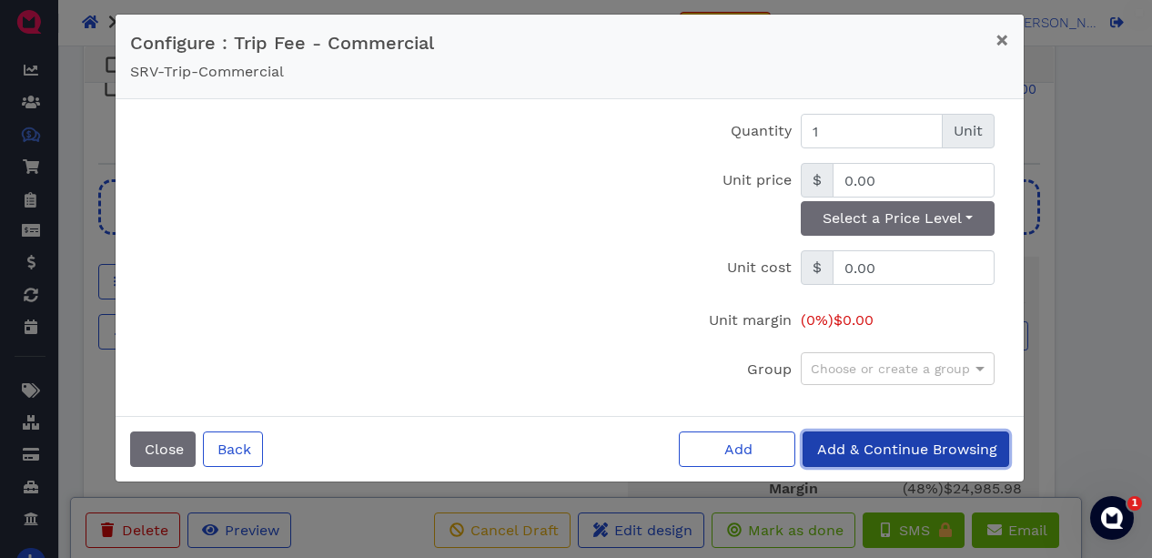
click at [844, 450] on span "Add & Continue Browsing" at bounding box center [905, 448] width 183 height 17
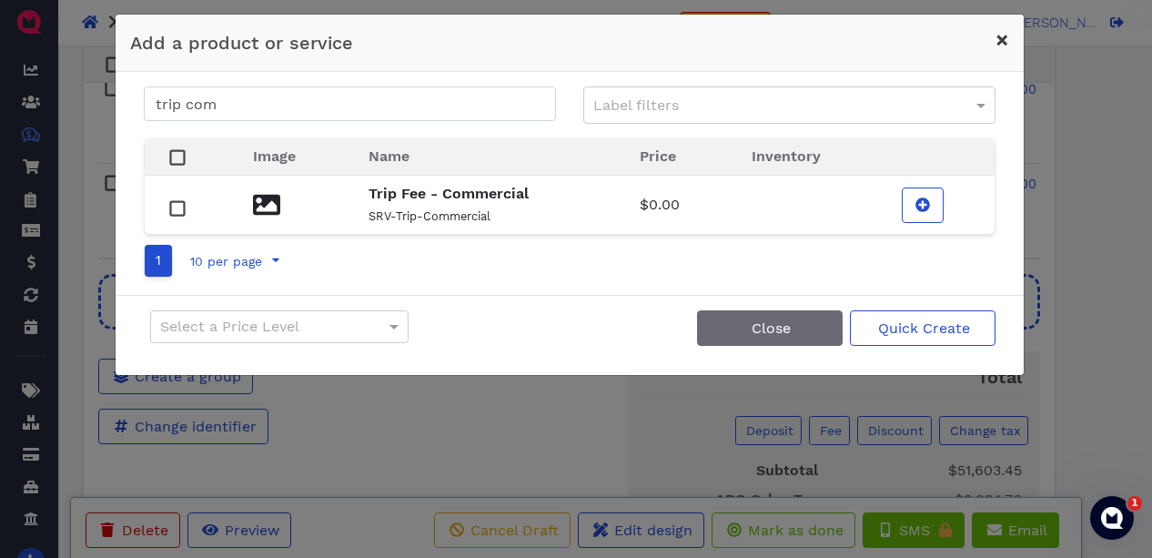
click at [1004, 36] on span "×" at bounding box center [1002, 39] width 14 height 25
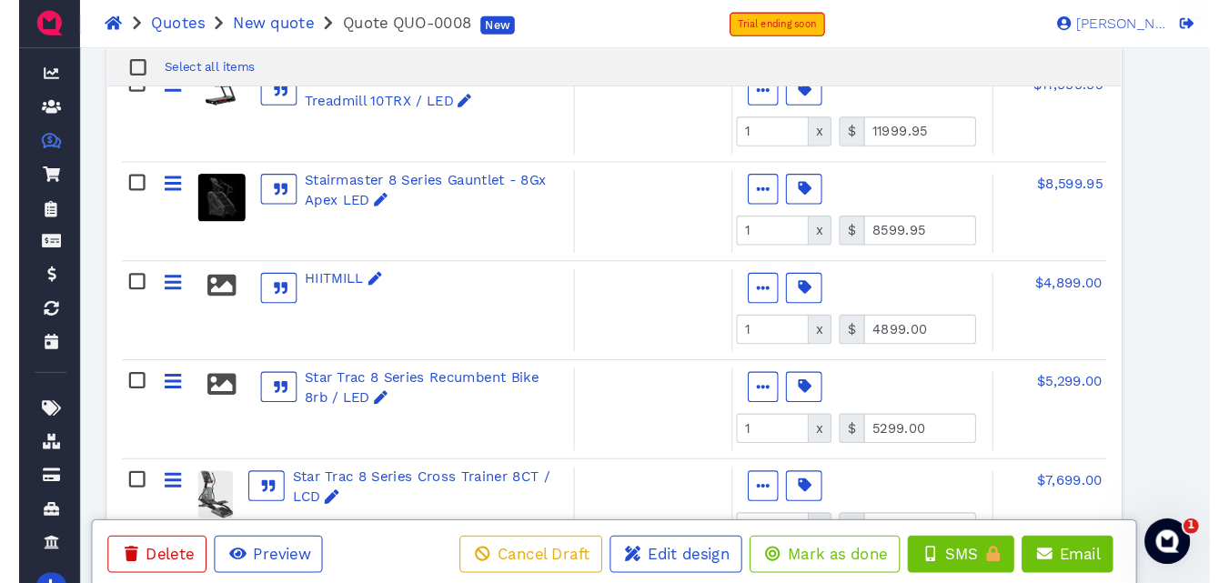
scroll to position [397, 0]
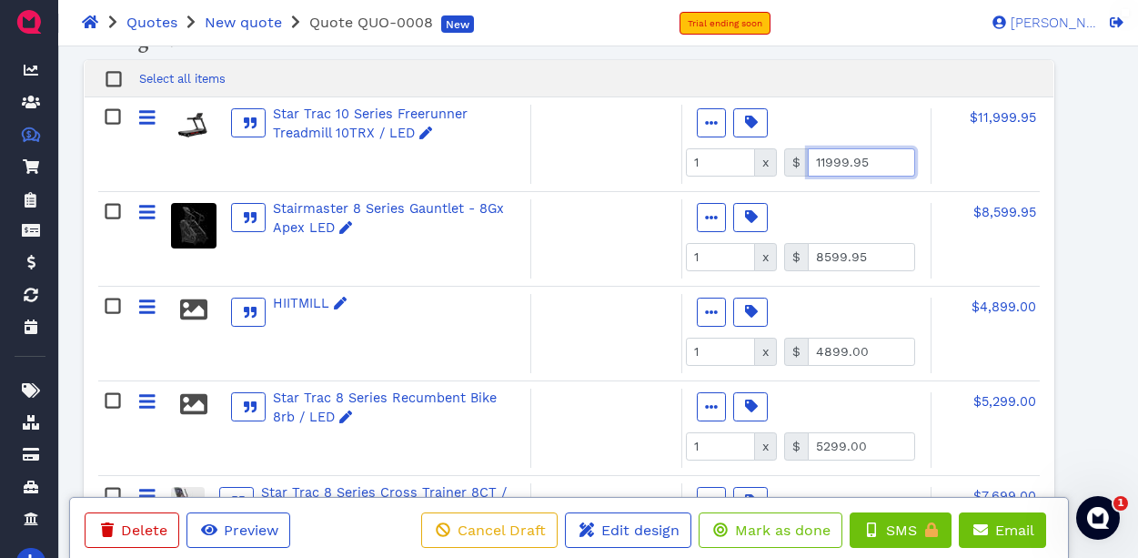
click at [884, 157] on input "11999.95" at bounding box center [861, 162] width 107 height 28
type input "14999.00"
click at [1004, 116] on span "$14,999.00" at bounding box center [1001, 117] width 70 height 15
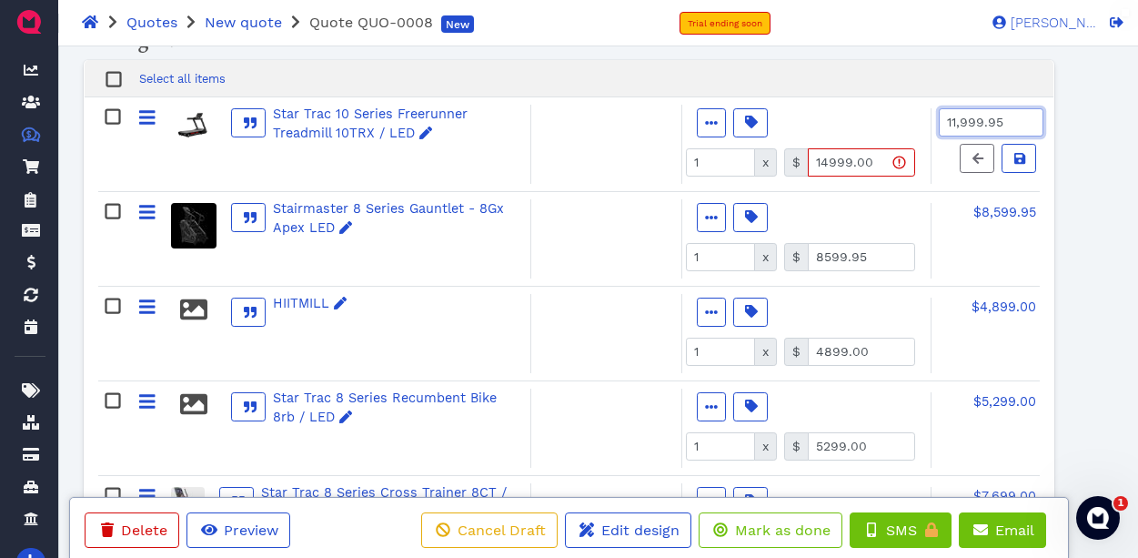
click at [1012, 119] on input "11,999.95" at bounding box center [991, 122] width 105 height 28
type input "19,498.70"
click at [708, 157] on input "1" at bounding box center [720, 162] width 69 height 28
type input "2"
click at [1015, 162] on icon at bounding box center [1020, 158] width 11 height 13
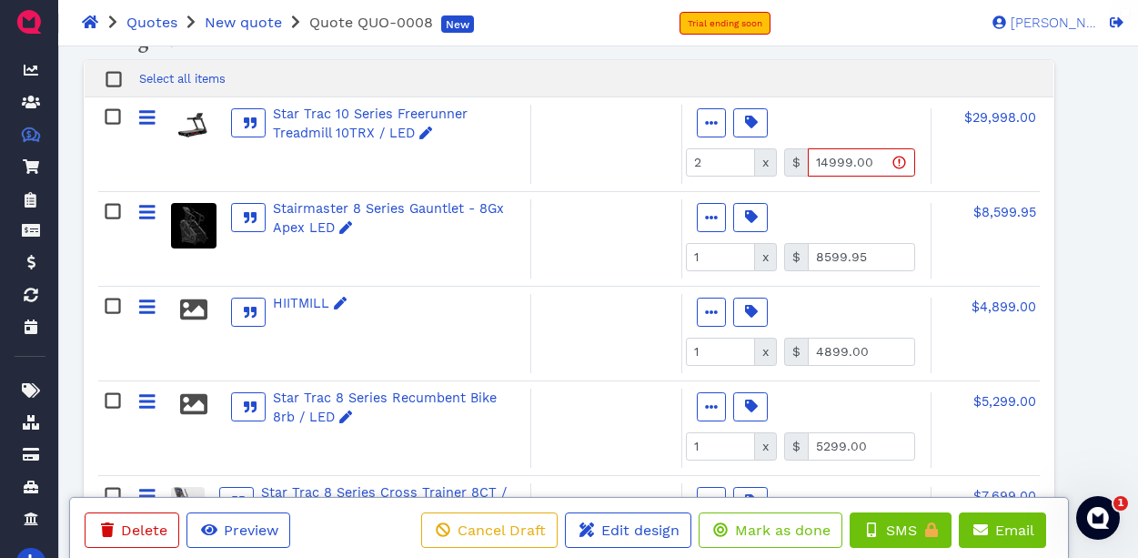
type input "9749.35"
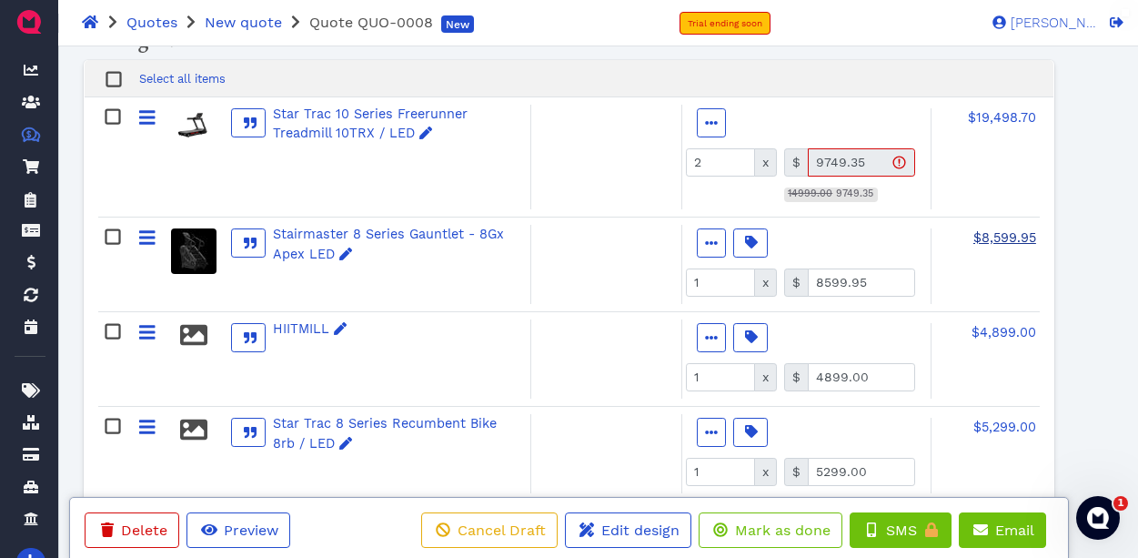
click at [1010, 239] on span "$8,599.95" at bounding box center [1005, 237] width 63 height 15
click at [1010, 239] on input "8,599.95" at bounding box center [991, 242] width 105 height 28
type input "7,139.30"
click at [1019, 274] on icon at bounding box center [1020, 278] width 11 height 11
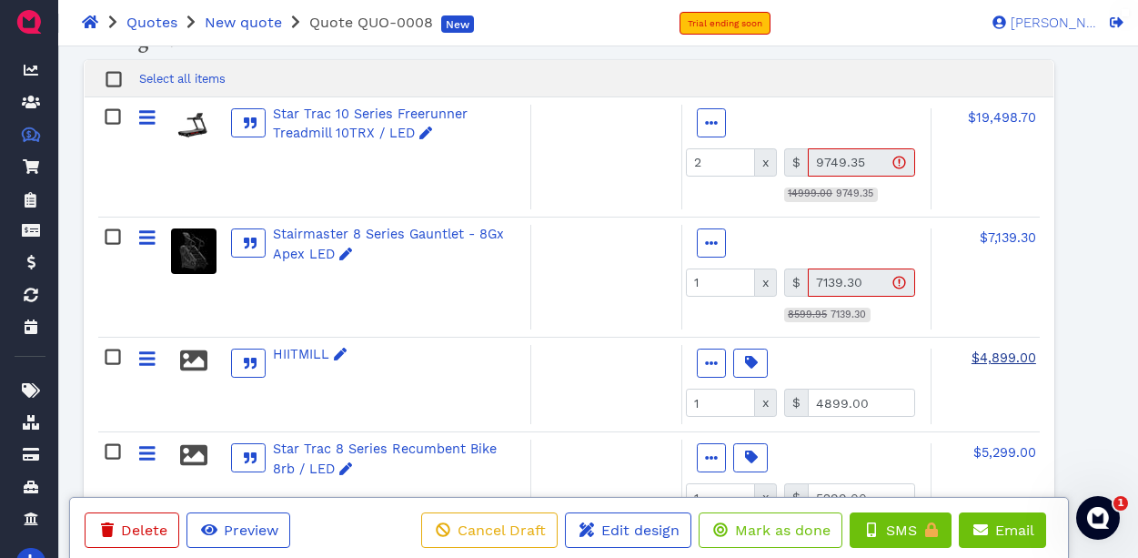
click at [1002, 359] on span "$4,899.00" at bounding box center [1004, 357] width 65 height 15
click at [1002, 359] on input "4,899.00" at bounding box center [991, 363] width 105 height 28
type input "3,704.35"
click at [1019, 402] on icon at bounding box center [1020, 398] width 11 height 11
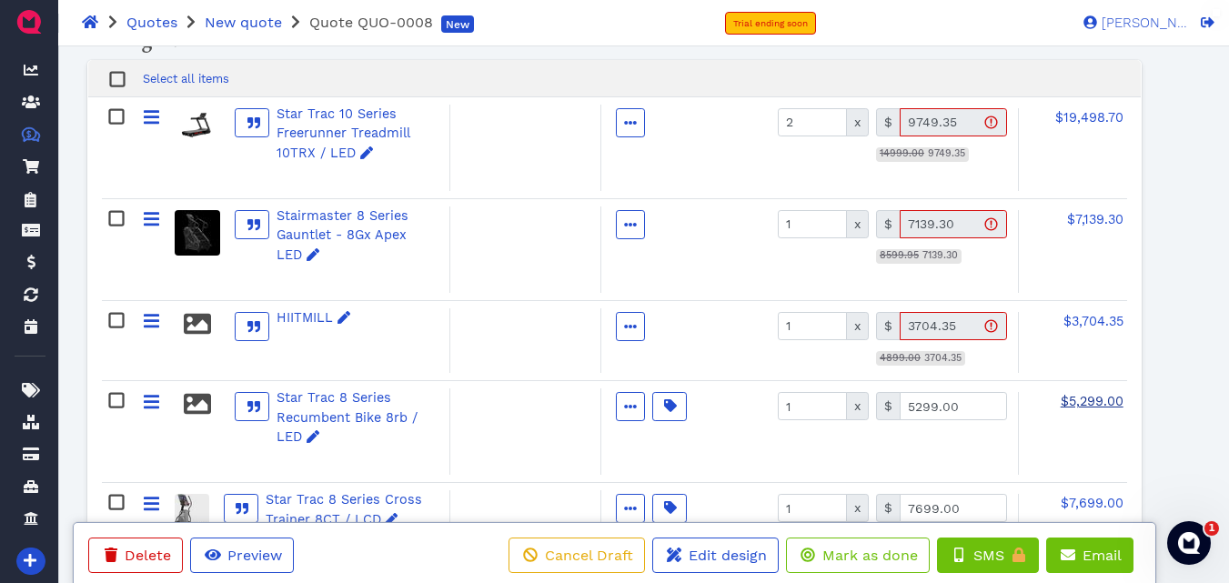
click at [1104, 400] on span "$5,299.00" at bounding box center [1092, 401] width 63 height 15
click at [1104, 400] on input "5,299.00" at bounding box center [1078, 406] width 105 height 28
type input "3,899.95"
click at [1089, 502] on span "$7,699.00" at bounding box center [1092, 503] width 63 height 15
click at [1089, 502] on input "7,699.00" at bounding box center [1078, 508] width 105 height 28
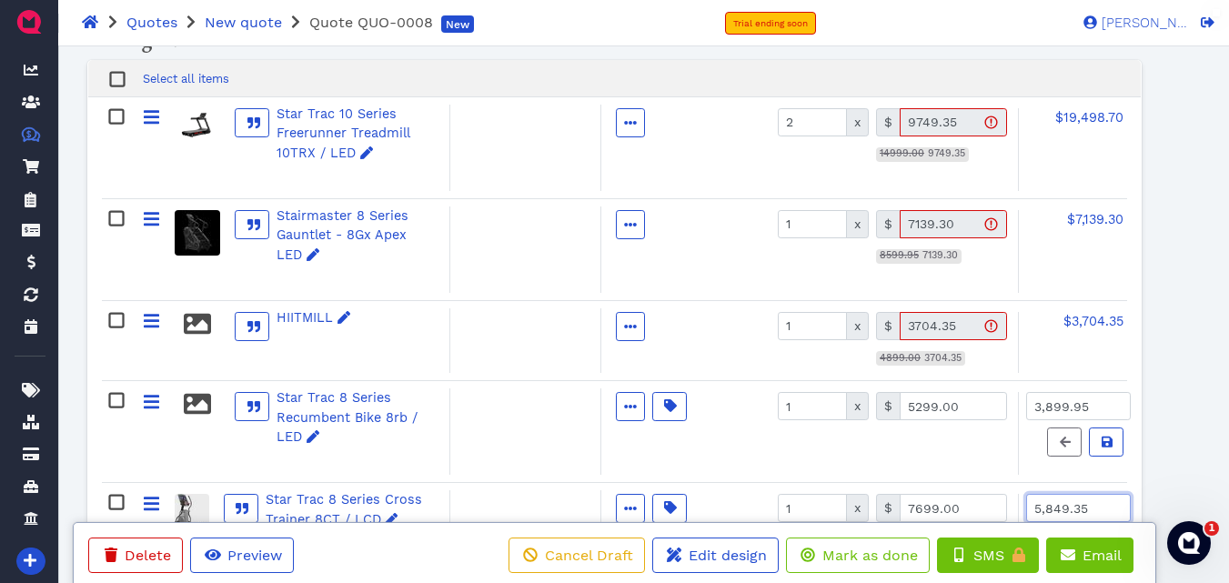
type input "5,849.35"
click at [1113, 447] on icon at bounding box center [1107, 442] width 11 height 11
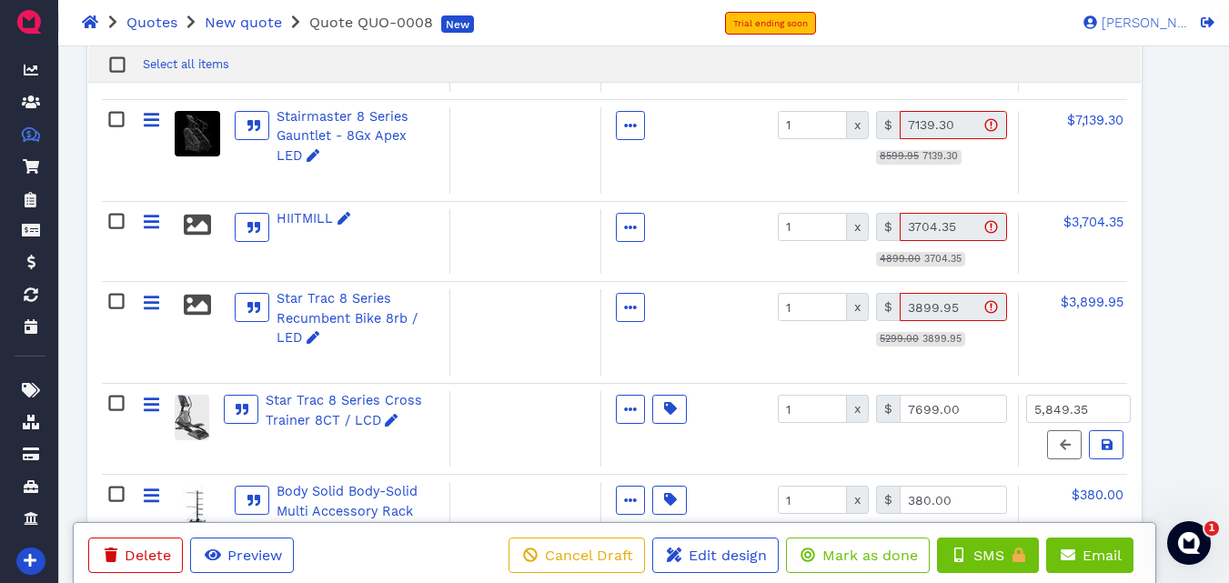
scroll to position [506, 0]
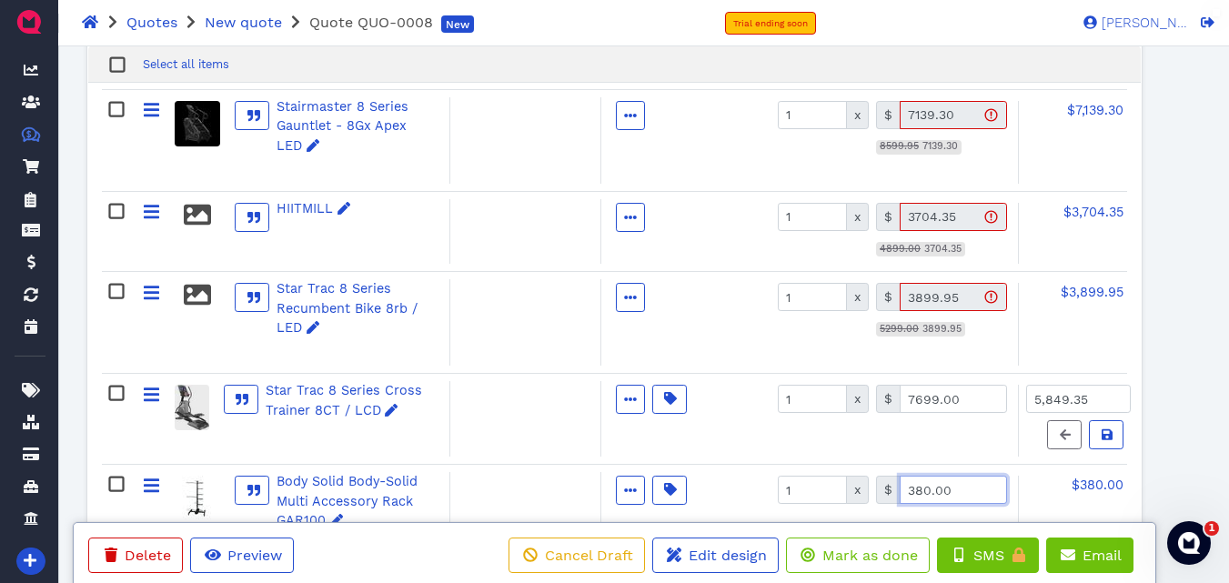
click at [980, 491] on input "380.00" at bounding box center [953, 490] width 107 height 28
type input "246.75"
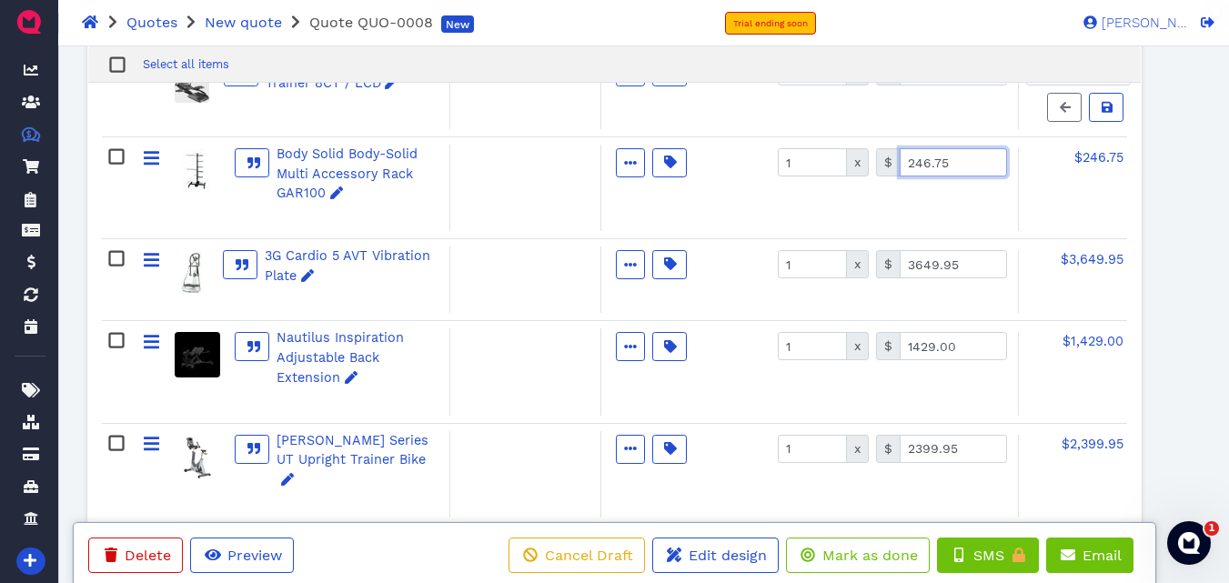
scroll to position [870, 0]
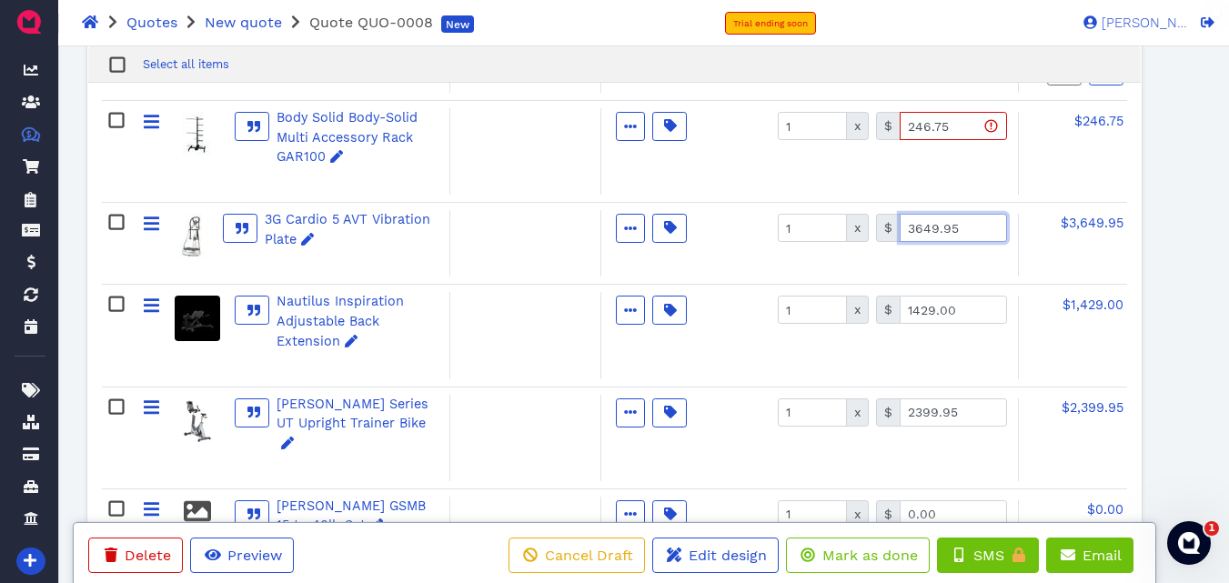
click at [957, 237] on input "3649.95" at bounding box center [953, 228] width 107 height 28
type input "2999.95"
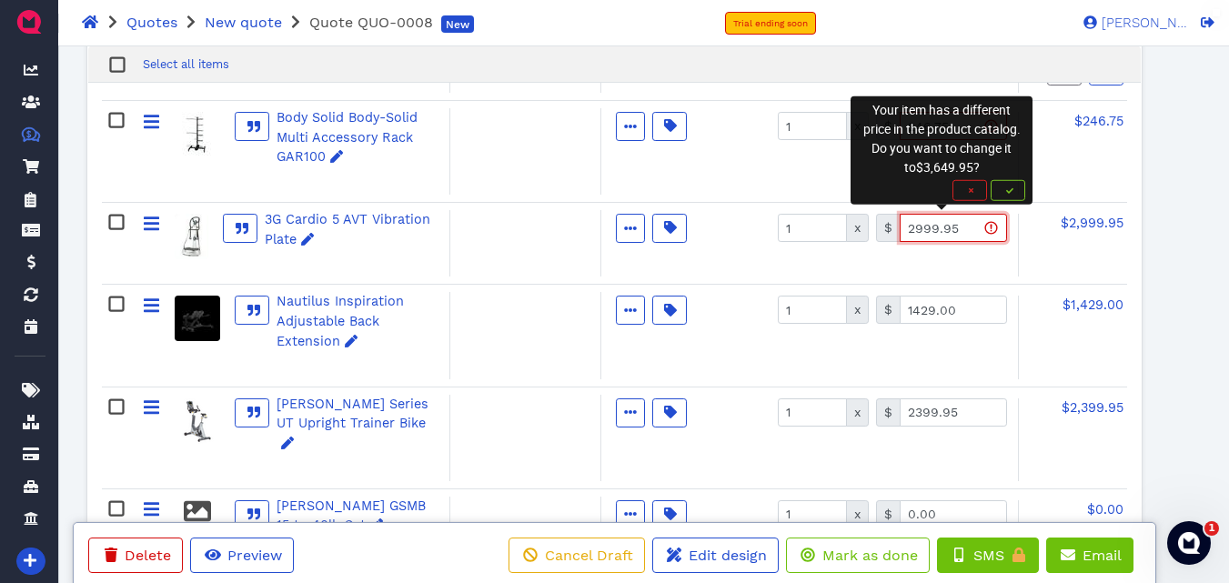
click at [949, 231] on input "2999.95" at bounding box center [953, 228] width 107 height 28
click at [950, 230] on input "2999.95" at bounding box center [953, 228] width 107 height 28
type input "2999.25"
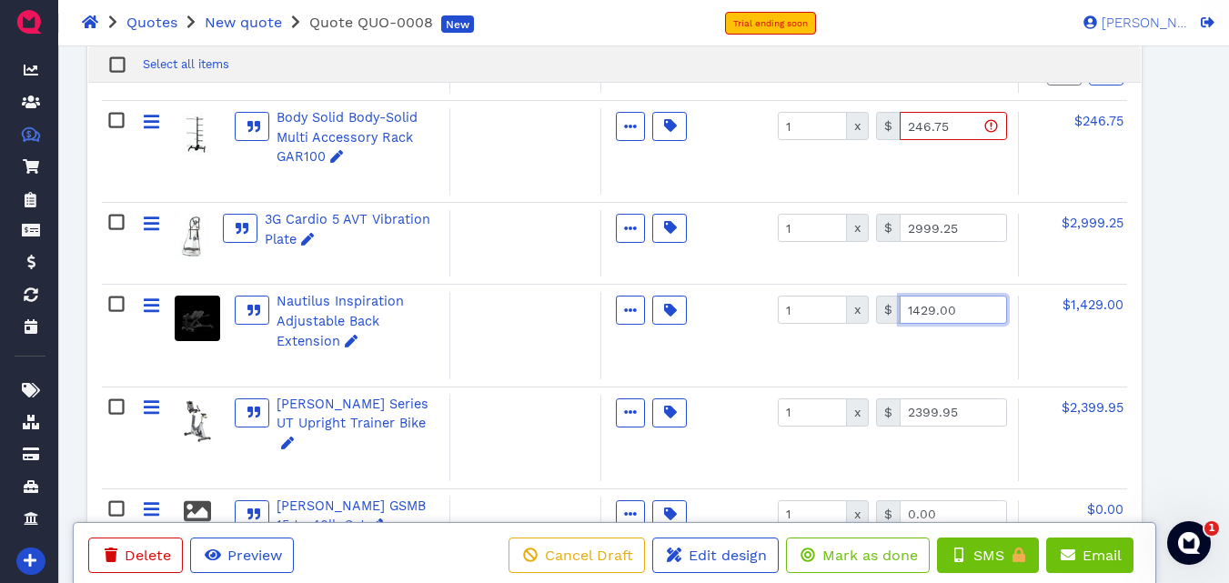
click at [967, 309] on input "1429.00" at bounding box center [953, 310] width 107 height 28
type input "1071.85"
click at [985, 406] on input "2399.95" at bounding box center [953, 413] width 107 height 28
type input "3598.50"
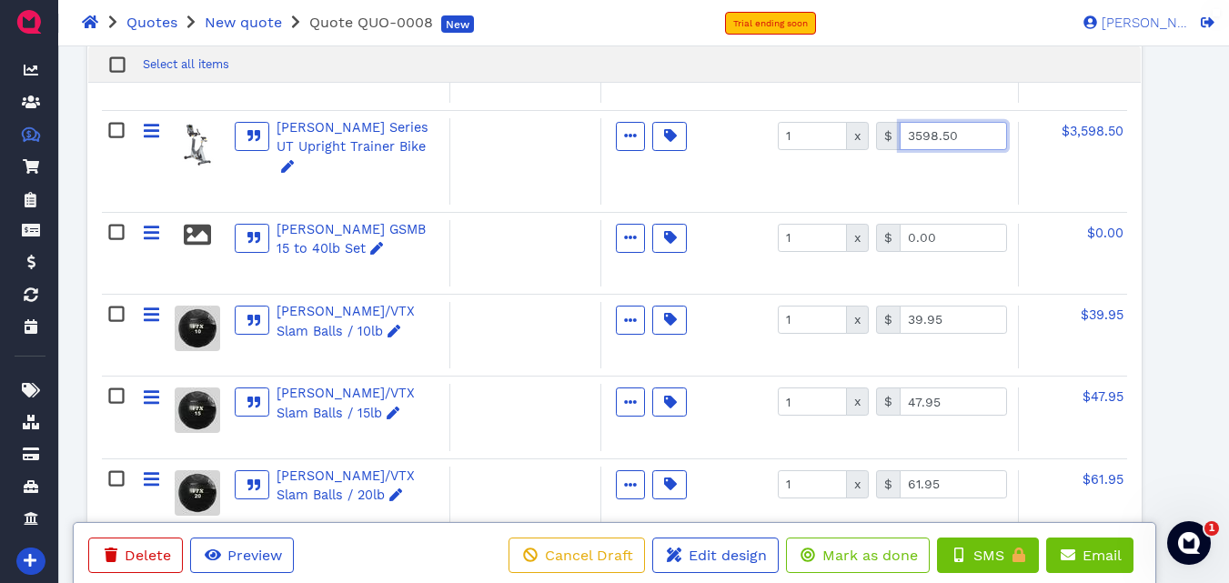
scroll to position [1161, 0]
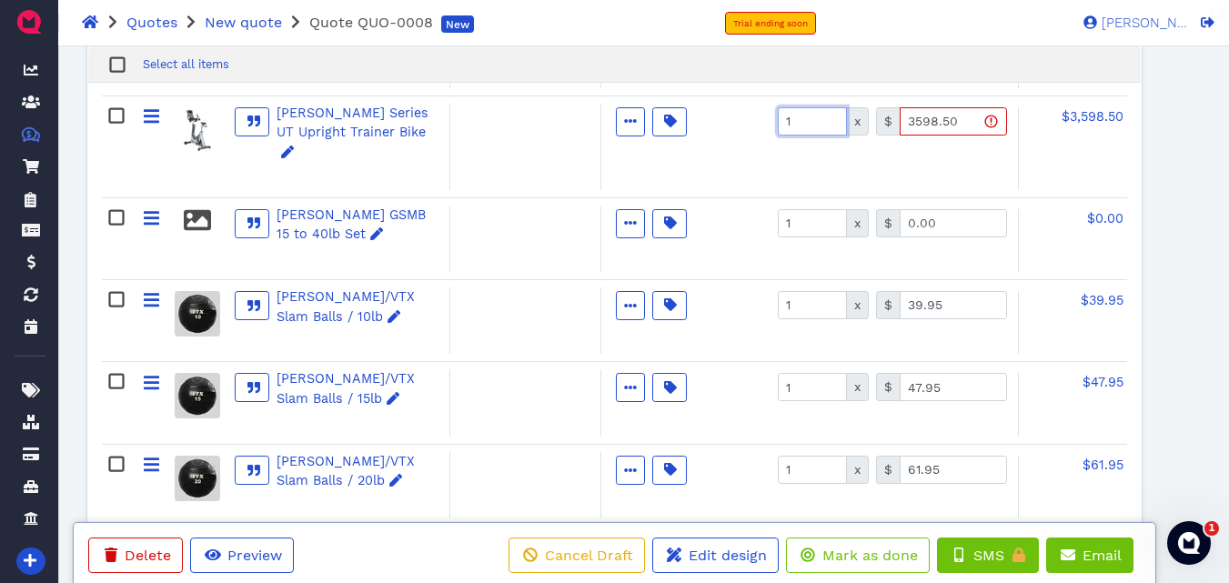
click at [815, 126] on input "1" at bounding box center [812, 121] width 69 height 28
type input "2"
click at [1103, 118] on span "$7,197.00" at bounding box center [1095, 116] width 56 height 15
click at [1103, 118] on input "2,399.95" at bounding box center [1078, 121] width 105 height 28
type input "3,598.50"
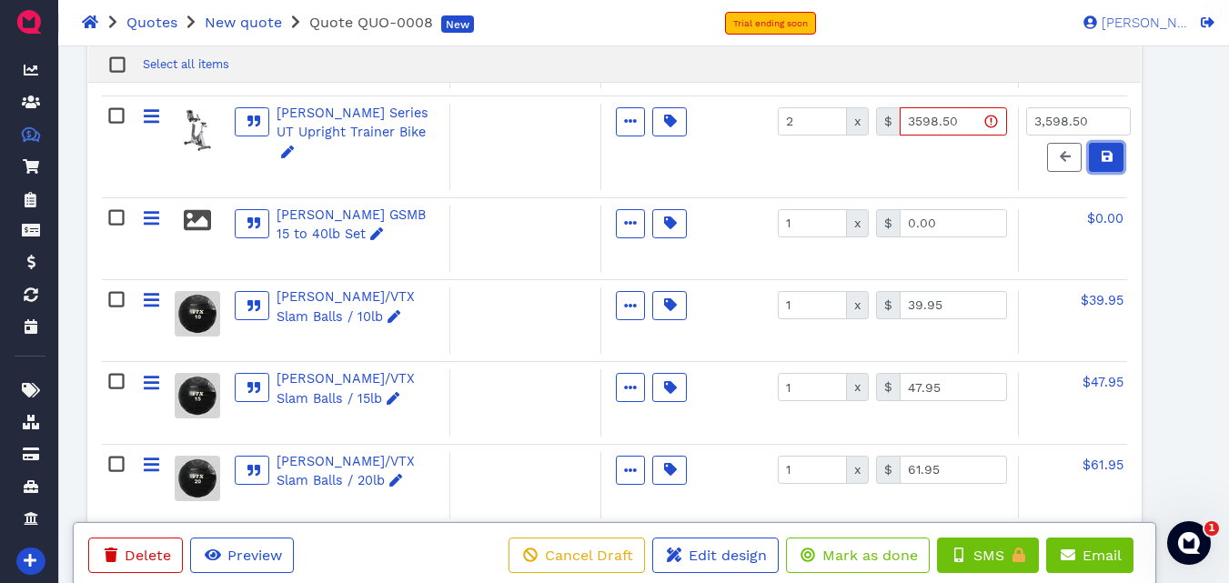
click at [1113, 161] on icon at bounding box center [1107, 156] width 11 height 11
type input "1799.25"
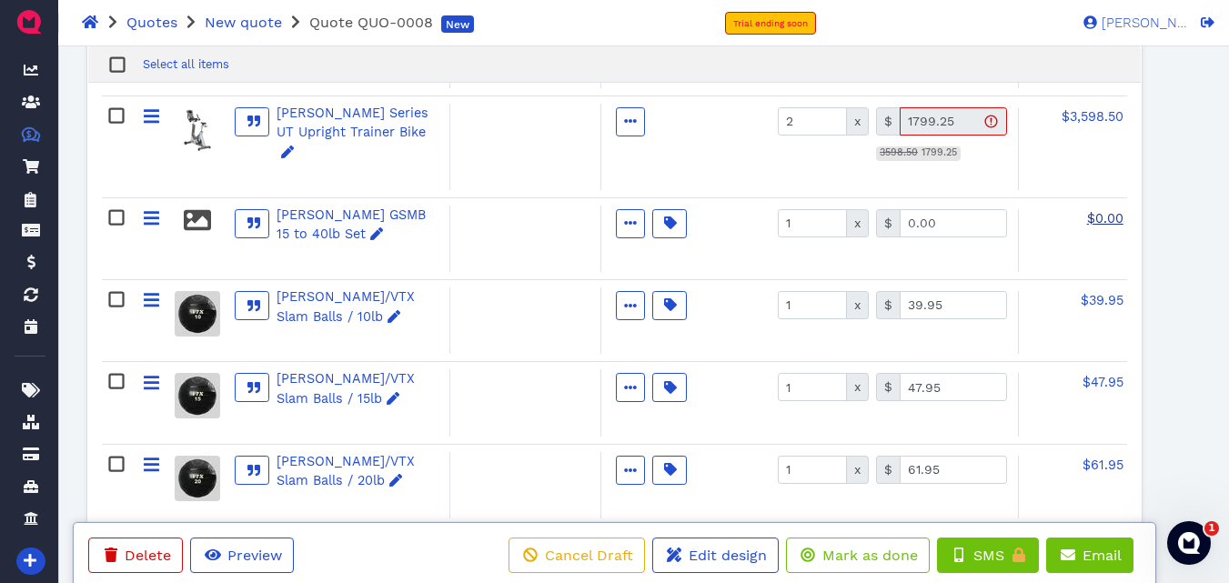
click at [1104, 211] on span "$0.00" at bounding box center [1105, 218] width 36 height 15
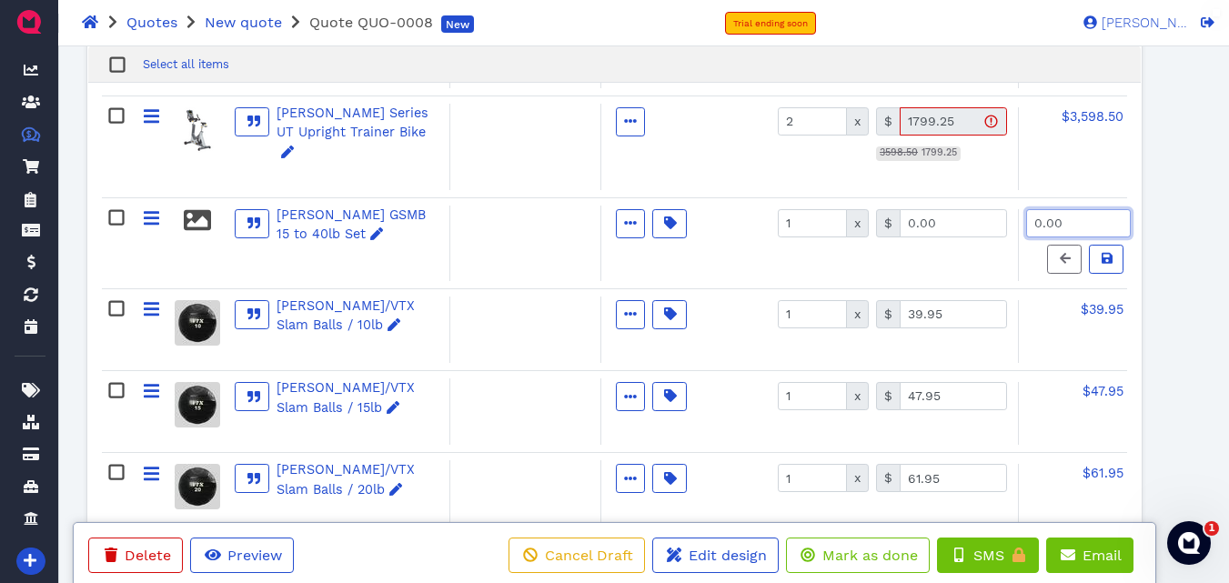
click at [1104, 209] on input "0.00" at bounding box center [1078, 223] width 105 height 28
type input "354.08"
click at [951, 300] on input "39.95" at bounding box center [953, 314] width 107 height 28
type input "0.00"
click at [949, 382] on input "47.95" at bounding box center [953, 396] width 107 height 28
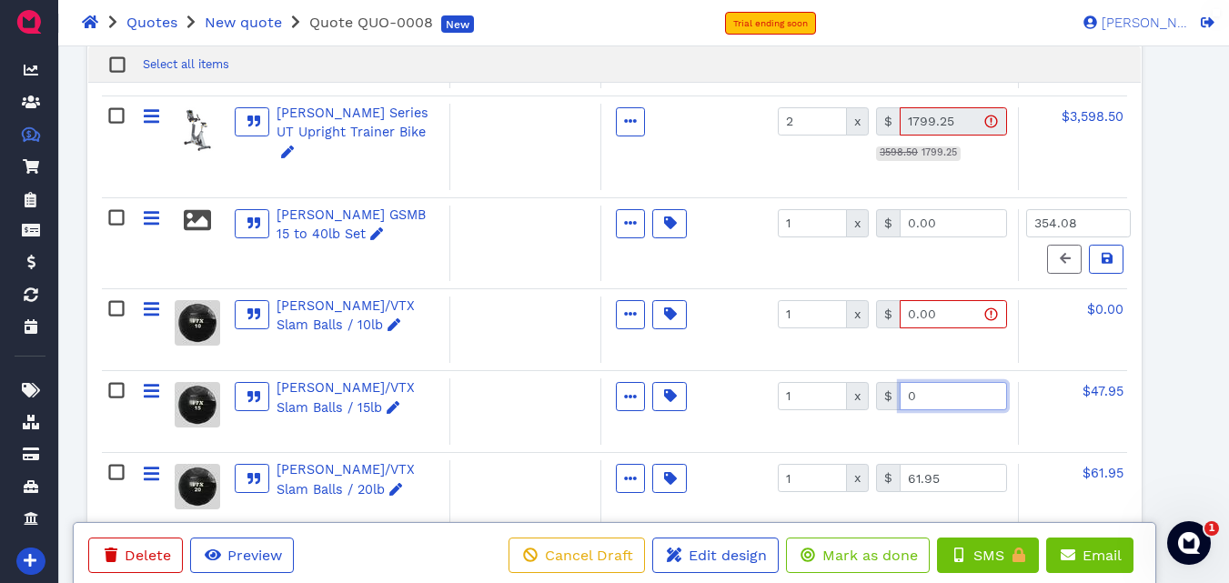
type input "0.00"
click at [965, 464] on input "61.95" at bounding box center [953, 478] width 107 height 28
type input "0.00"
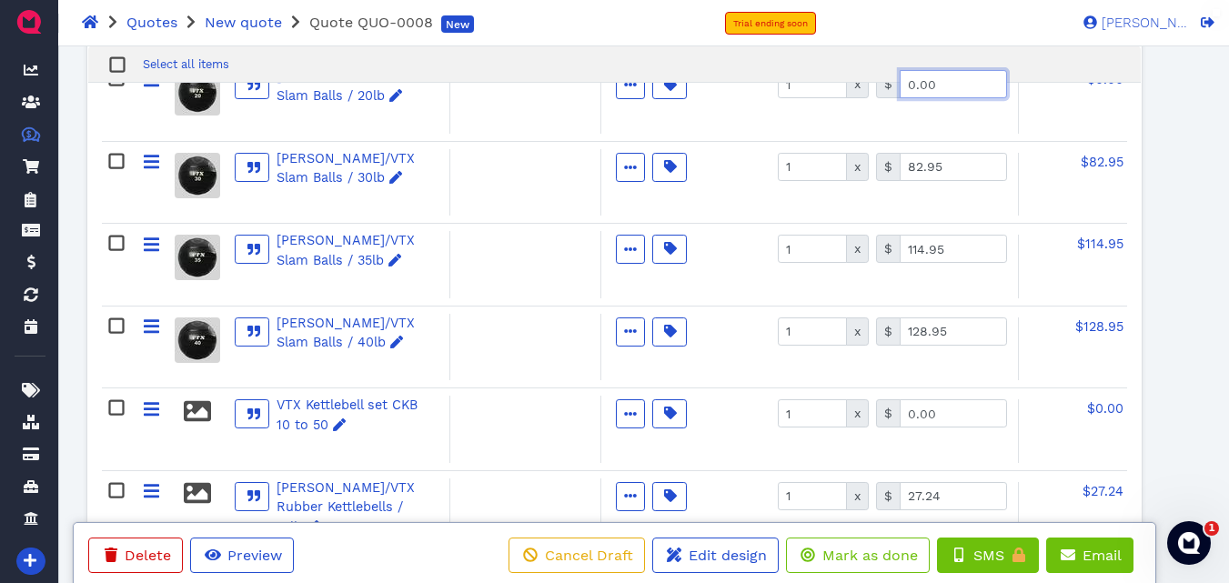
scroll to position [1561, 0]
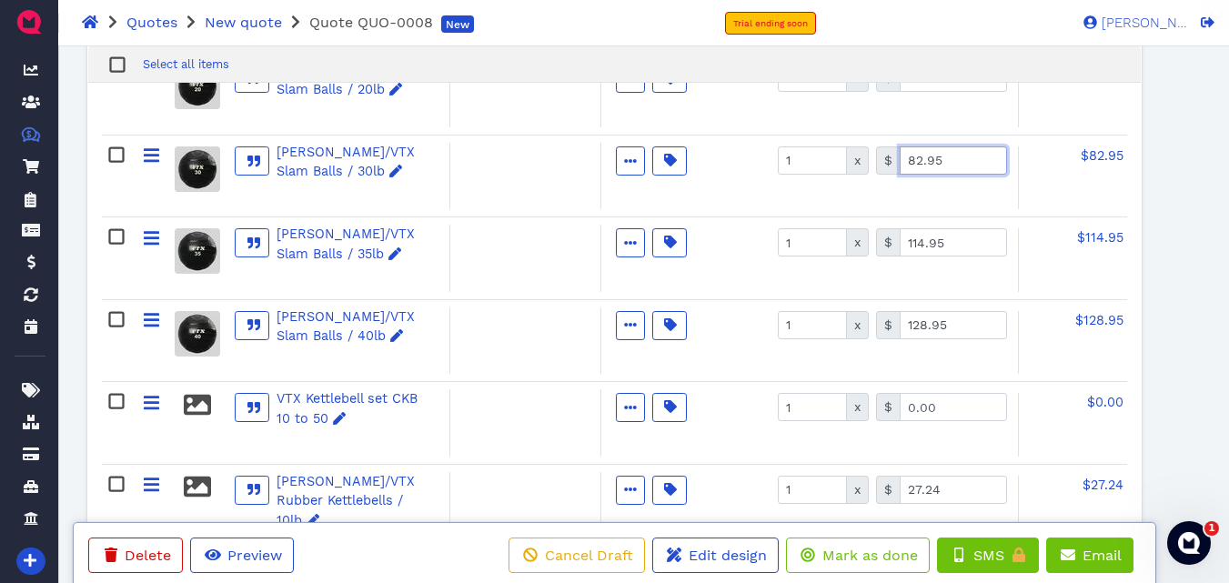
click at [954, 147] on input "82.95" at bounding box center [953, 161] width 107 height 28
type input "0.00"
click at [955, 228] on input "114.95" at bounding box center [953, 242] width 107 height 28
type input "0.00"
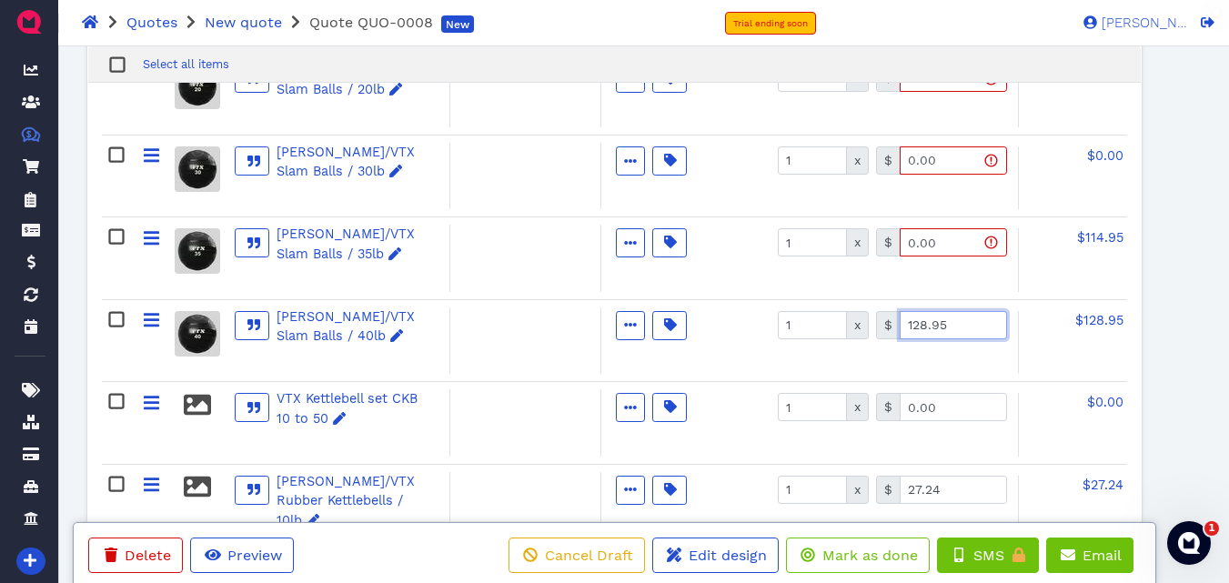
click at [965, 311] on input "128.95" at bounding box center [953, 325] width 107 height 28
type input "0.00"
click at [957, 393] on input "0.00" at bounding box center [953, 407] width 107 height 28
click at [809, 393] on input "1" at bounding box center [812, 407] width 69 height 28
type input "2"
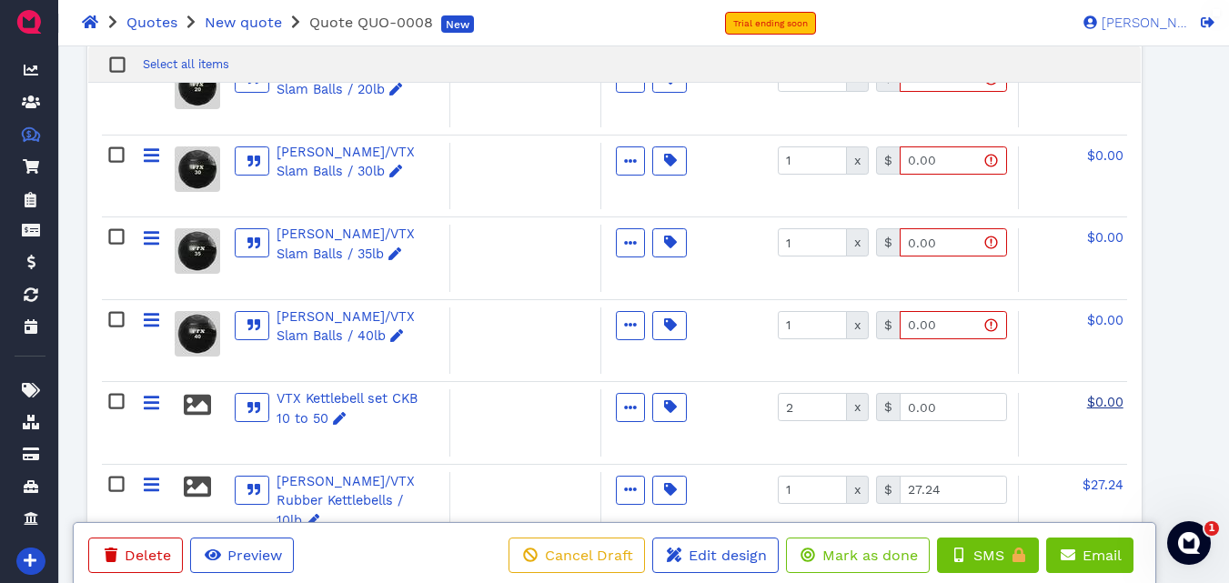
click at [1111, 395] on span "$0.00" at bounding box center [1105, 402] width 36 height 15
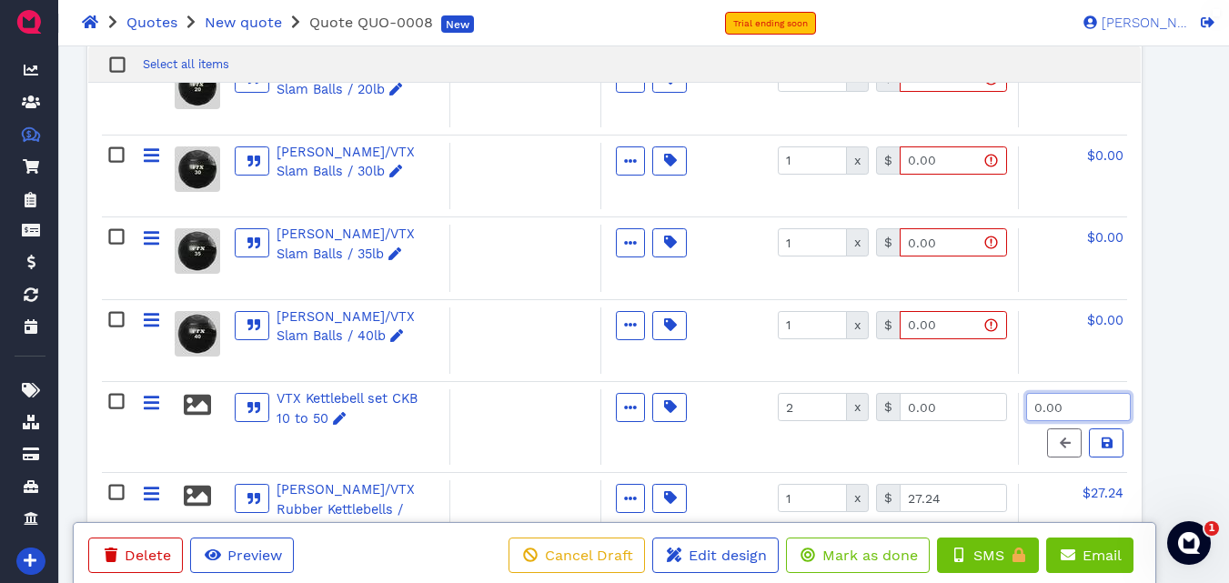
click at [1111, 393] on input "0.00" at bounding box center [1078, 407] width 105 height 28
type input "1,102.65"
click at [1105, 437] on icon at bounding box center [1107, 443] width 11 height 13
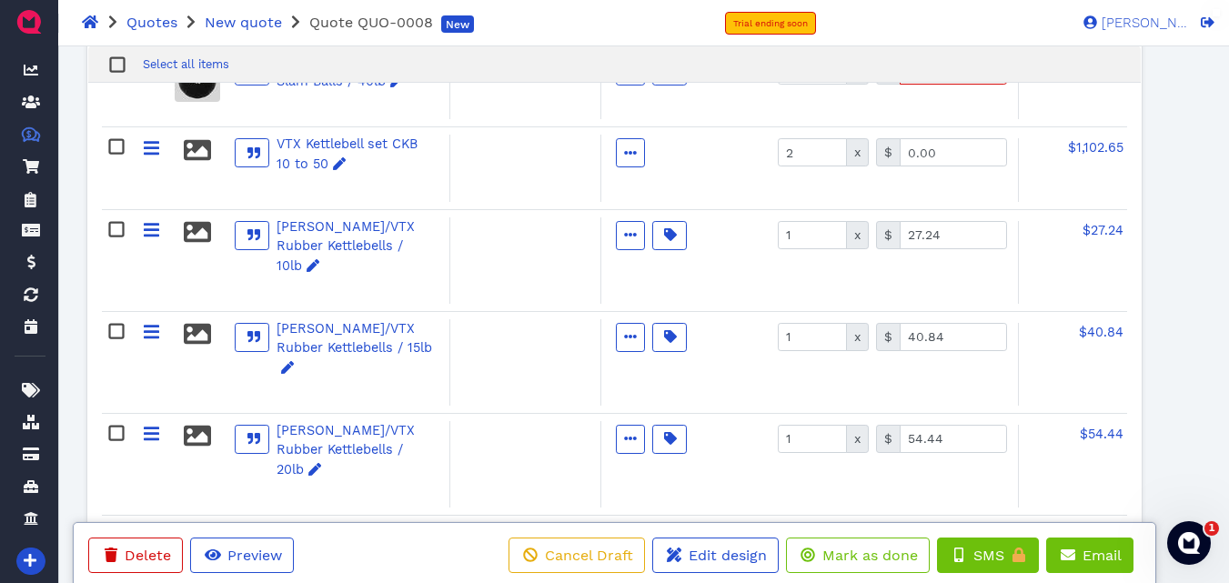
scroll to position [1853, 0]
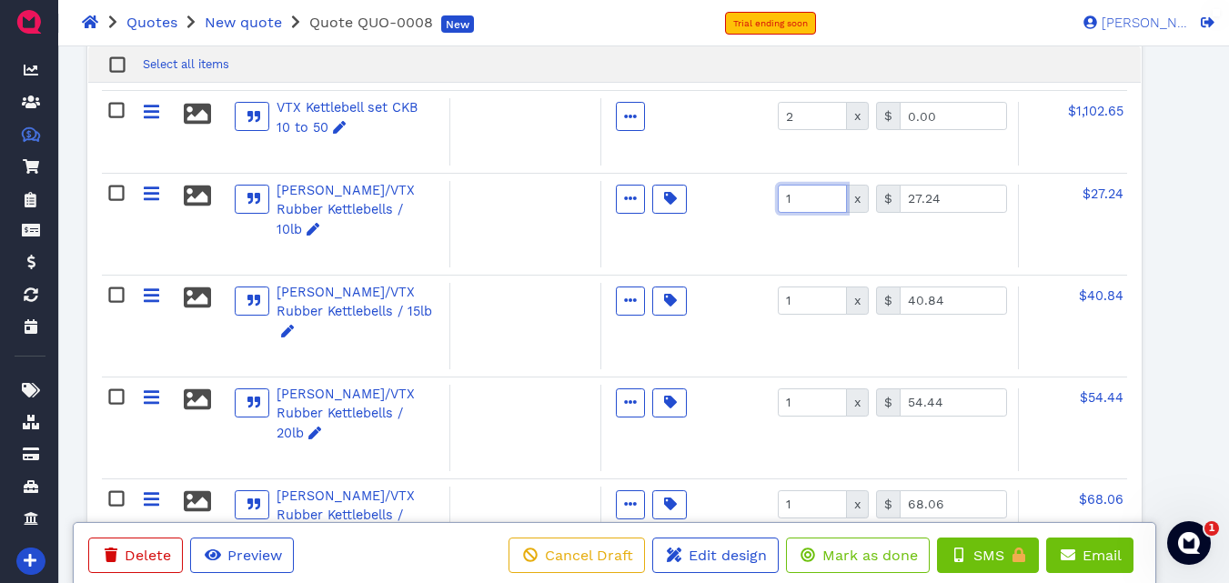
click at [805, 186] on input "1" at bounding box center [812, 199] width 69 height 28
type input "2"
click at [949, 185] on input "27.24" at bounding box center [953, 199] width 107 height 28
type input "0.00"
click at [814, 287] on input "1" at bounding box center [812, 301] width 69 height 28
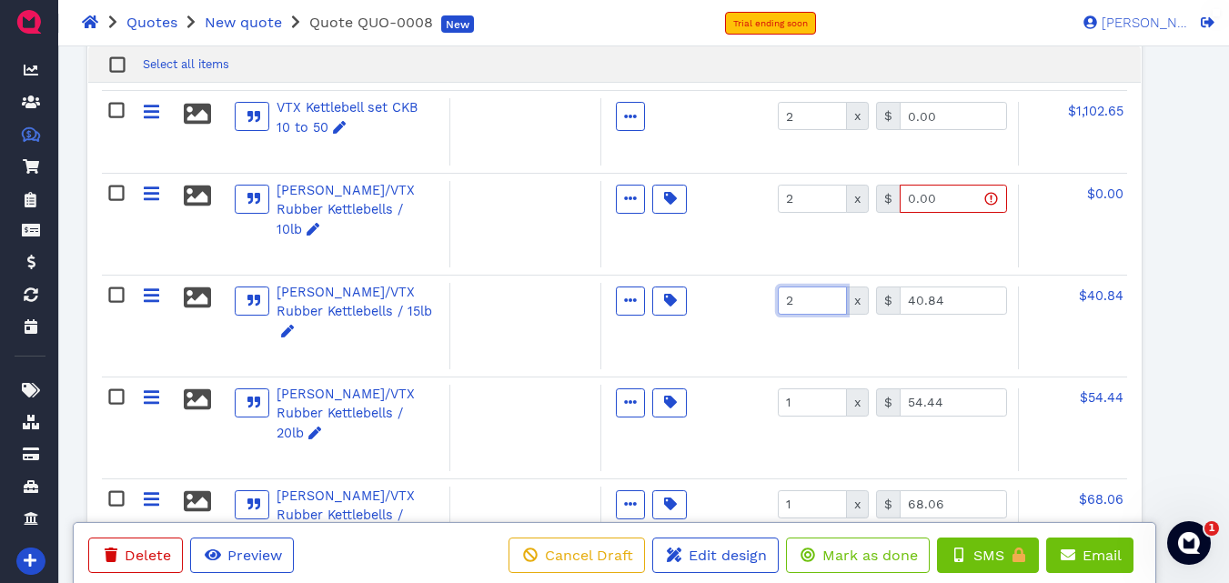
type input "2"
click at [954, 287] on input "40.84" at bounding box center [953, 301] width 107 height 28
type input "0.00"
click at [803, 389] on input "1" at bounding box center [812, 403] width 69 height 28
type input "2"
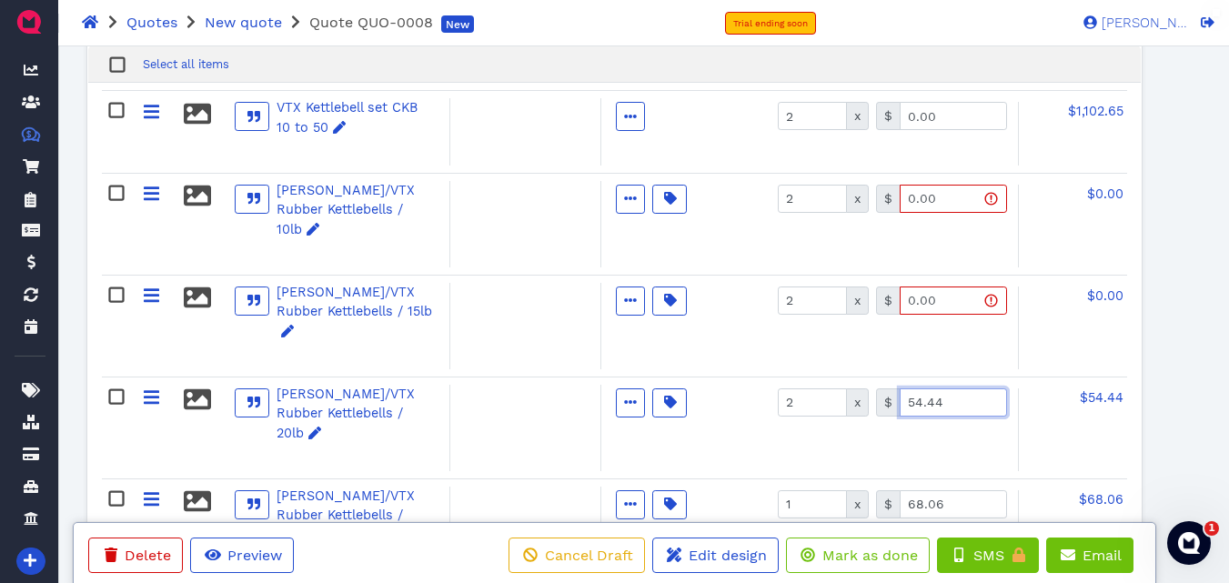
click at [964, 389] on input "54.44" at bounding box center [953, 403] width 107 height 28
type input "0.00"
click at [820, 490] on input "1" at bounding box center [812, 504] width 69 height 28
type input "2"
click at [953, 490] on input "68.06" at bounding box center [953, 504] width 107 height 28
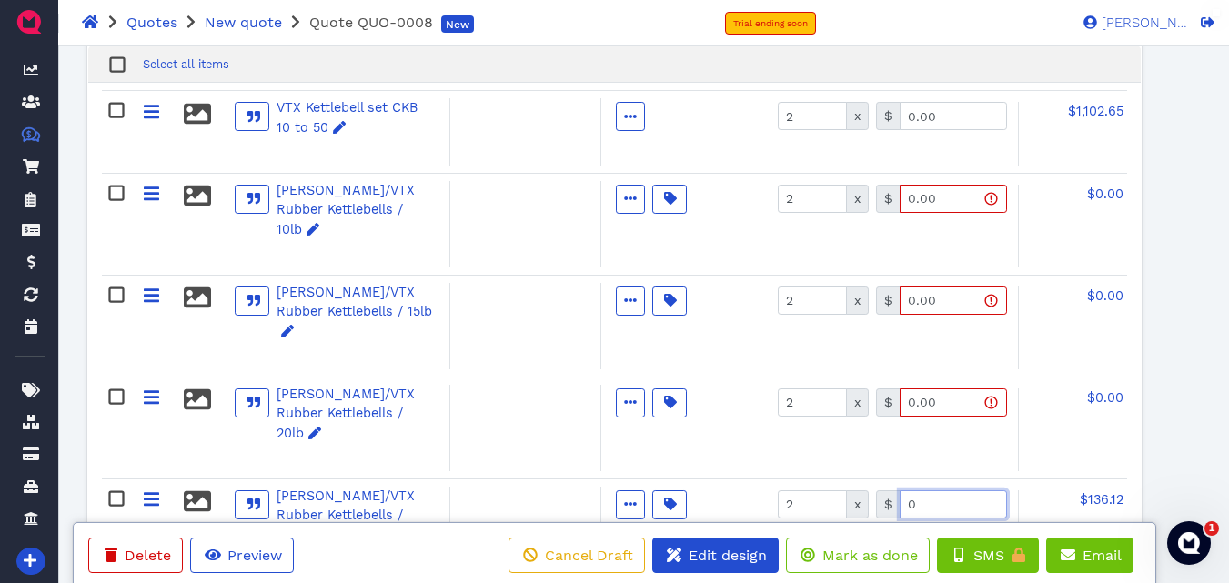
type input "0.00"
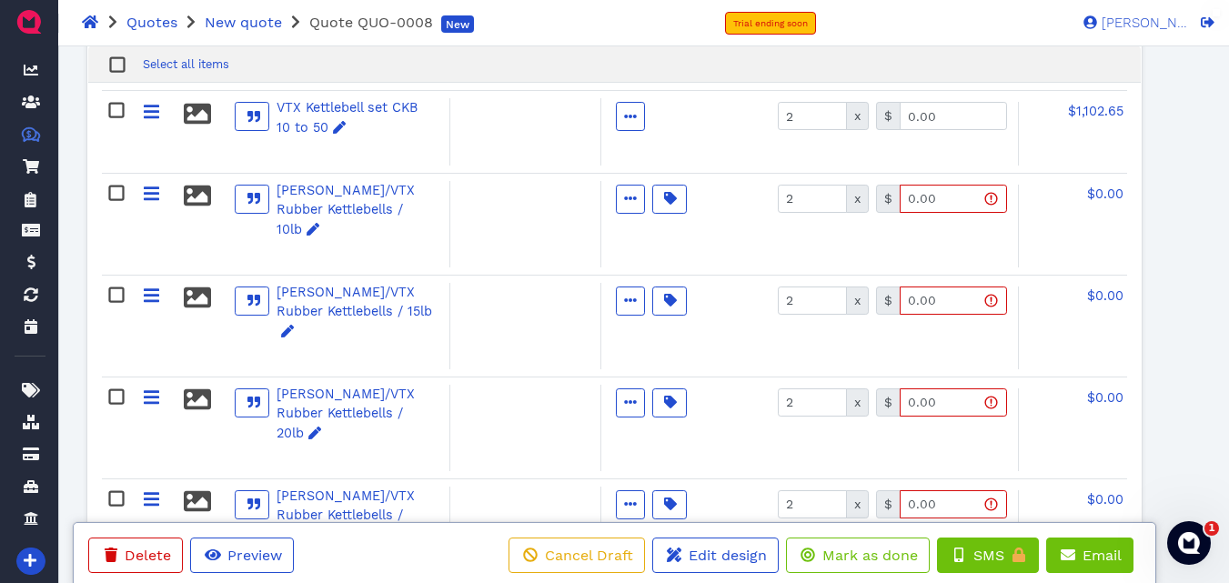
type input "2"
click at [953, 508] on div "Delete Preview Cancel Draft Edit design Mark as done This feature is available …" at bounding box center [614, 544] width 1127 height 72
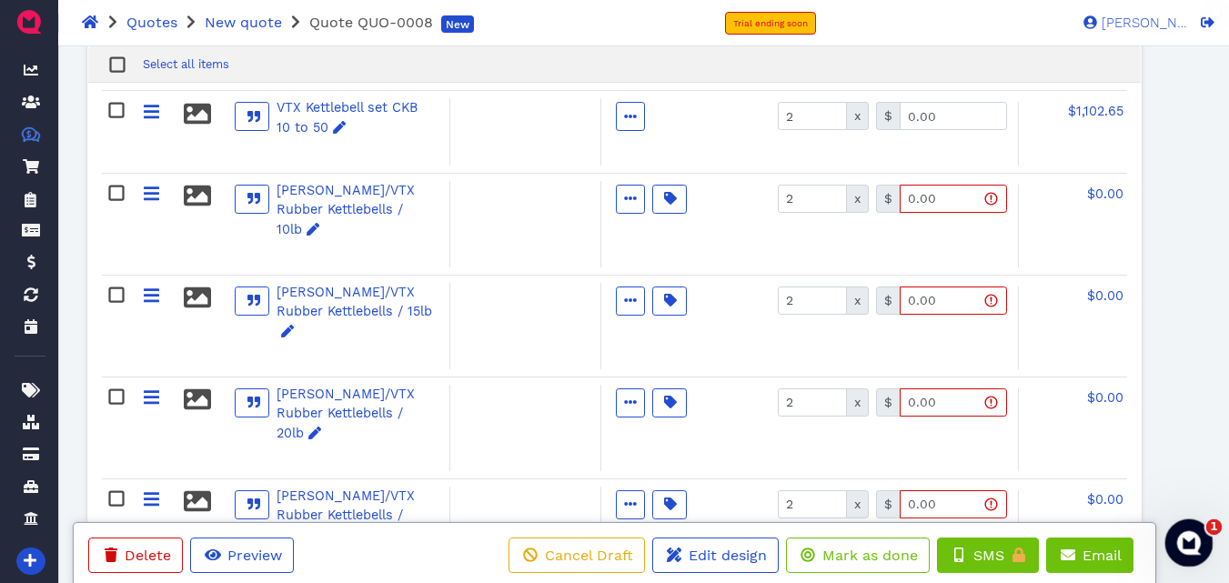
type input "0.00"
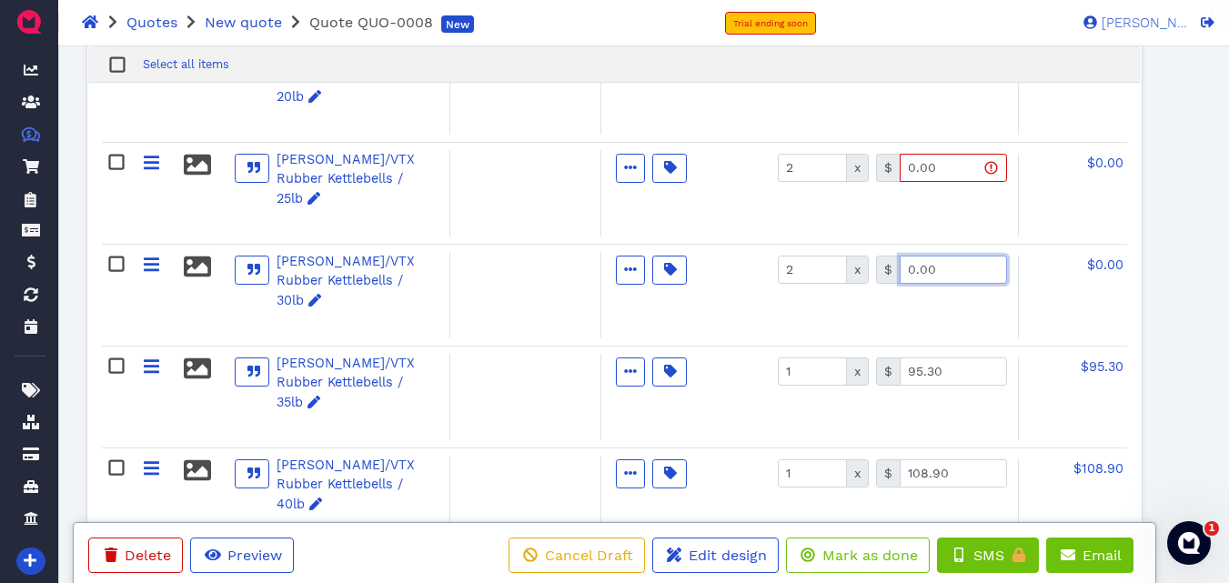
scroll to position [2217, 0]
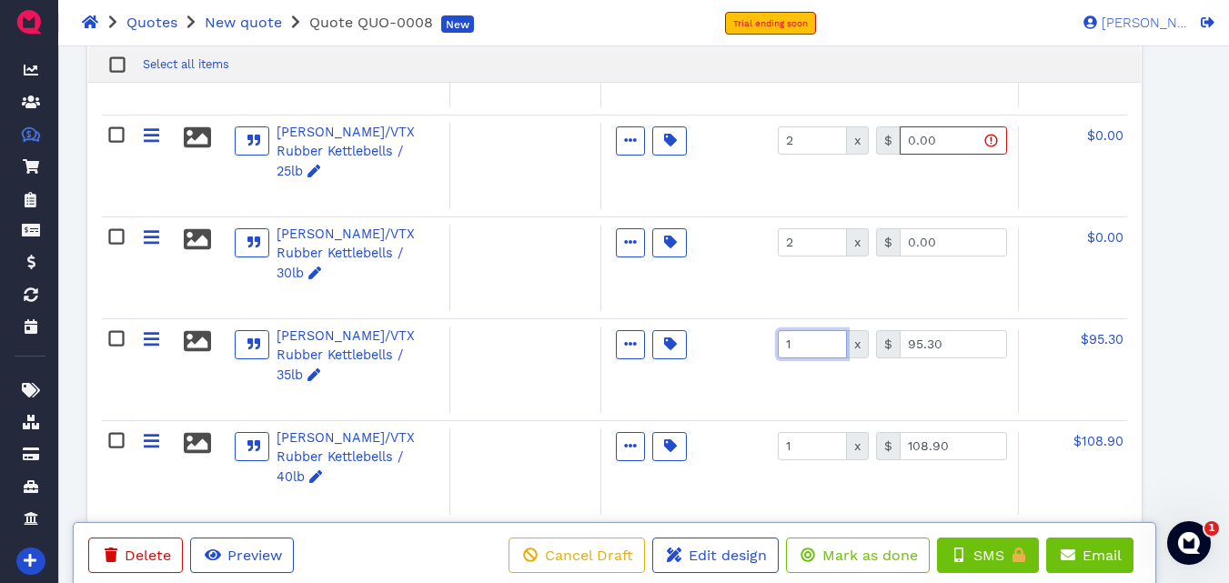
click at [805, 330] on input "1" at bounding box center [812, 344] width 69 height 28
type input "2"
click at [946, 330] on input "95.30" at bounding box center [953, 344] width 107 height 28
type input "0.00"
click at [812, 432] on input "1" at bounding box center [812, 446] width 69 height 28
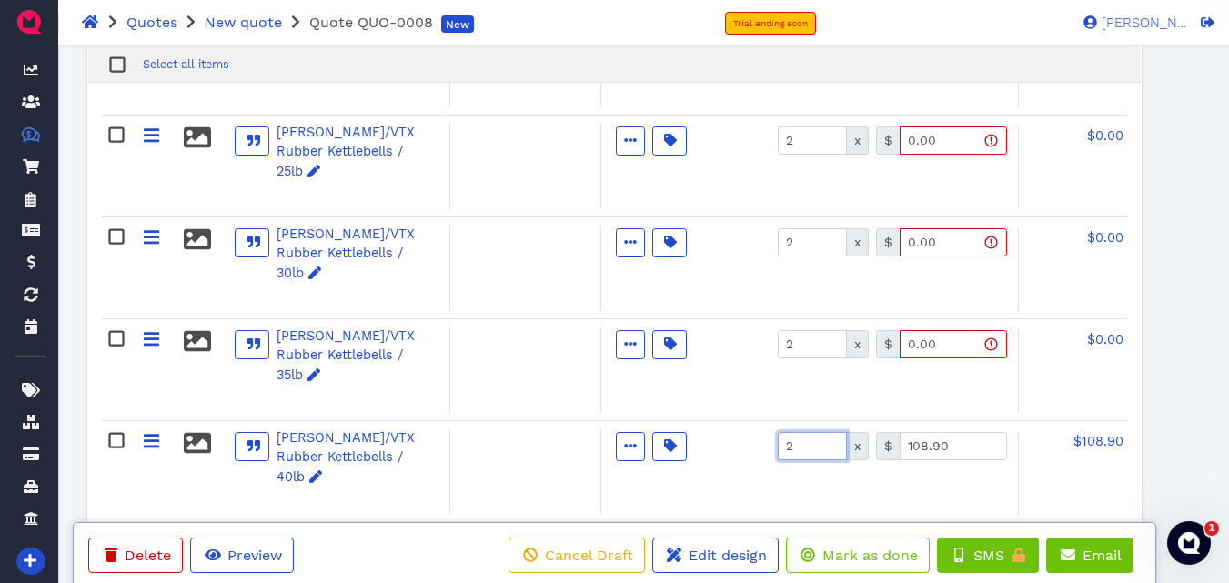
type input "2"
click at [962, 432] on input "108.90" at bounding box center [953, 446] width 107 height 28
type input "0.00"
click at [814, 534] on input "1" at bounding box center [812, 548] width 69 height 28
type input "2"
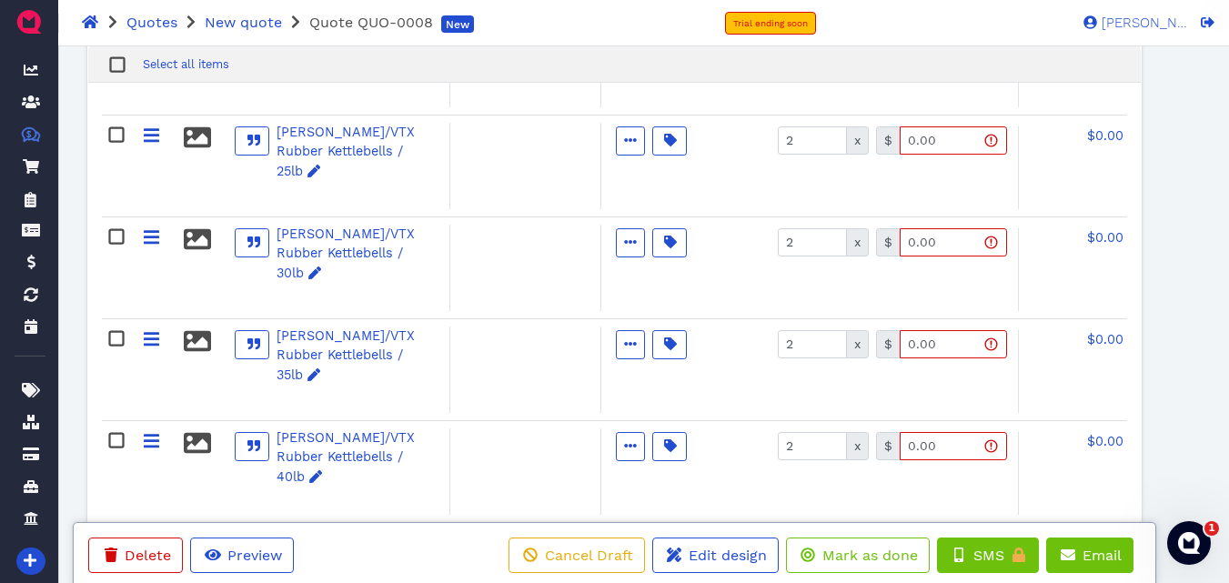
click at [956, 534] on input "122.52" at bounding box center [953, 548] width 107 height 28
type input "0.00"
type input "2"
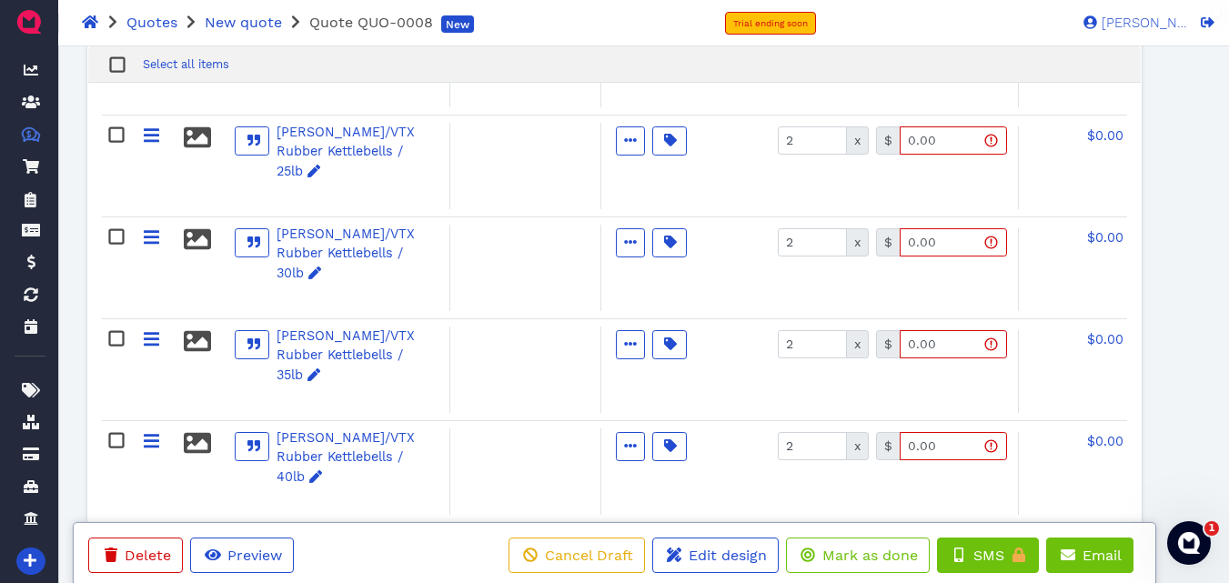
type input "0.00"
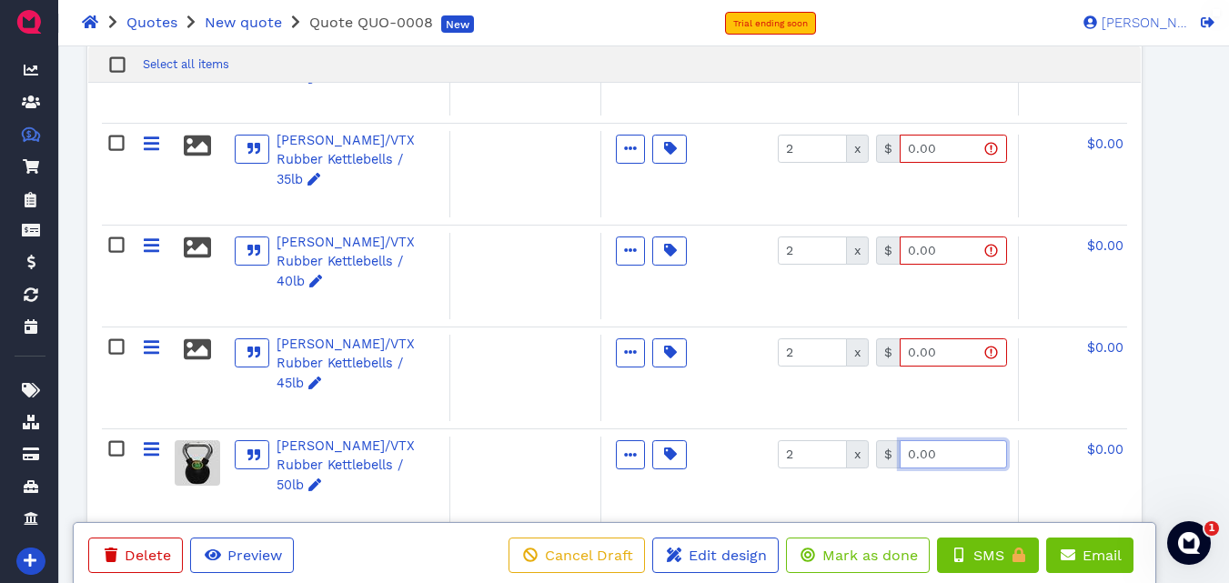
scroll to position [2435, 0]
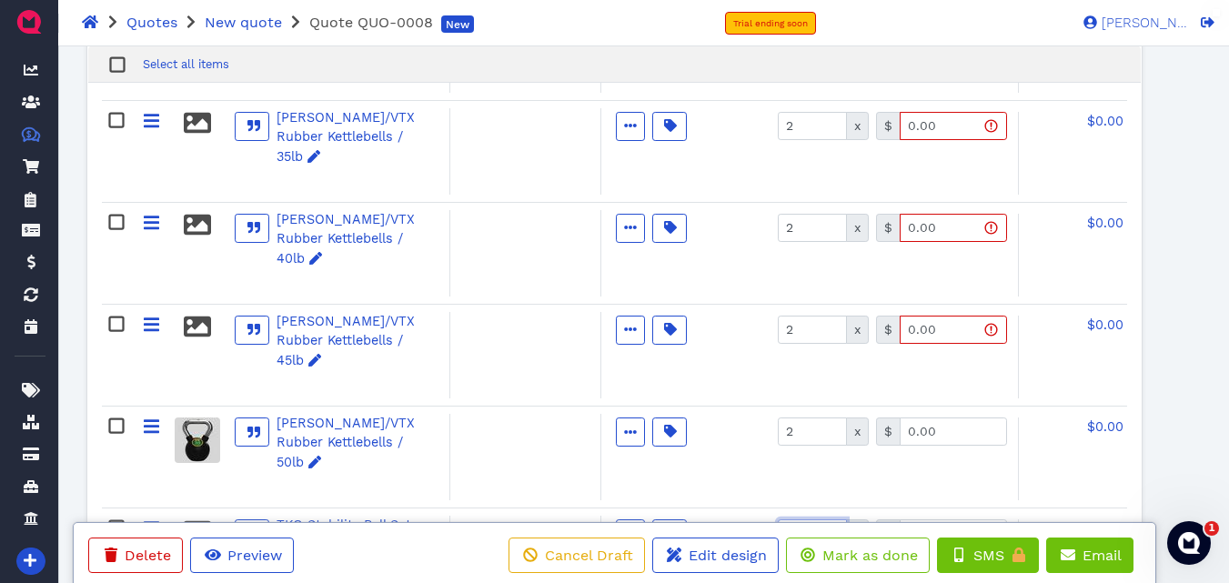
click at [799, 520] on input "1" at bounding box center [812, 534] width 69 height 28
click at [803, 520] on input "2" at bounding box center [812, 534] width 69 height 28
type input "1"
click at [742, 214] on div "Active Optional Item Multiple Choice Provided by customer Included Taxable Hide…" at bounding box center [687, 228] width 173 height 29
click at [949, 520] on input "0.00" at bounding box center [953, 534] width 107 height 28
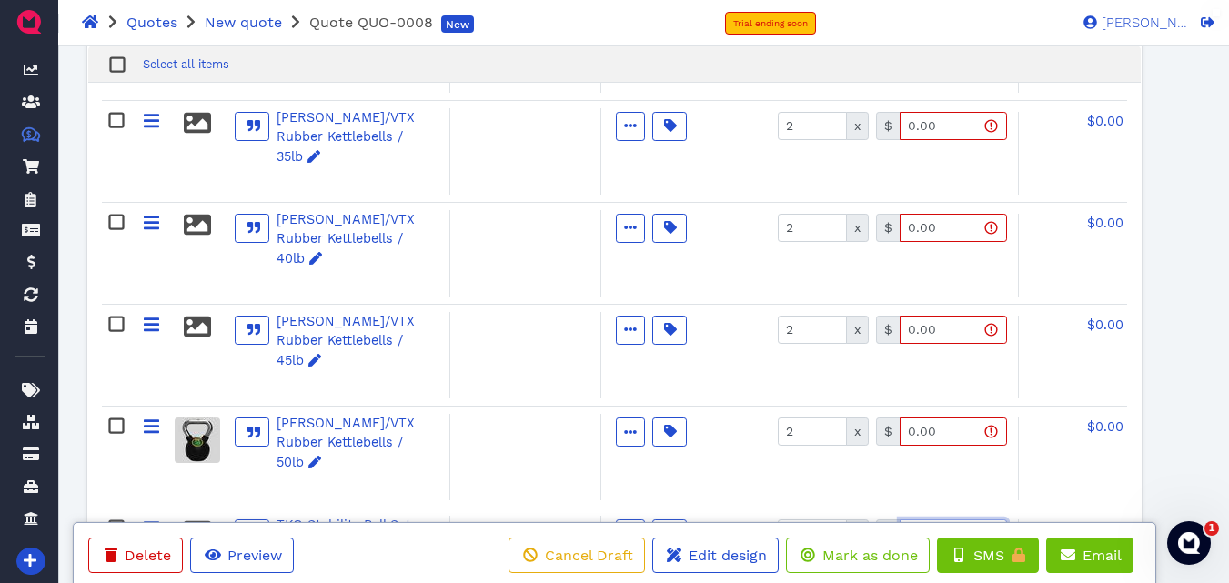
type input "60.75"
type input "0.00"
click at [947, 504] on div "Delete Preview Cancel Draft Edit design Mark as done This feature is available …" at bounding box center [614, 543] width 1229 height 79
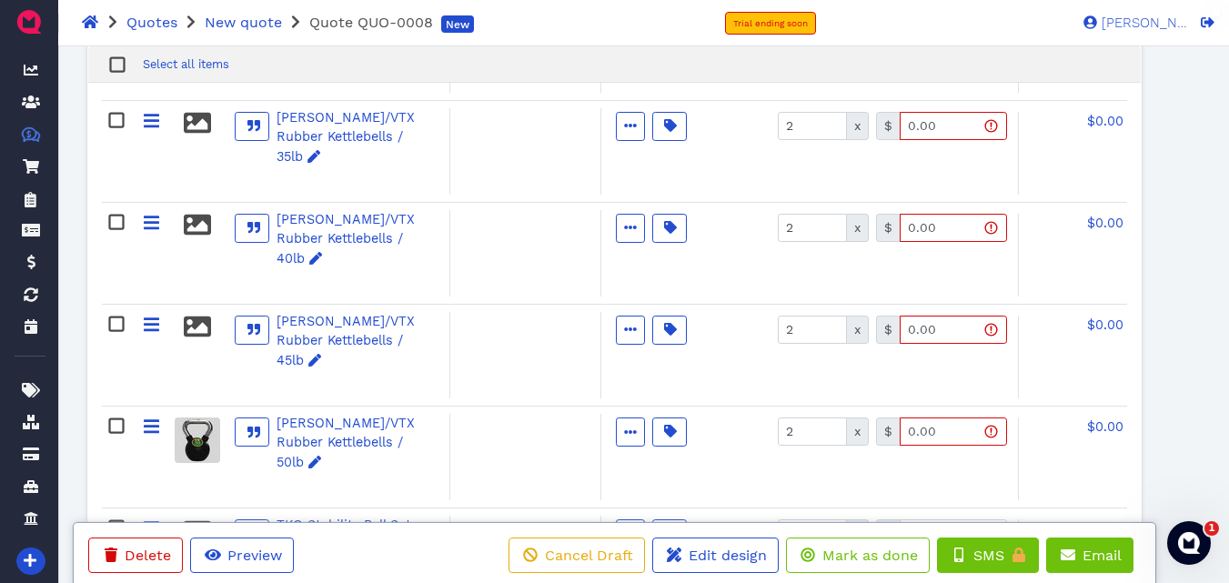
type input "0.00"
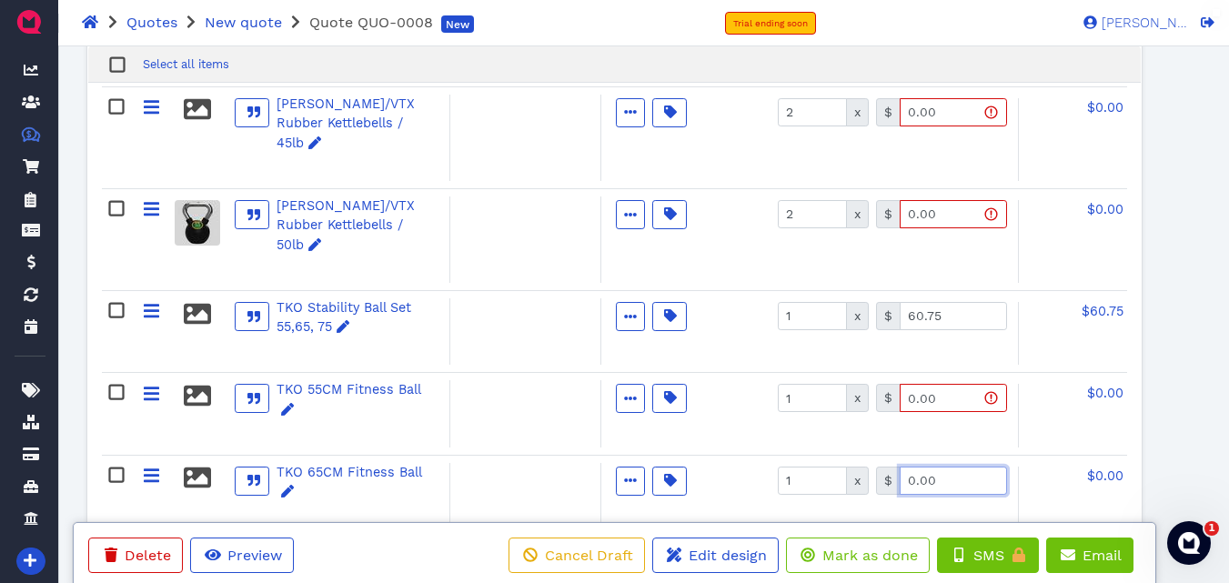
scroll to position [2653, 0]
click at [956, 548] on input "24.95" at bounding box center [953, 562] width 107 height 28
type input "0.00"
type input "2699.25"
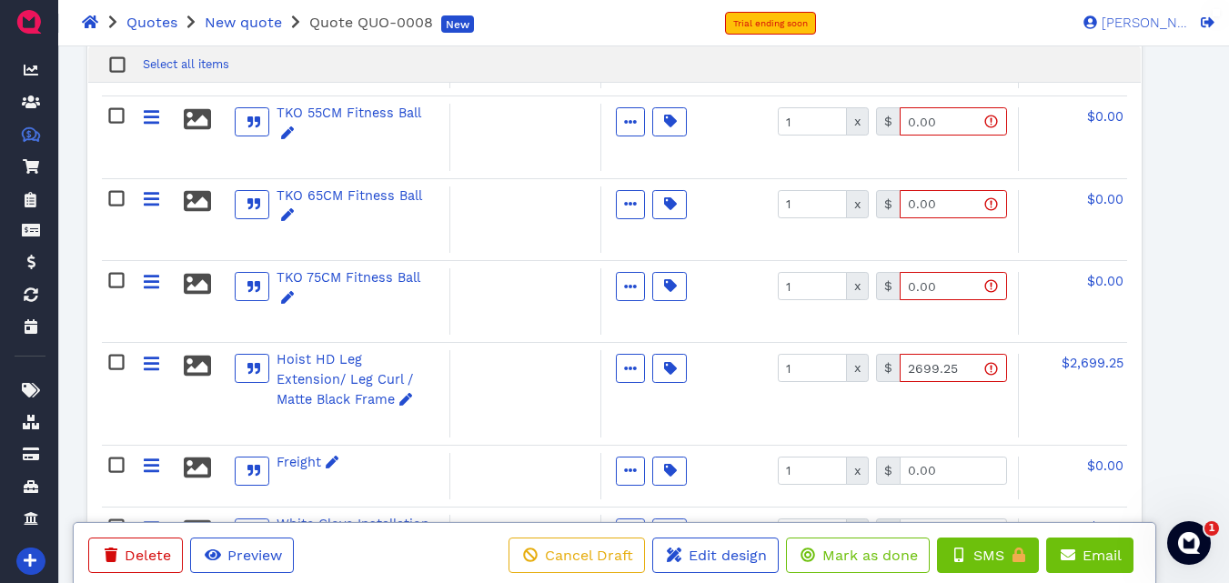
scroll to position [2945, 0]
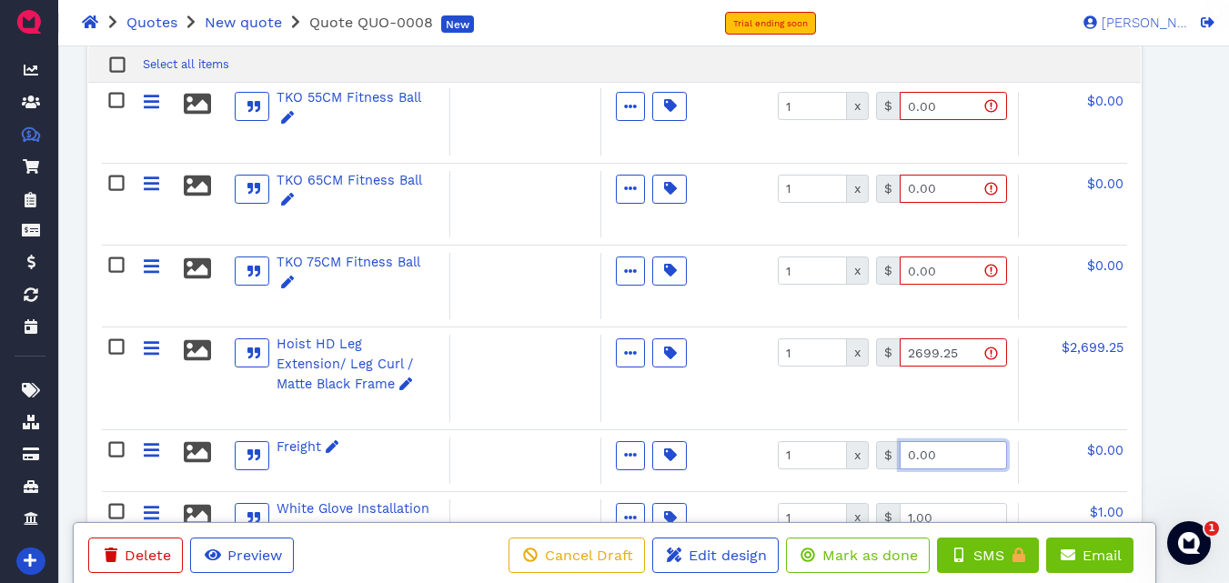
click at [944, 441] on input "0.00" at bounding box center [953, 455] width 107 height 28
type input "2795.58"
click at [942, 503] on input "1.00" at bounding box center [953, 517] width 107 height 28
type input "2"
type input "2693.54"
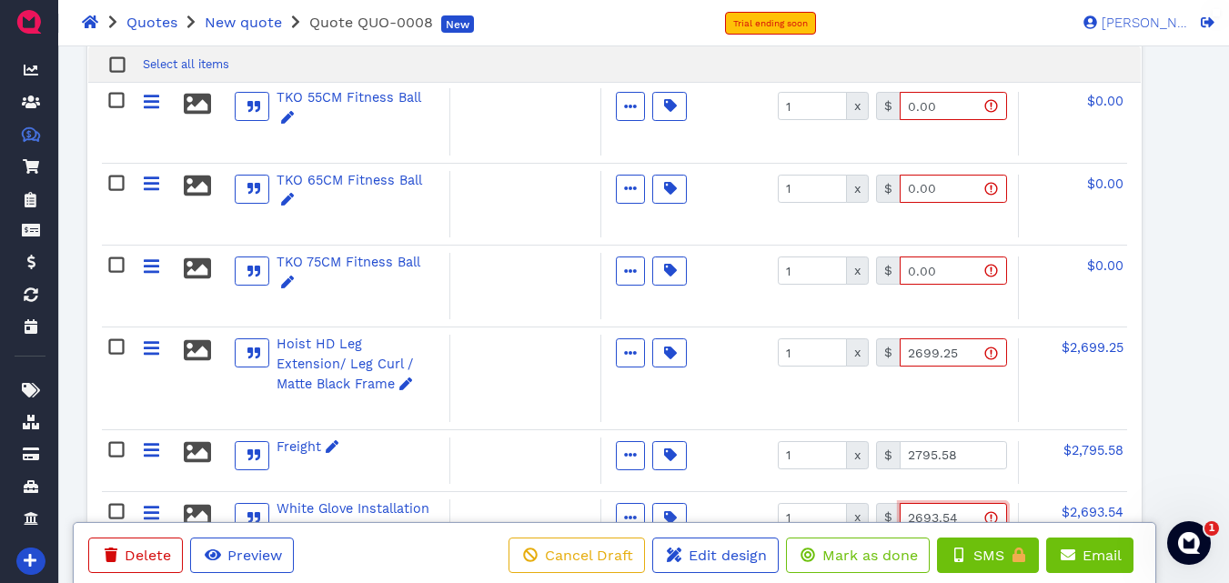
click at [962, 503] on input "2693.54" at bounding box center [953, 517] width 107 height 28
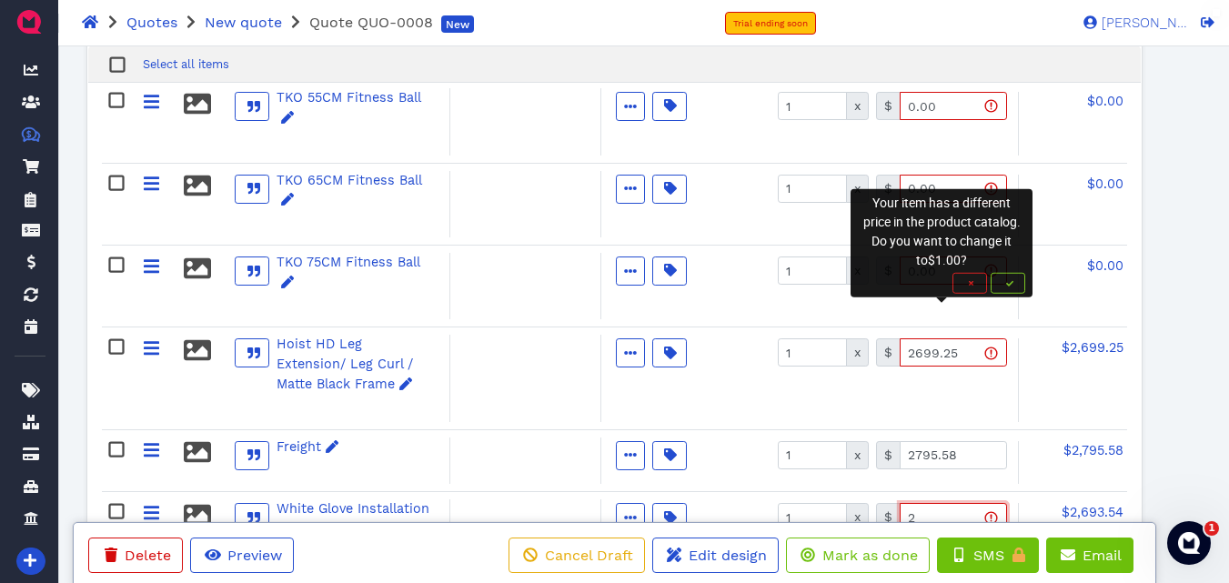
type input "23"
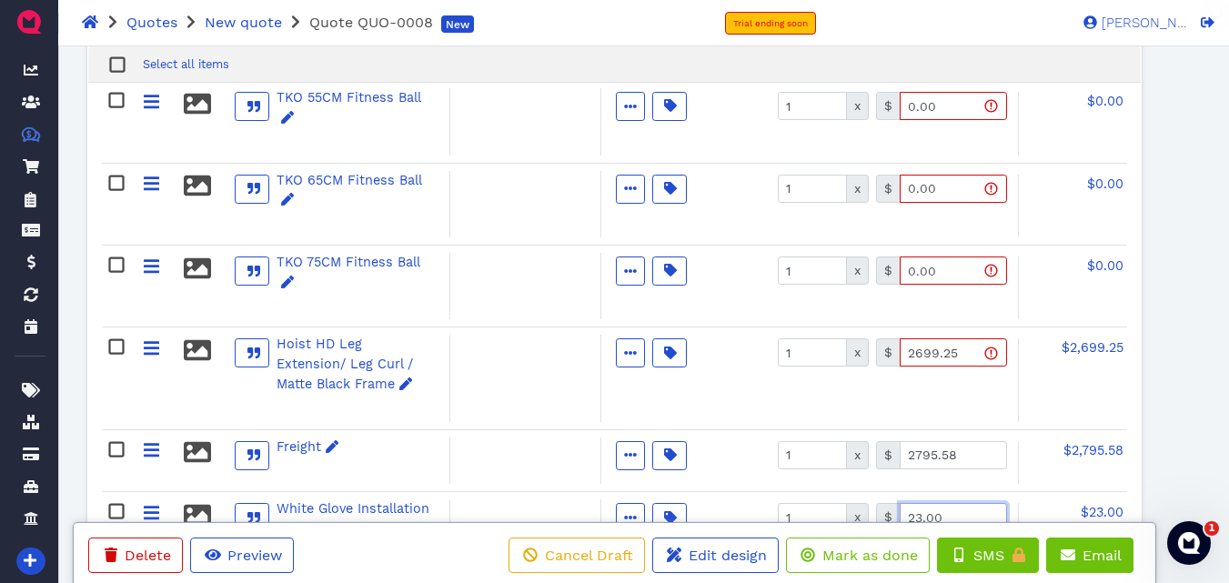
click at [962, 503] on input "23.00" at bounding box center [953, 517] width 107 height 28
type input "2396.74"
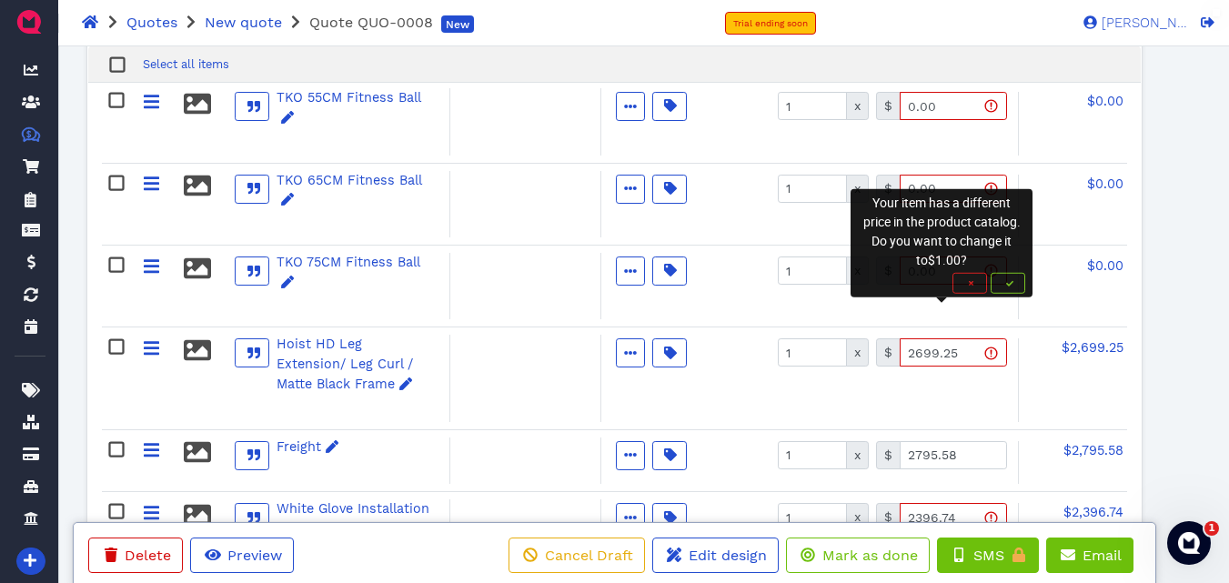
type input "1164.40"
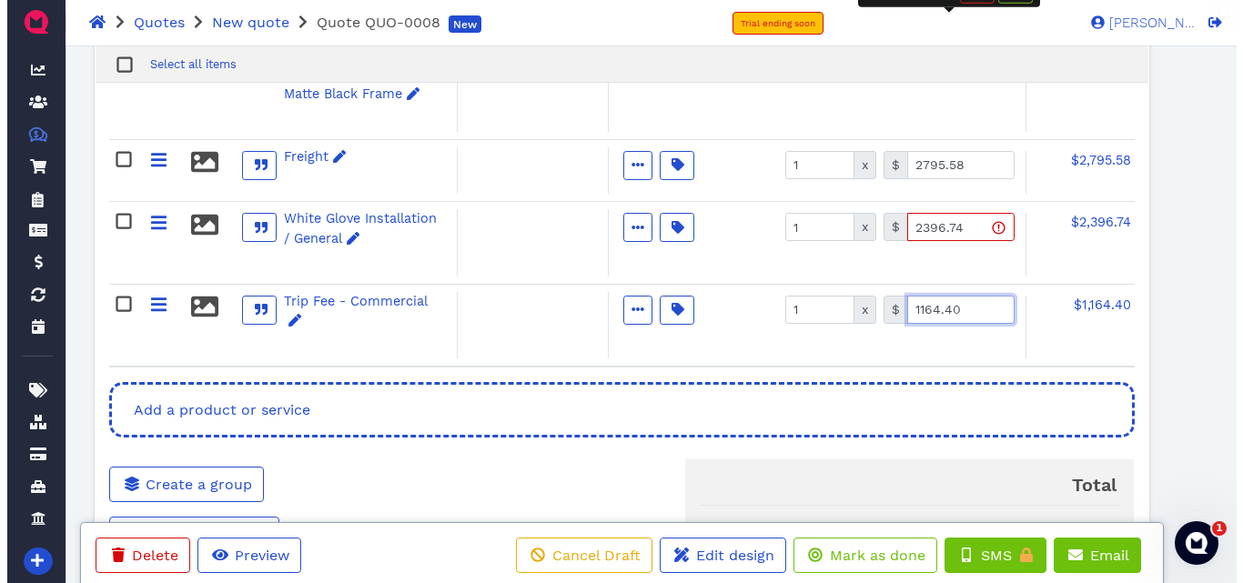
scroll to position [3236, 0]
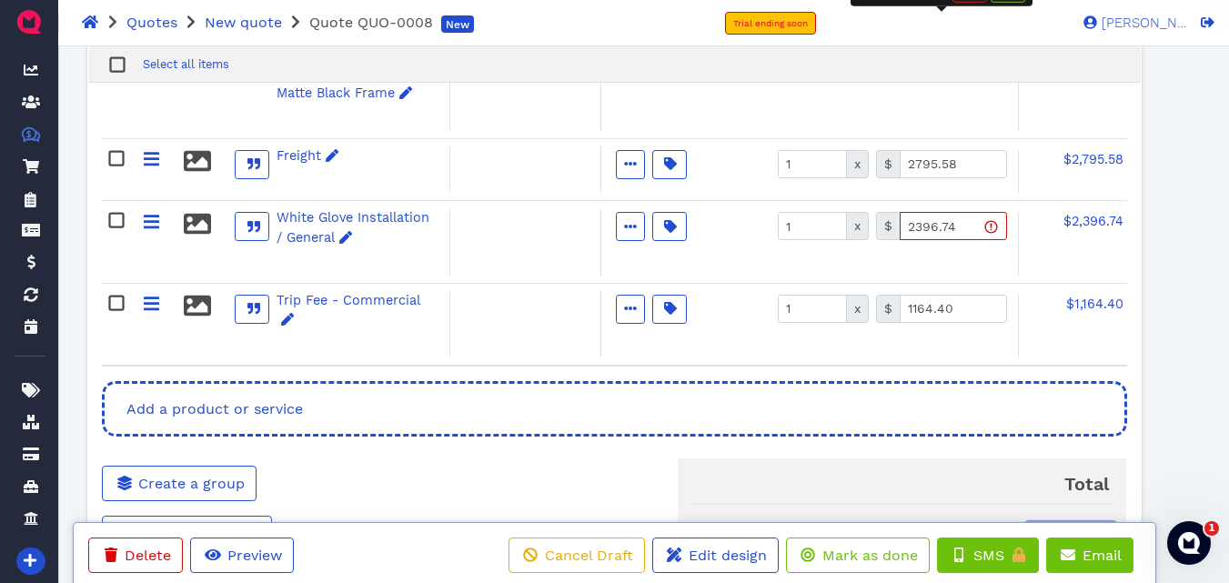
click at [1062, 531] on span "Change tax" at bounding box center [1071, 538] width 73 height 15
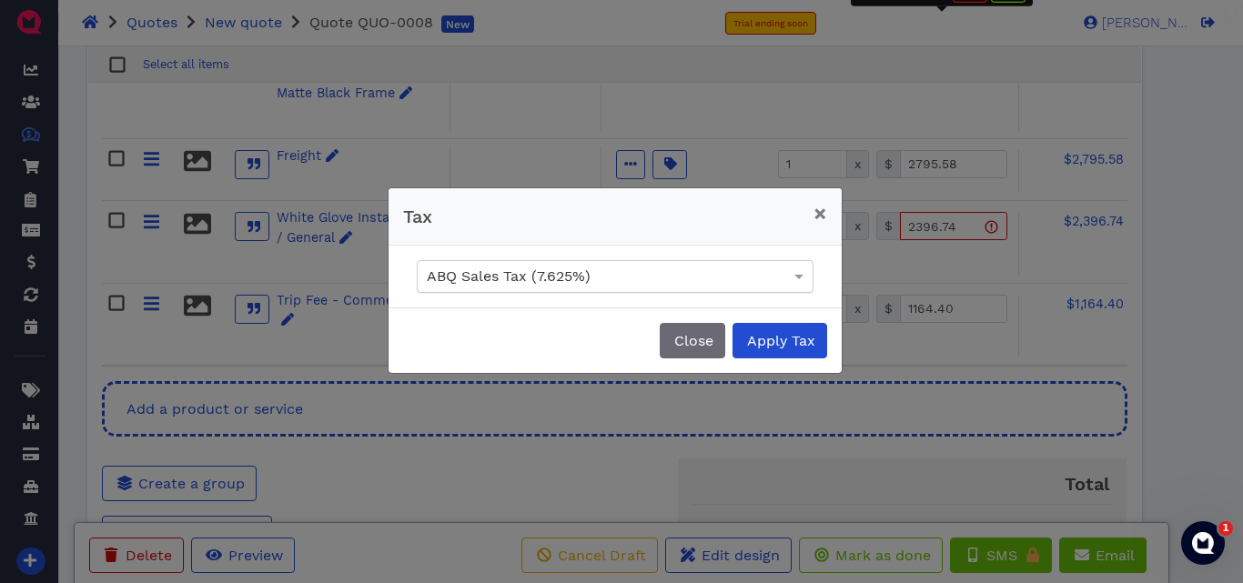
click at [772, 274] on div "ABQ Sales Tax (7.625%)" at bounding box center [615, 276] width 395 height 31
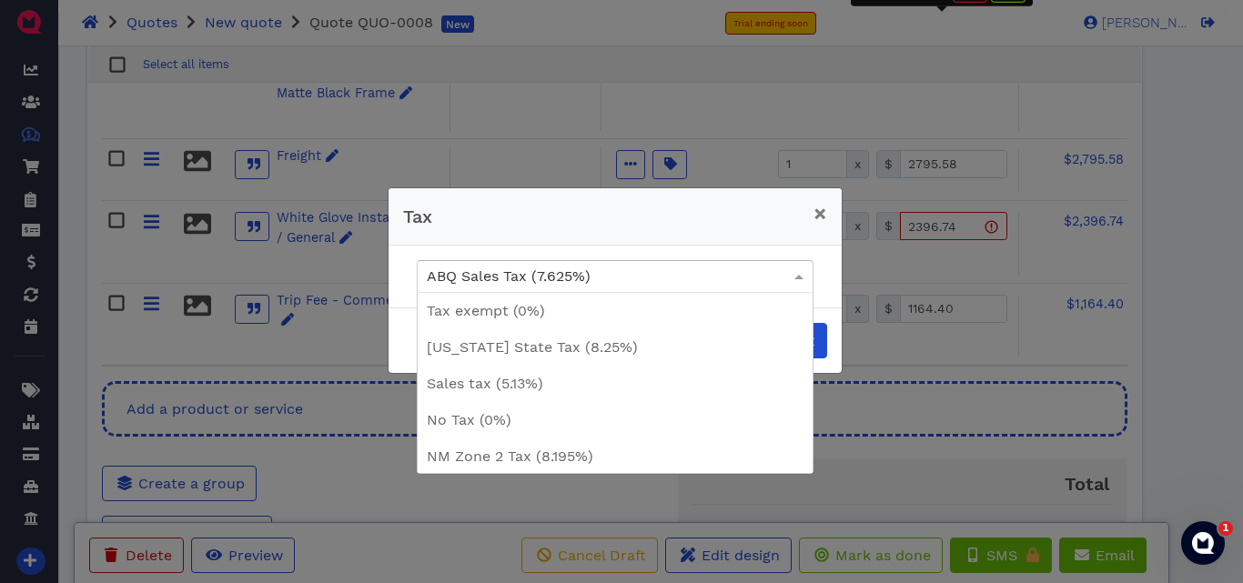
scroll to position [111, 0]
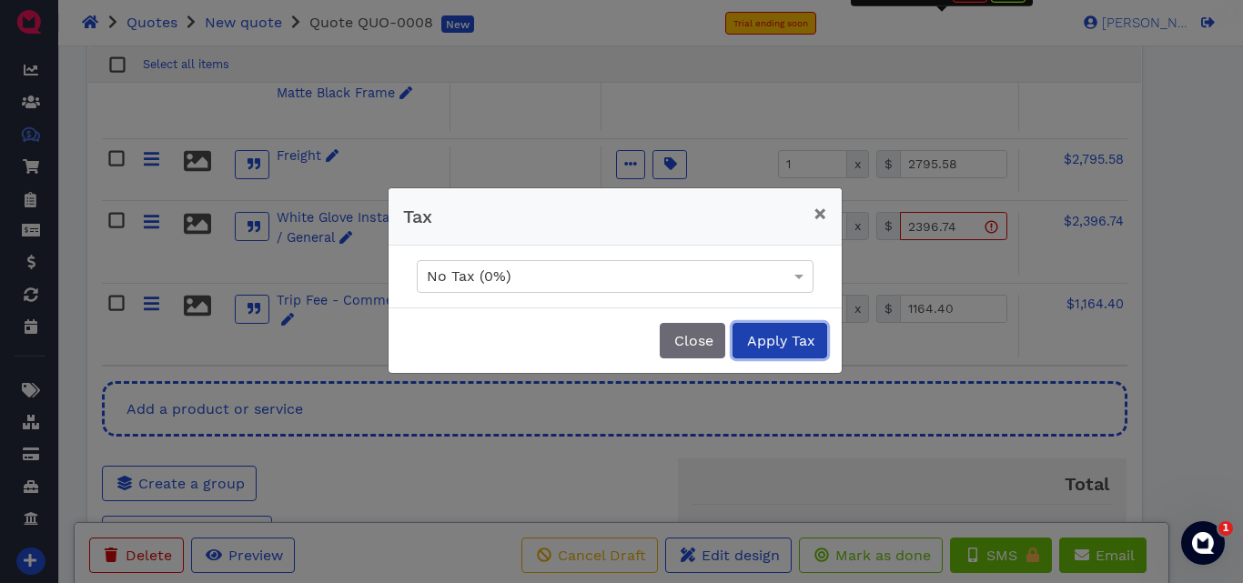
click at [797, 343] on span "Apply Tax" at bounding box center [779, 340] width 71 height 17
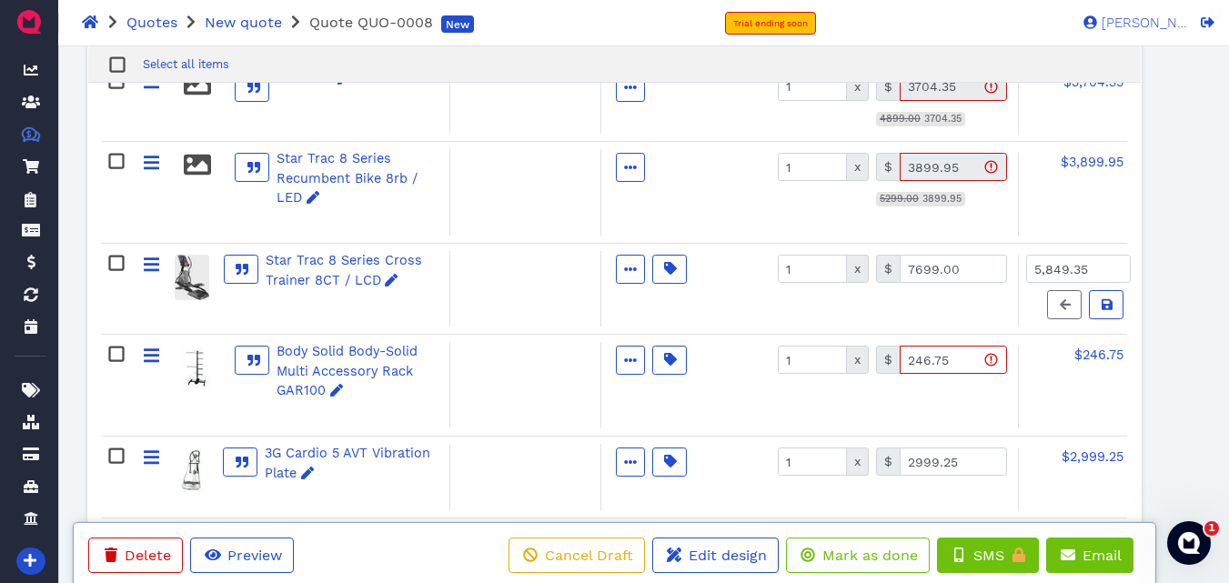
scroll to position [672, 0]
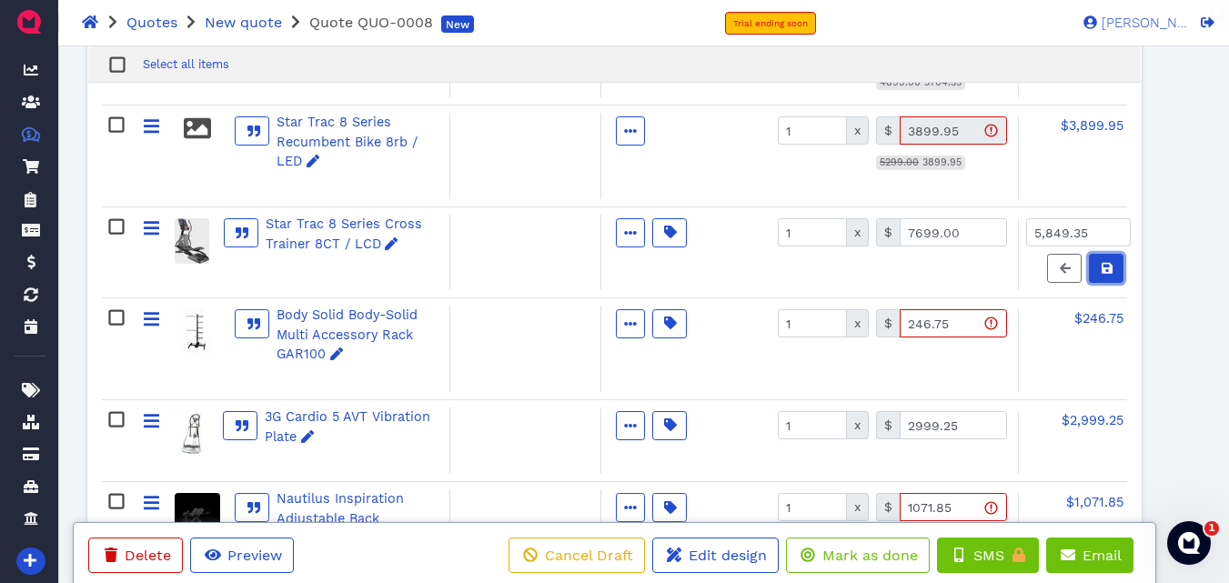
click at [1110, 266] on icon at bounding box center [1107, 268] width 11 height 11
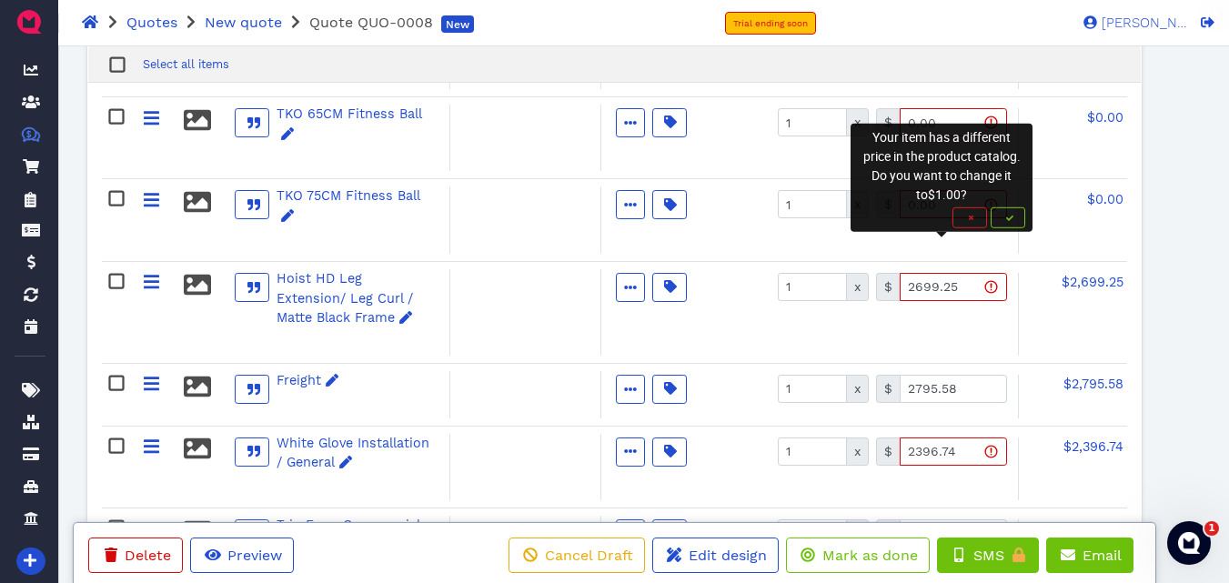
scroll to position [2953, 0]
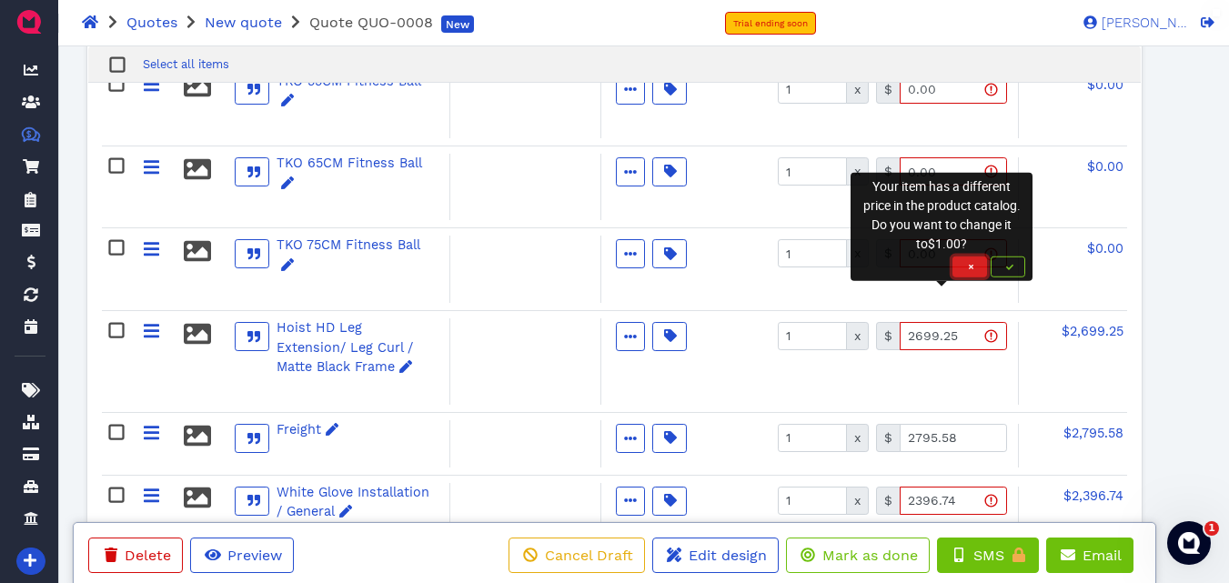
click at [962, 267] on span "button" at bounding box center [970, 266] width 18 height 11
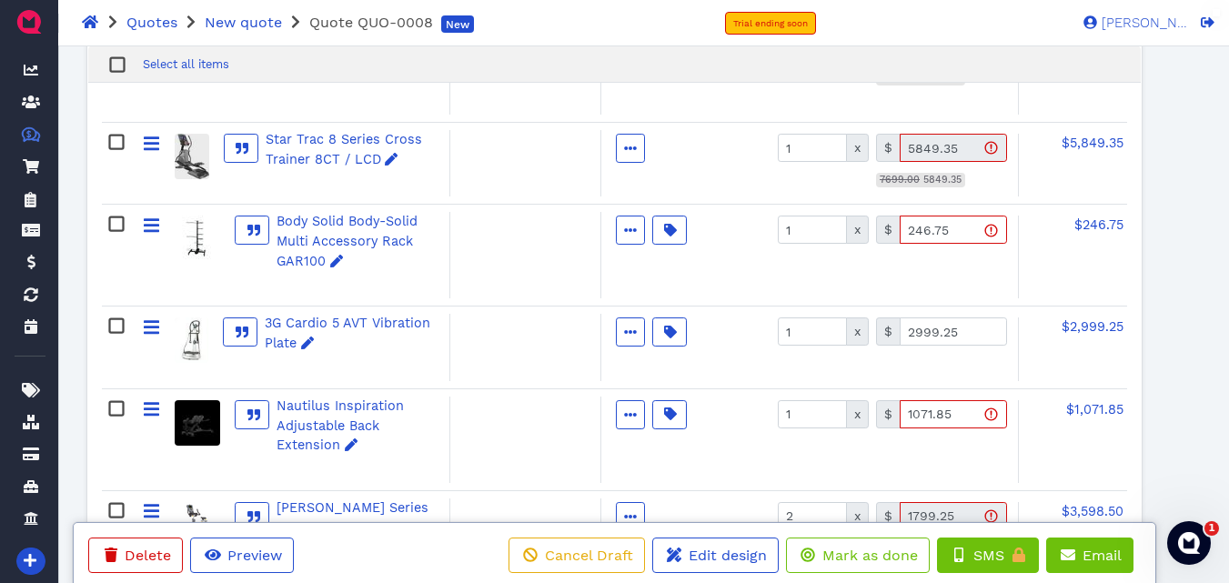
scroll to position [793, 0]
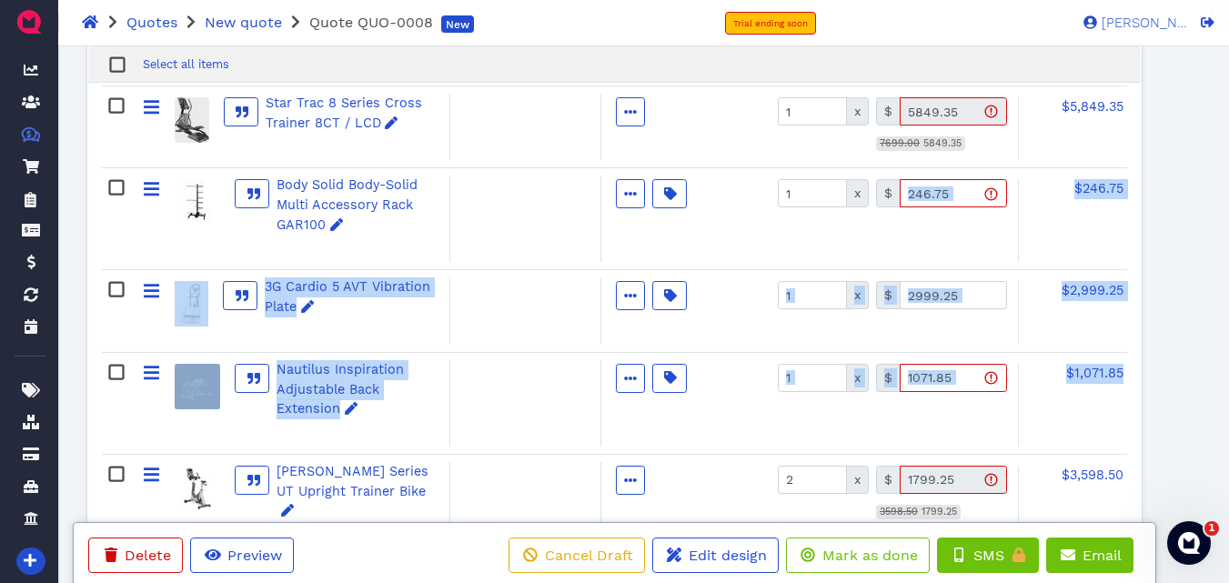
drag, startPoint x: 895, startPoint y: 196, endPoint x: 1140, endPoint y: 414, distance: 328.0
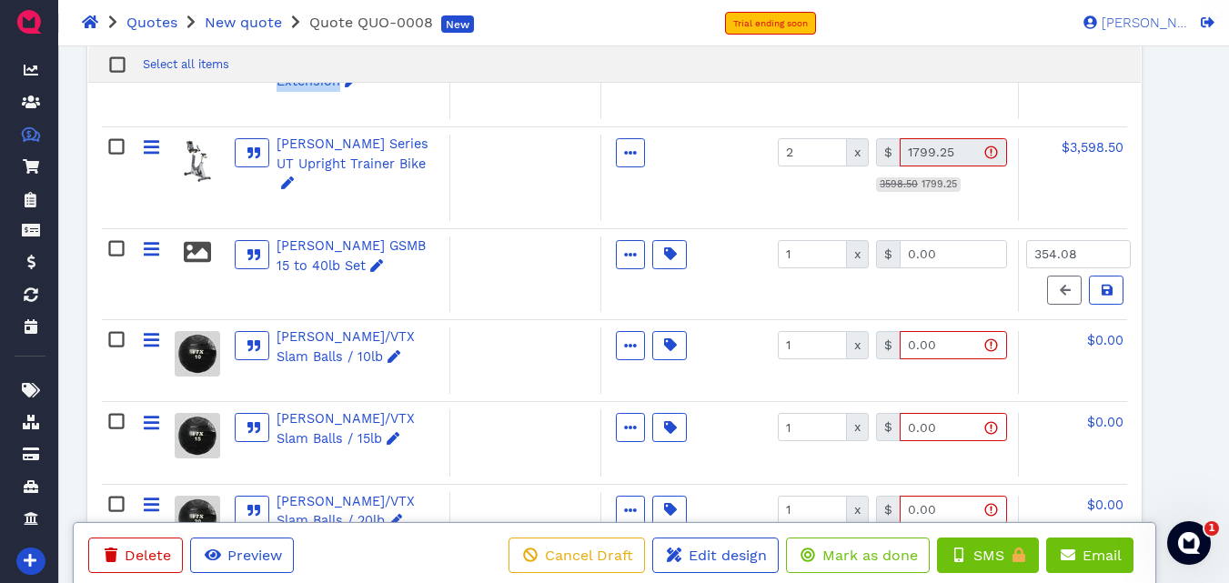
scroll to position [1085, 0]
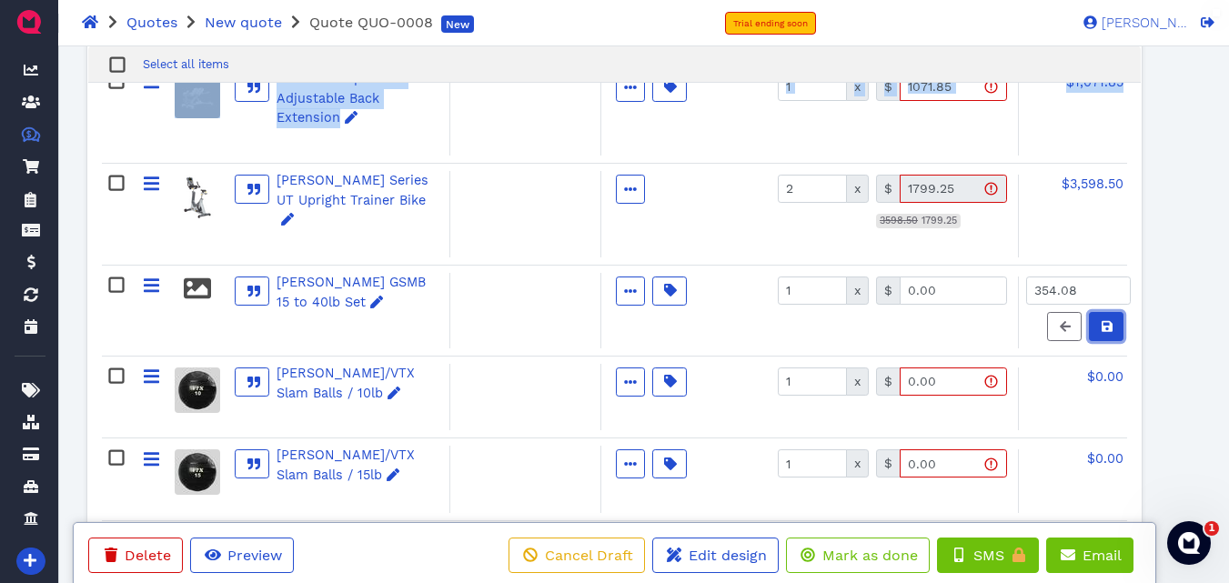
click at [1092, 312] on button at bounding box center [1106, 326] width 35 height 29
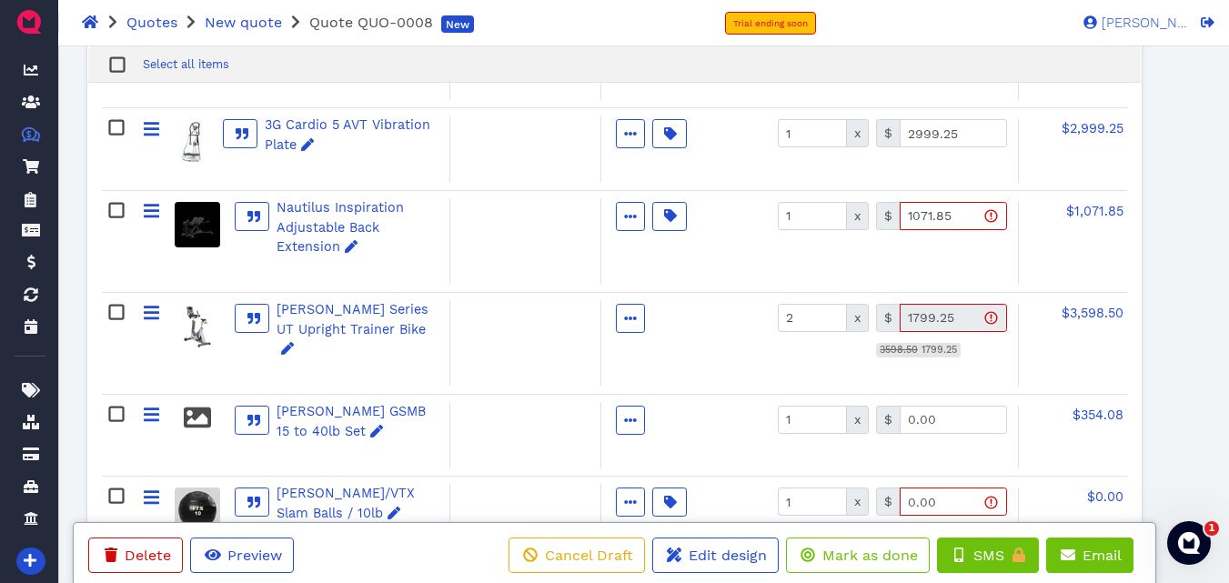
scroll to position [940, 0]
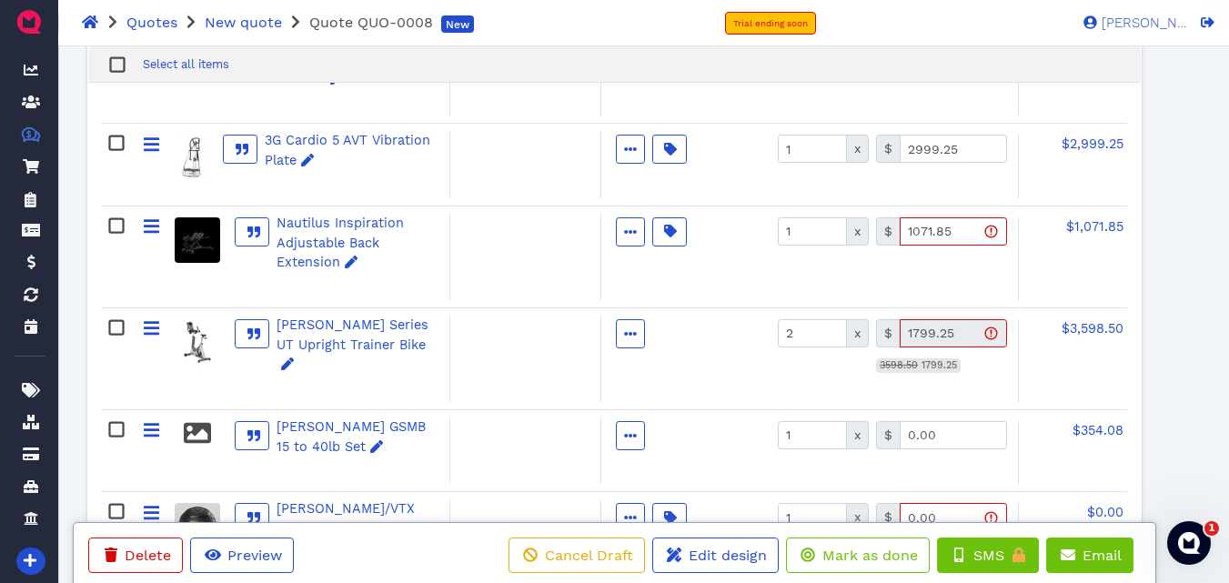
click at [1036, 81] on div "Select all items" at bounding box center [614, 63] width 1052 height 37
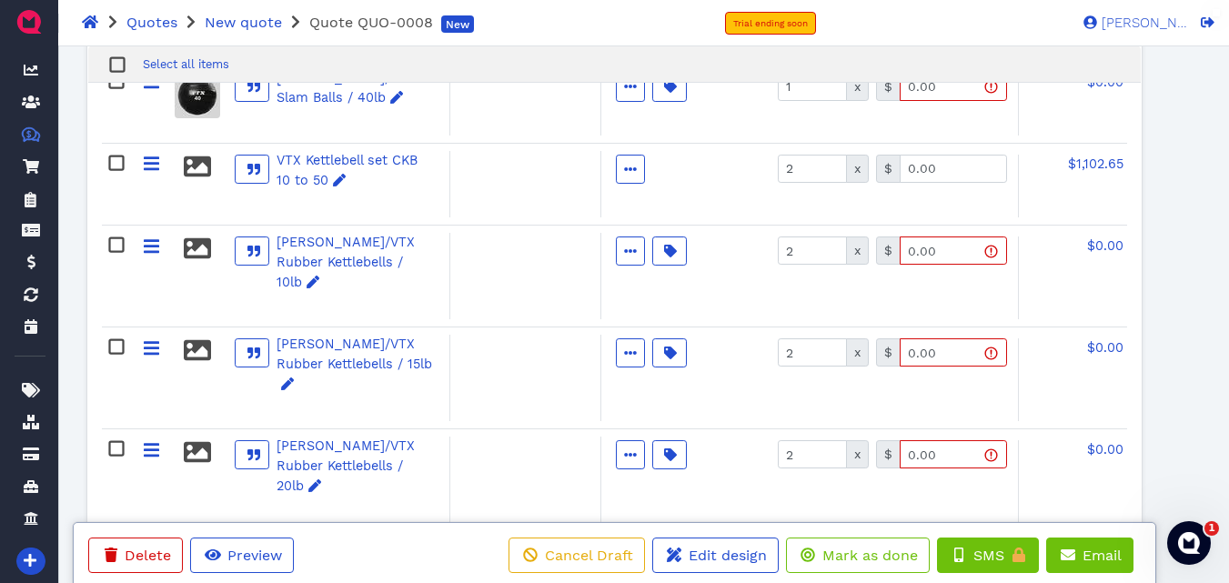
scroll to position [1771, 0]
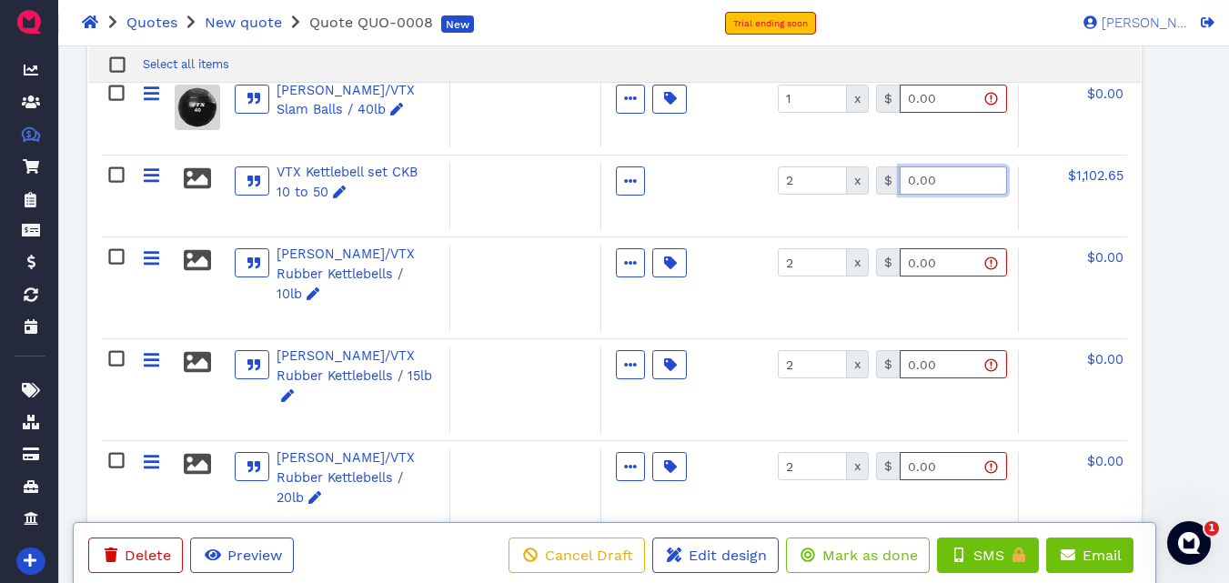
click at [972, 167] on input "0.00" at bounding box center [953, 181] width 107 height 28
type input "735.10"
click at [1101, 168] on span "$1,470.20" at bounding box center [1094, 175] width 59 height 15
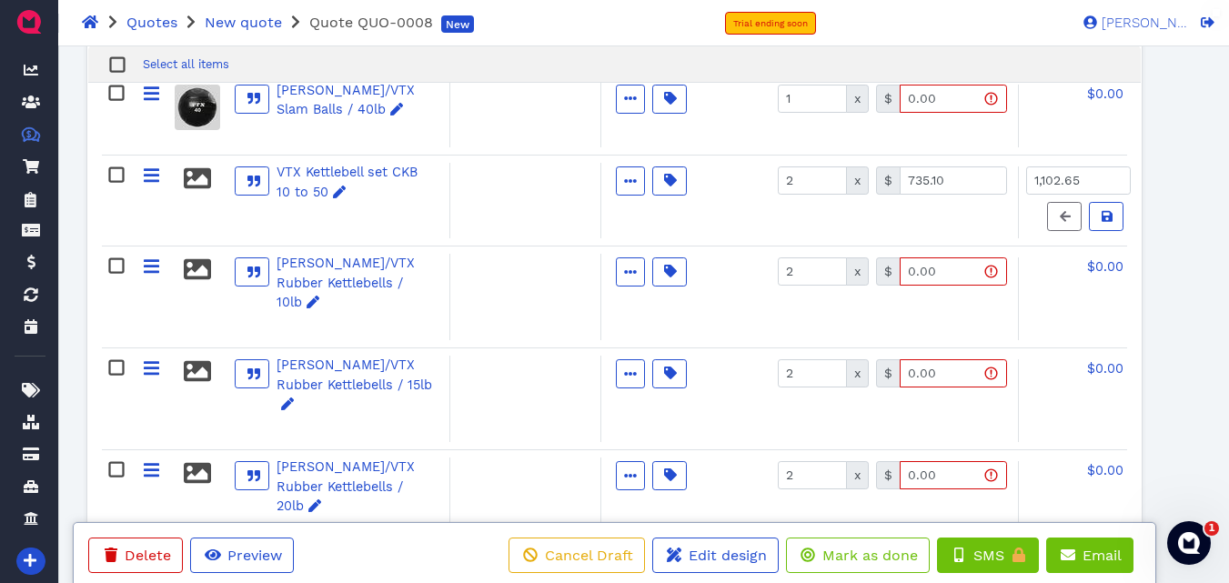
click at [741, 13] on div "Quotes New quote Quote QUO-0008 New Trial ending soon [PERSON_NAME] OS" at bounding box center [614, 22] width 1229 height 45
click at [1108, 210] on icon at bounding box center [1107, 216] width 11 height 13
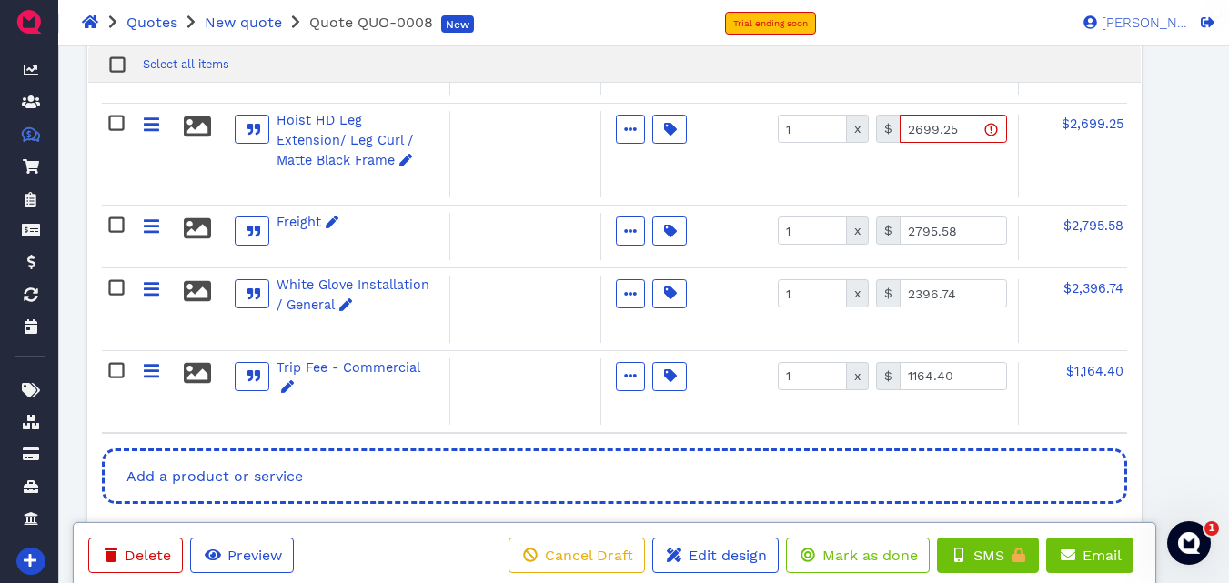
scroll to position [3188, 0]
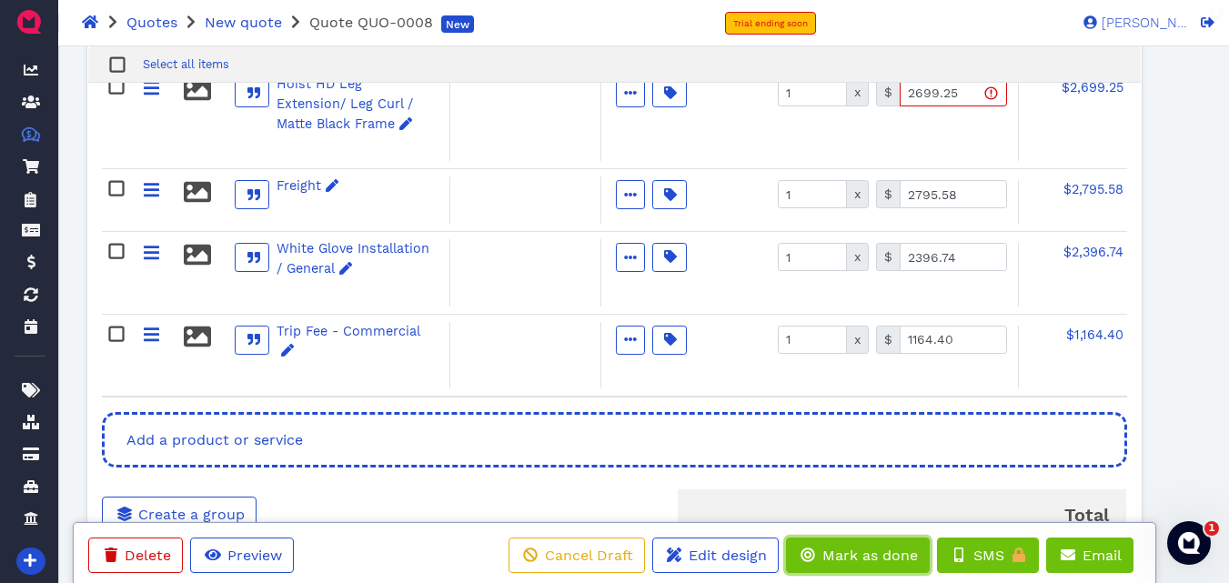
click at [814, 552] on icon at bounding box center [808, 555] width 15 height 15
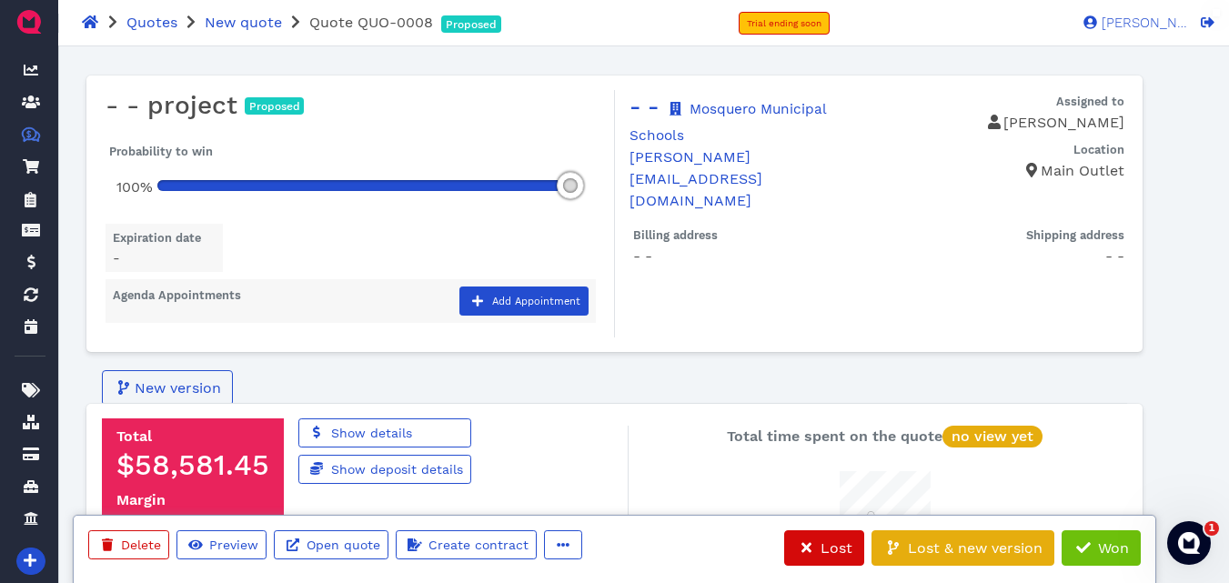
scroll to position [91, 91]
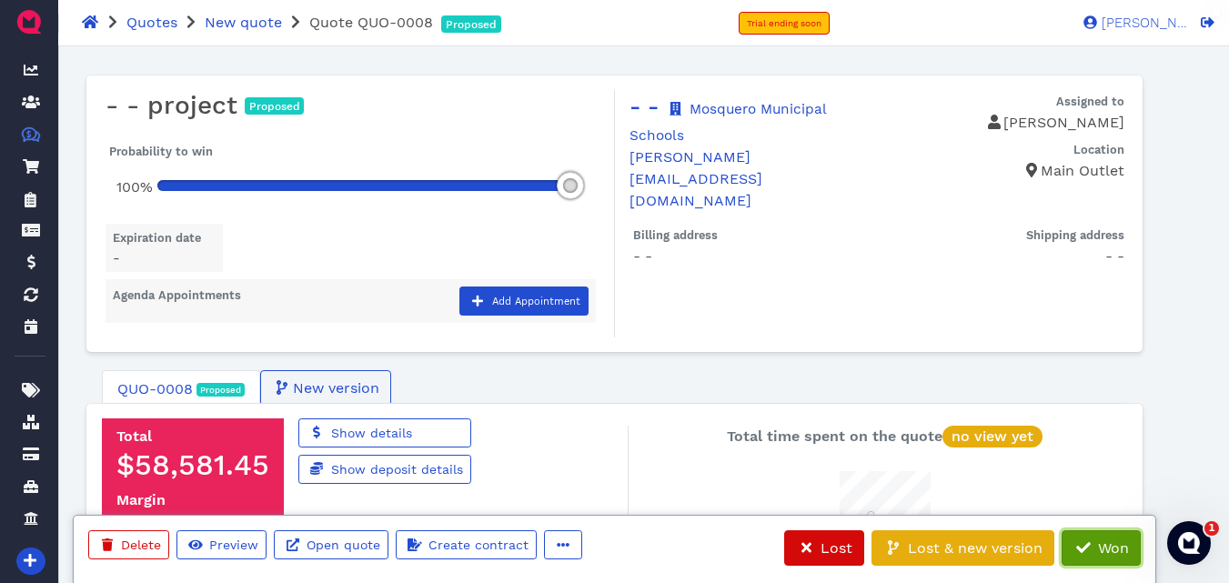
click at [1104, 541] on span "Won" at bounding box center [1113, 548] width 34 height 17
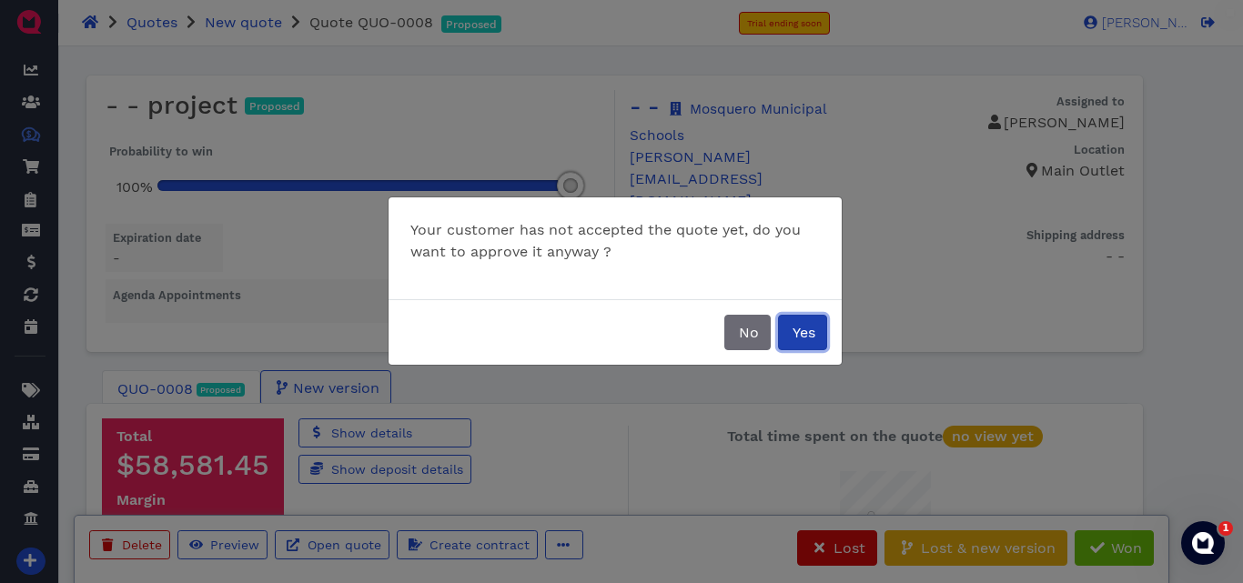
click at [805, 324] on span "Yes" at bounding box center [802, 332] width 25 height 17
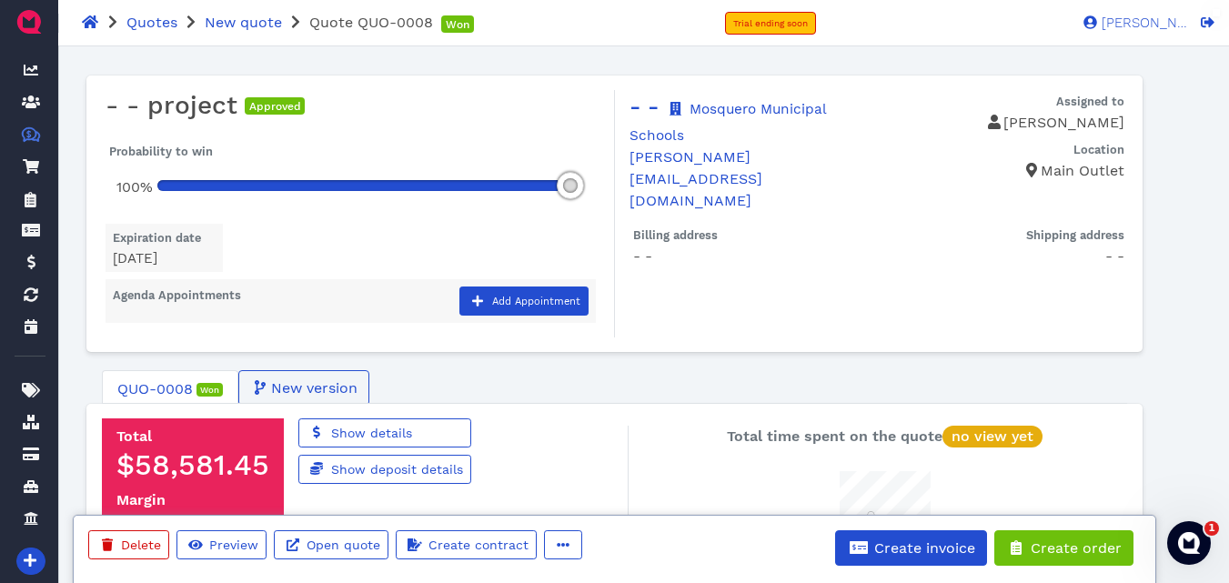
click at [189, 107] on h3 "- - project Approved" at bounding box center [360, 105] width 508 height 31
